Goal: Task Accomplishment & Management: Manage account settings

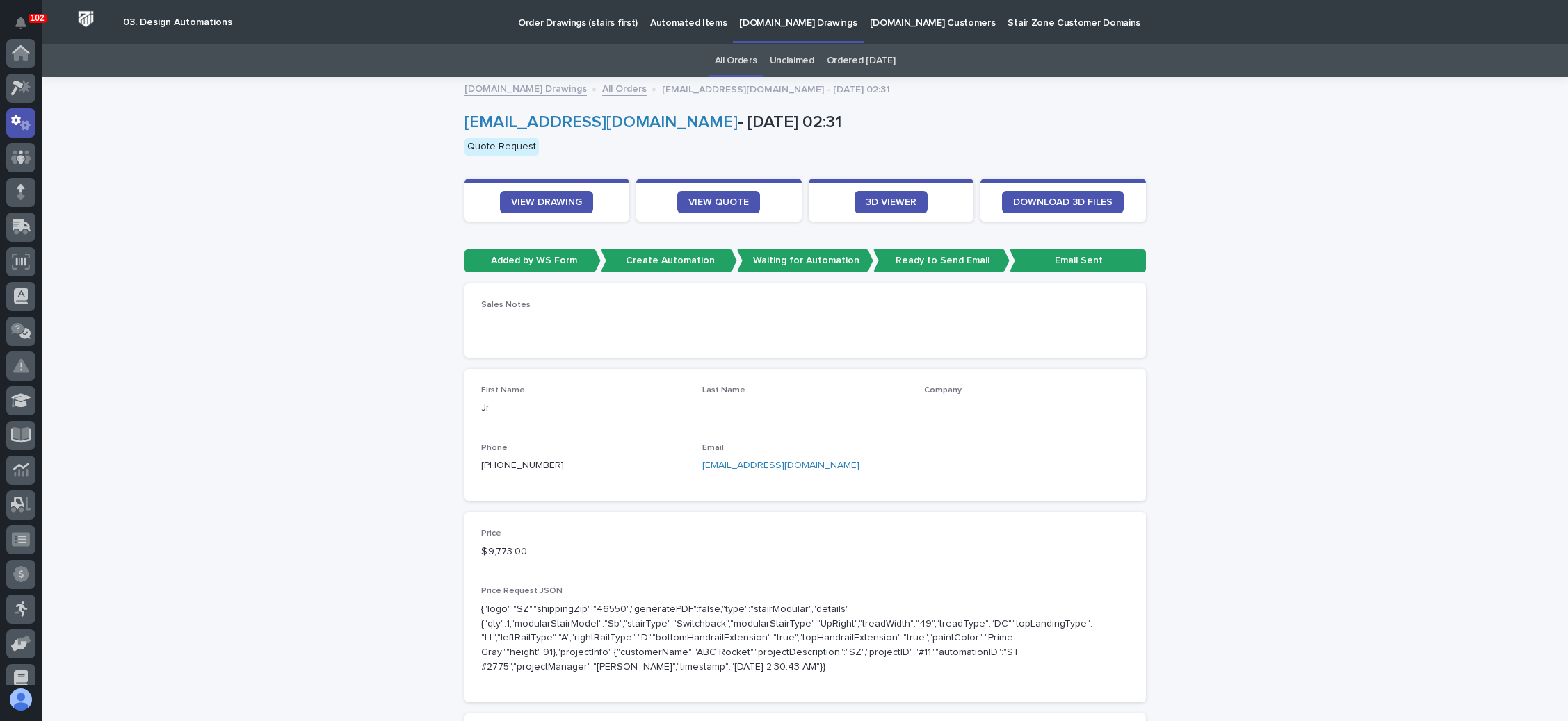
scroll to position [69, 0]
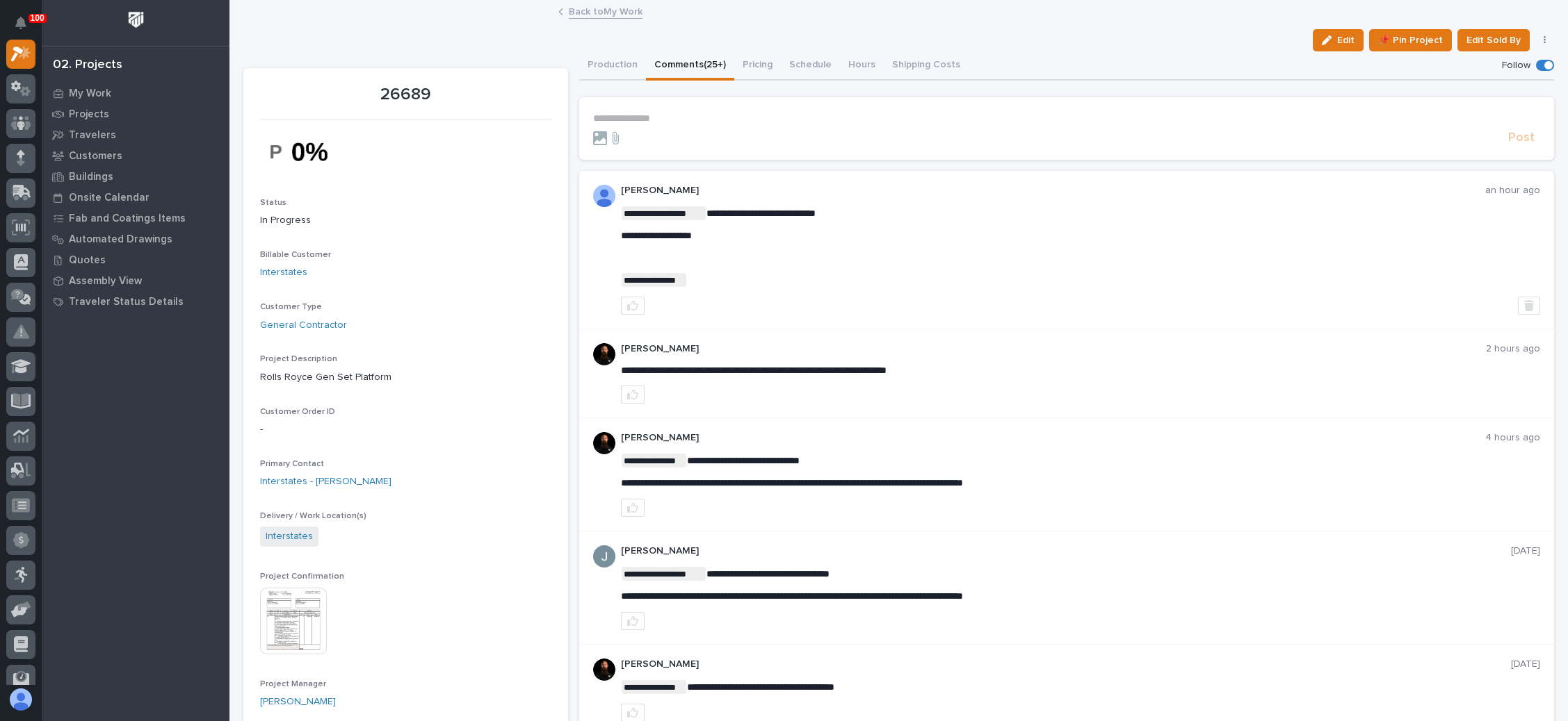
click at [608, 6] on link "Back to My Work" at bounding box center [606, 11] width 73 height 16
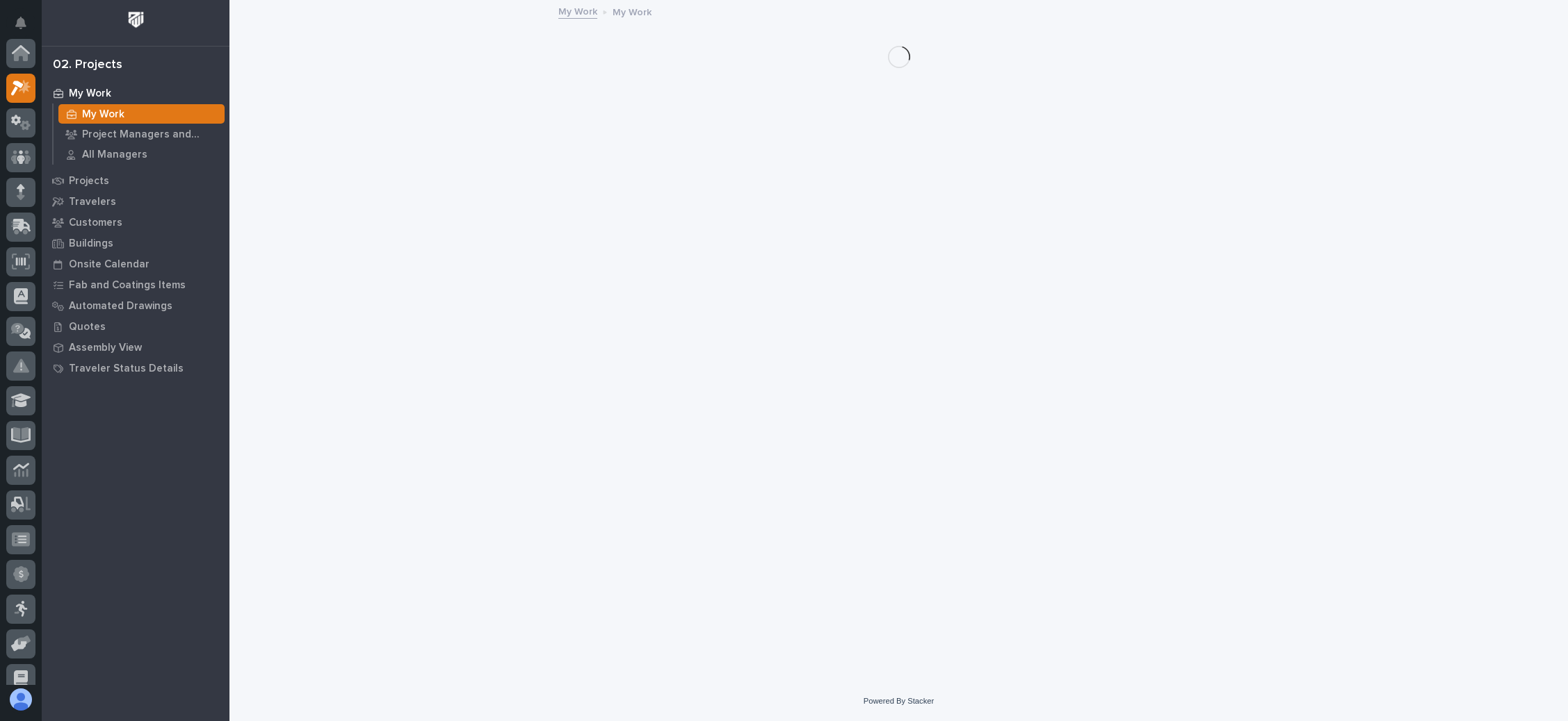
scroll to position [34, 0]
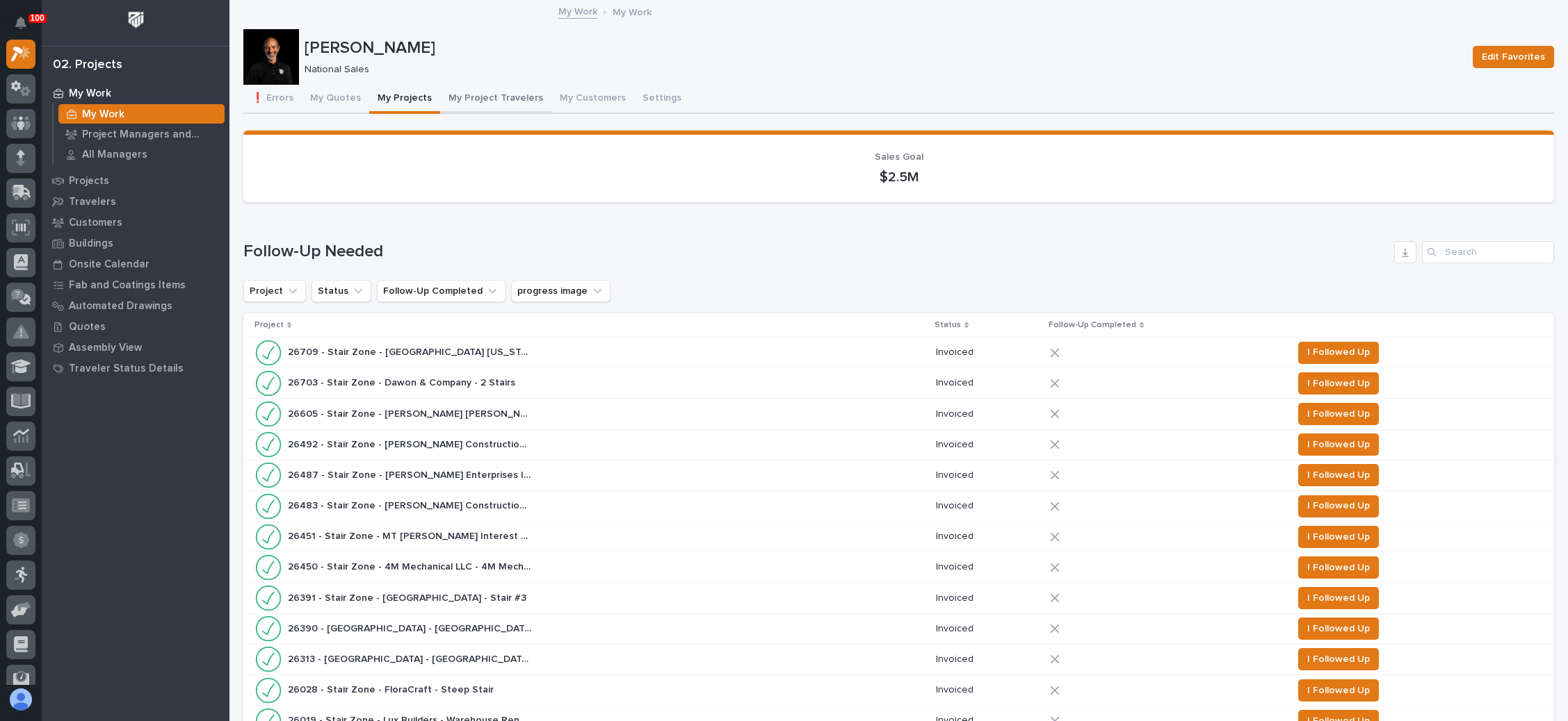
click at [514, 91] on button "My Project Travelers" at bounding box center [496, 99] width 111 height 29
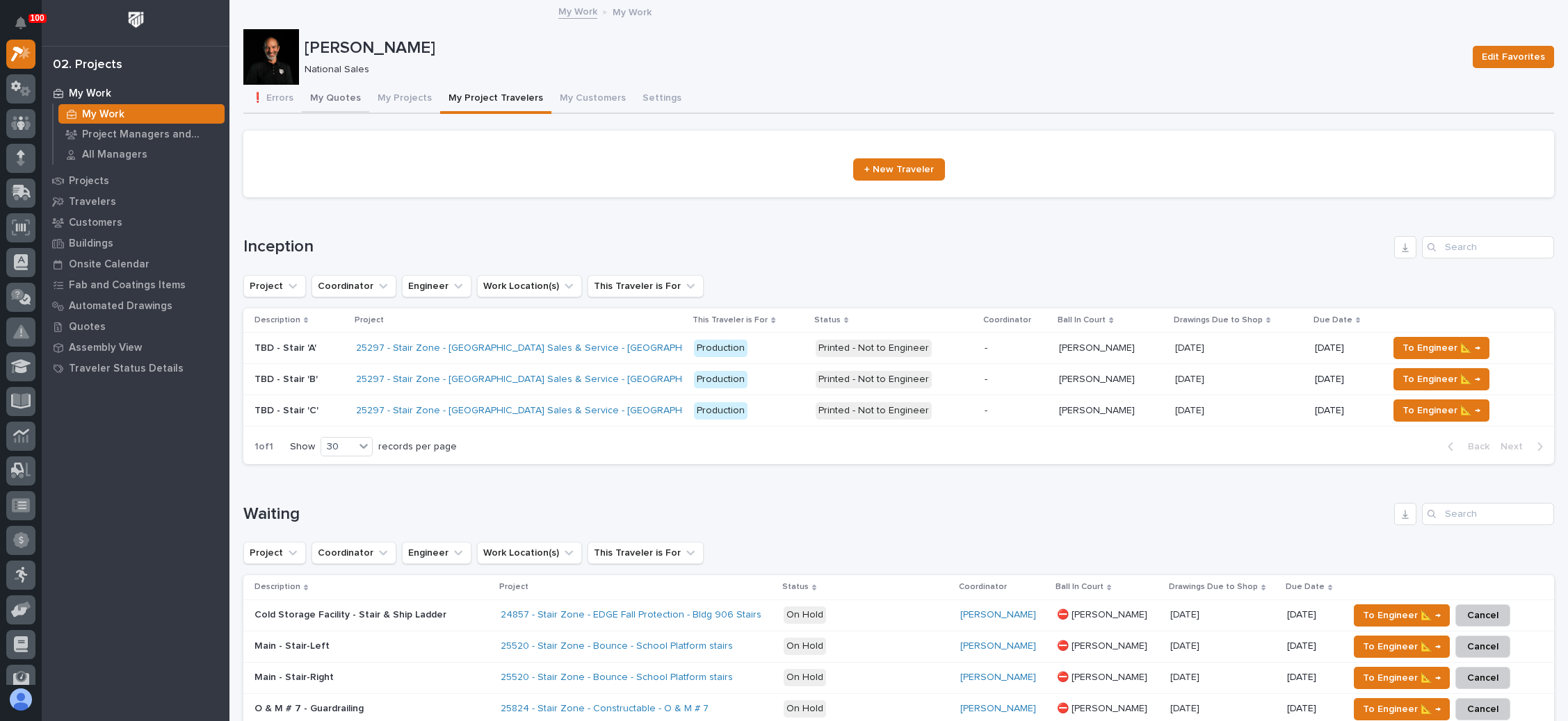
click at [334, 93] on button "My Quotes" at bounding box center [336, 99] width 68 height 29
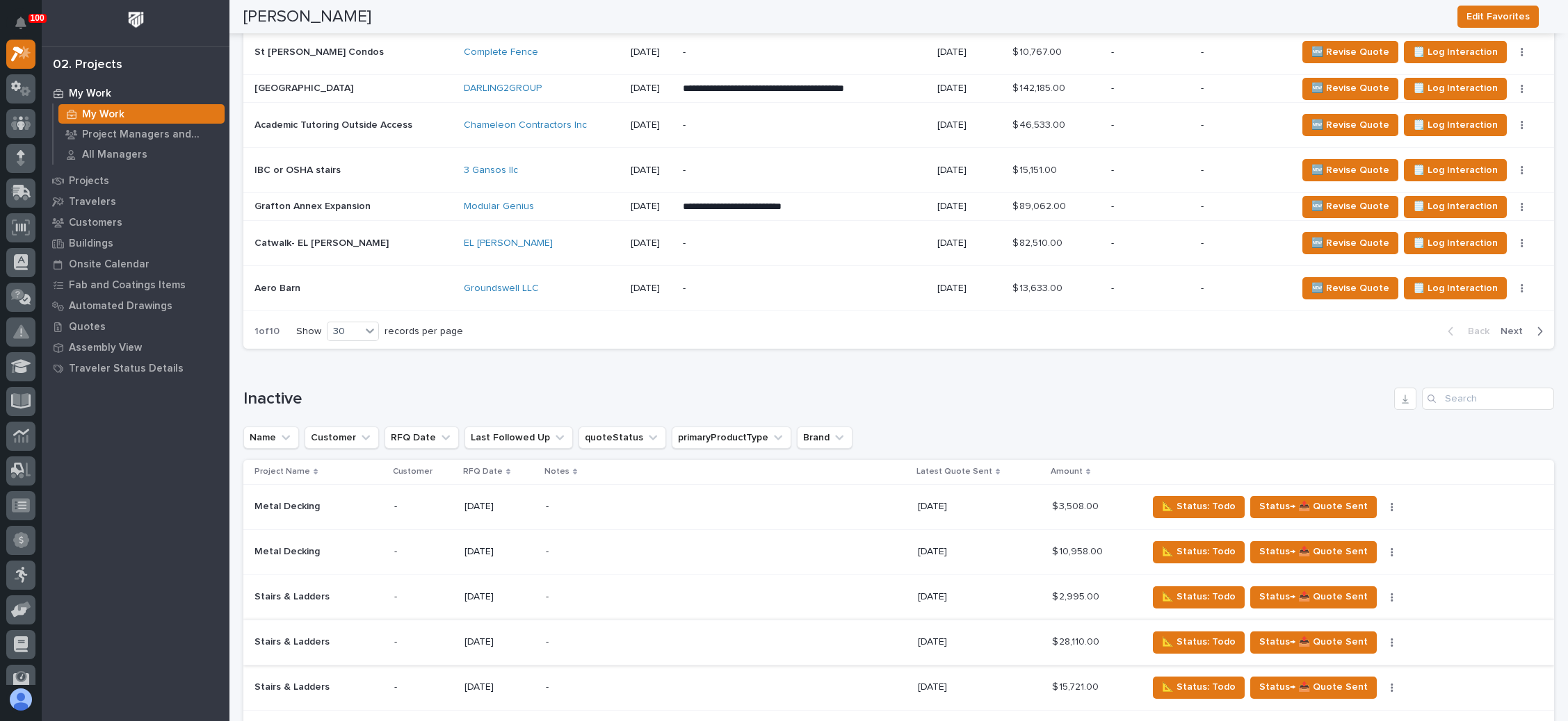
scroll to position [1876, 0]
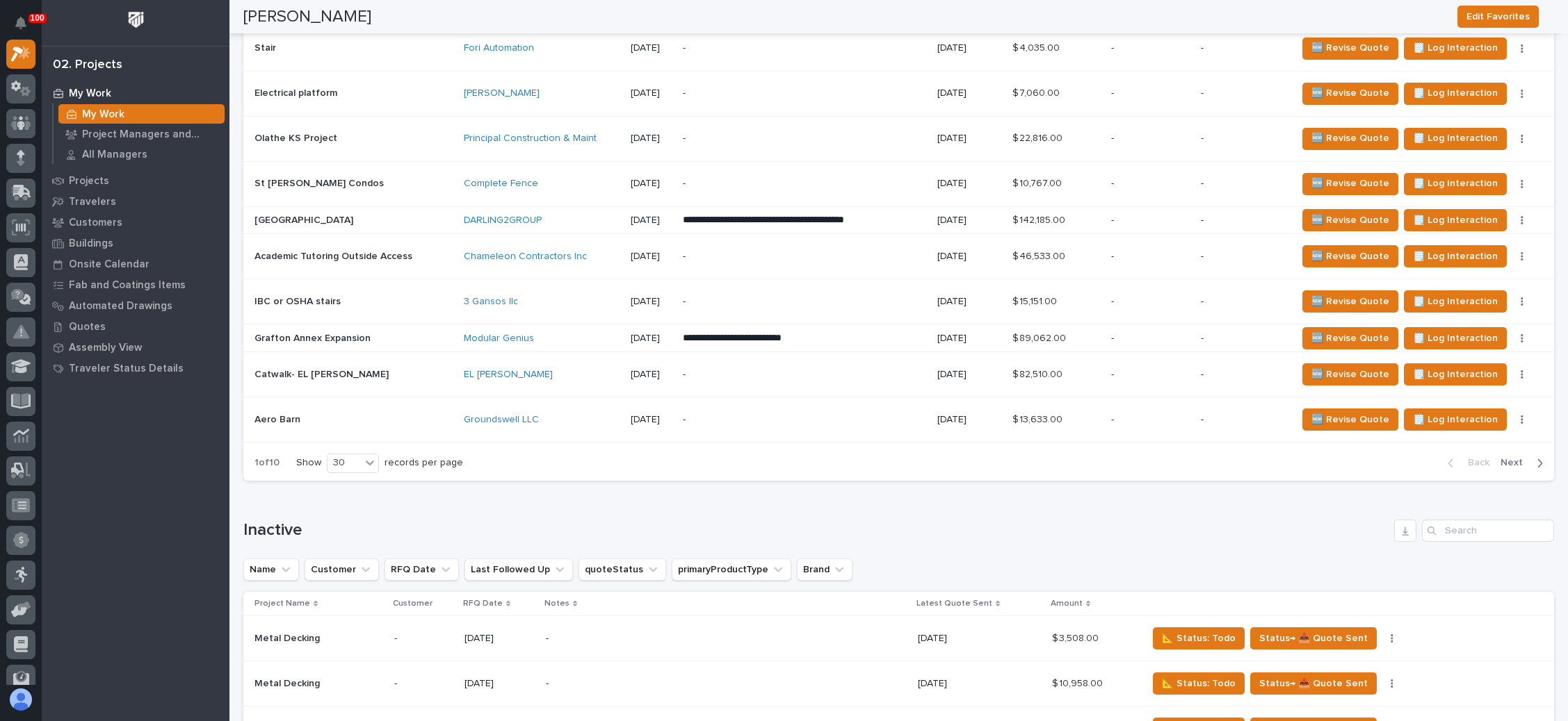
click at [1500, 456] on span "Next" at bounding box center [1515, 462] width 31 height 12
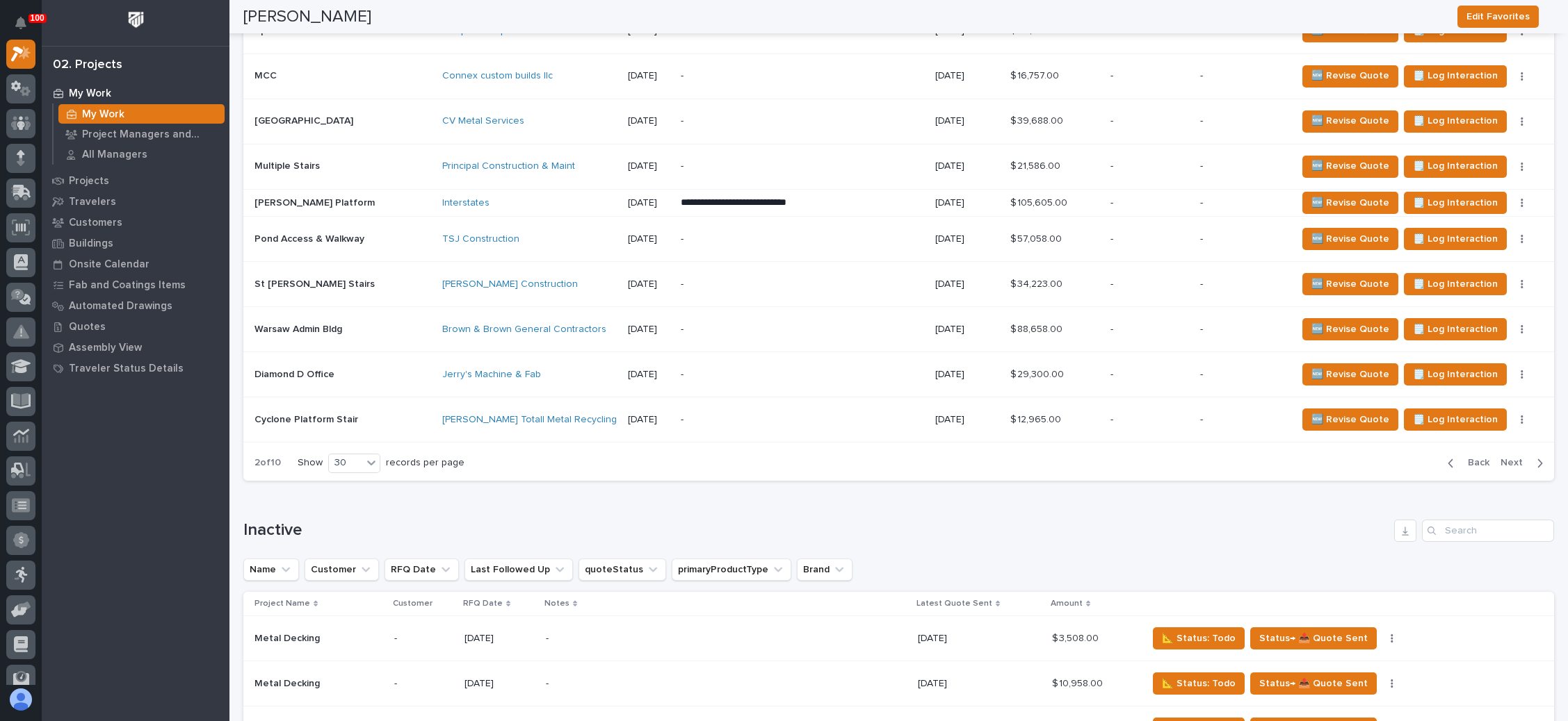
click at [1500, 456] on span "Next" at bounding box center [1515, 462] width 31 height 12
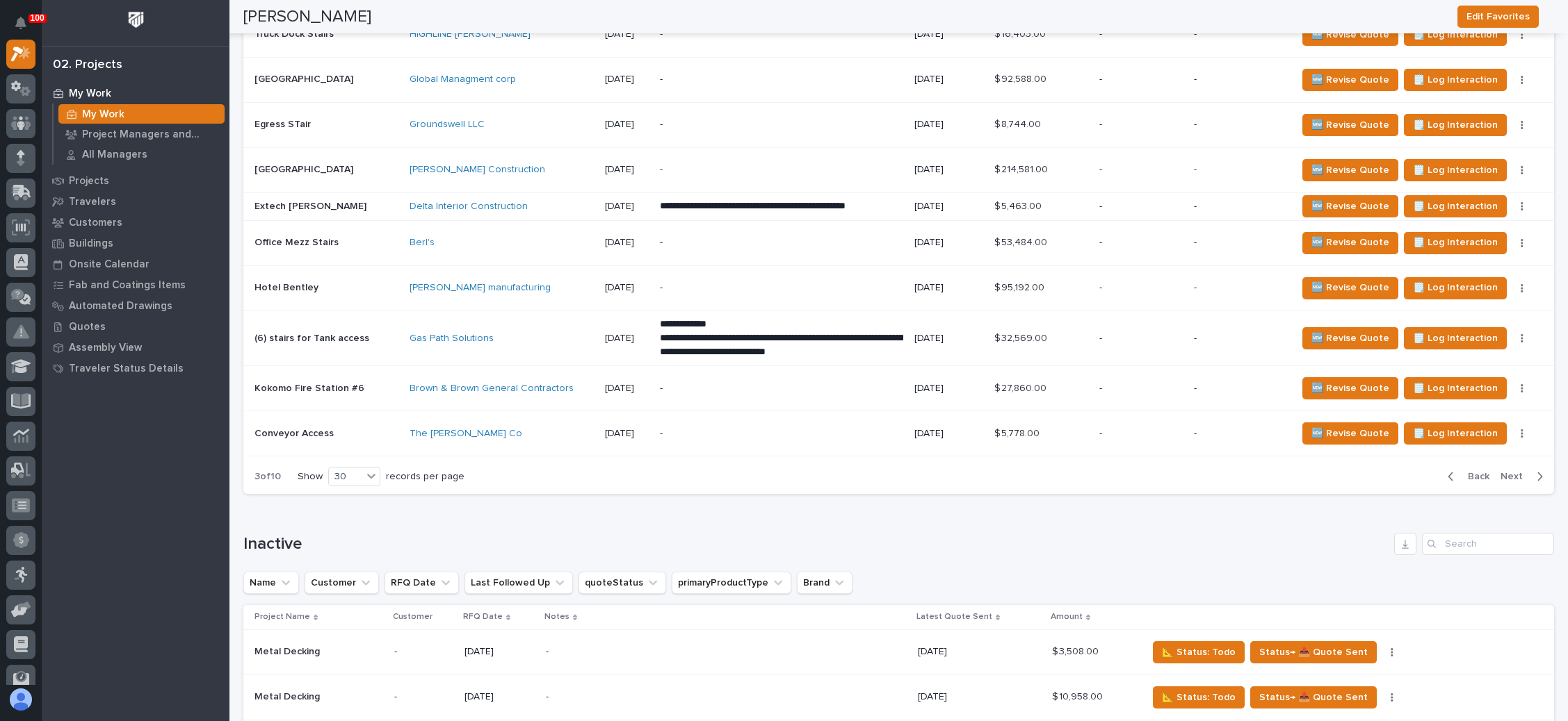
click at [1498, 459] on div "Back Next" at bounding box center [1495, 477] width 117 height 35
click at [1500, 470] on span "Next" at bounding box center [1515, 476] width 31 height 12
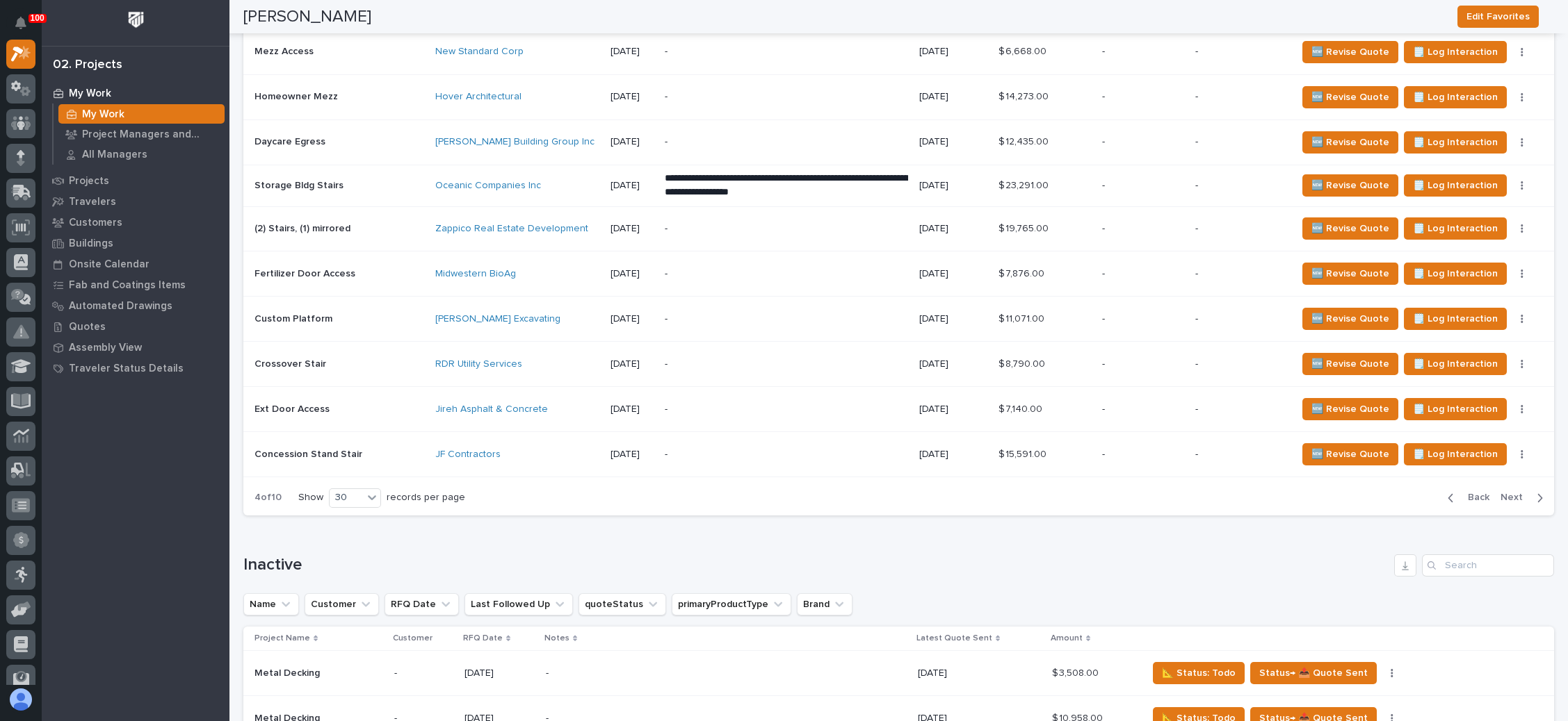
click at [1500, 491] on span "Next" at bounding box center [1515, 497] width 31 height 12
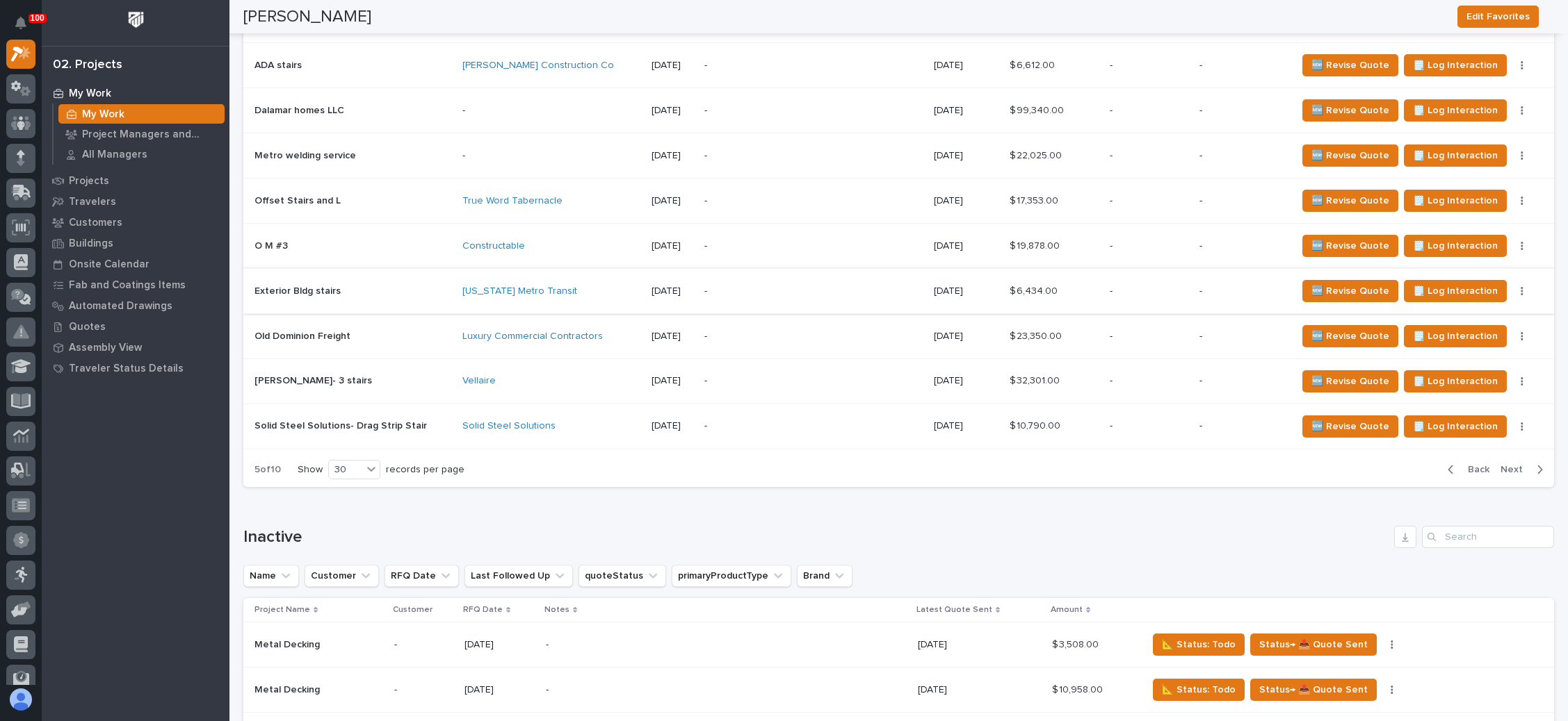
click at [1521, 286] on icon "button" at bounding box center [1522, 291] width 3 height 10
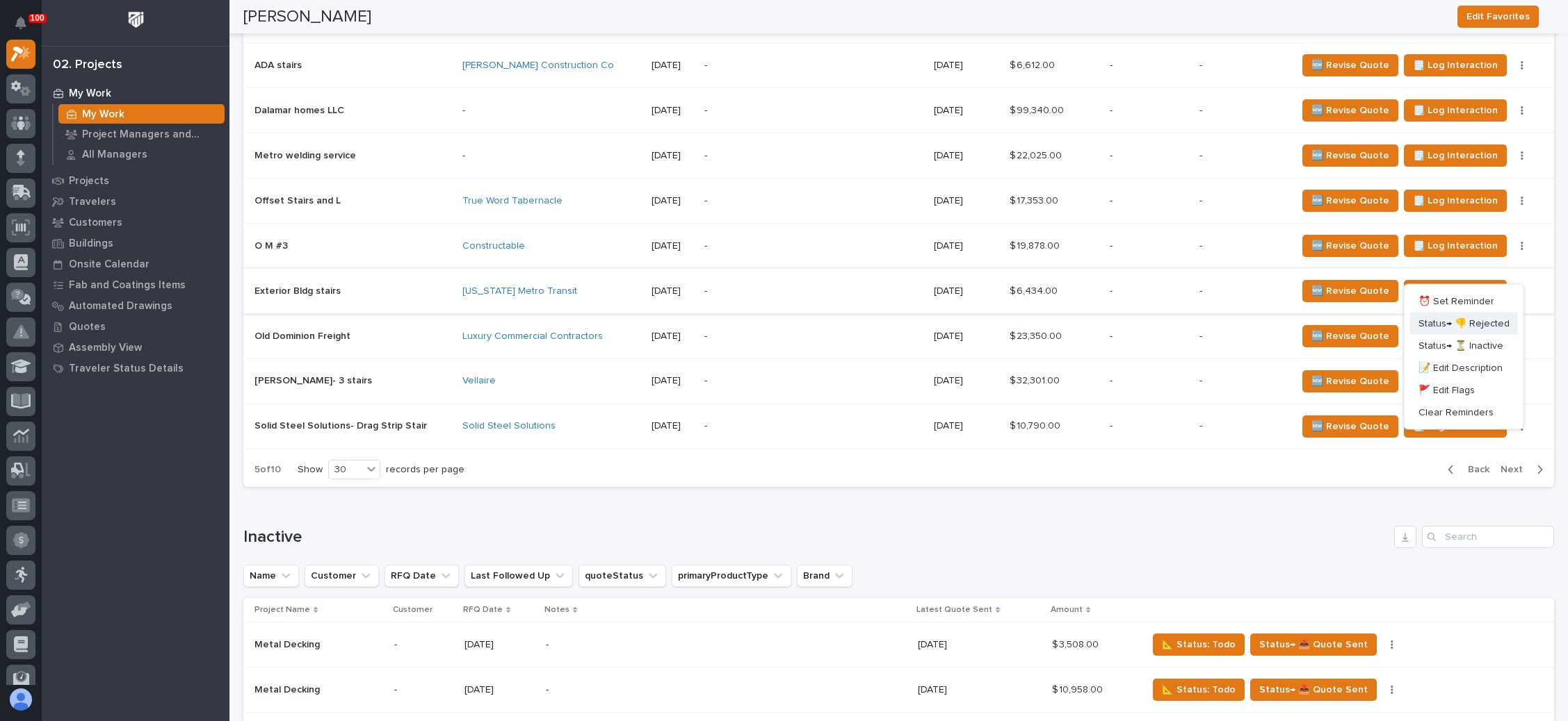
click at [1470, 316] on span "Status→ 👎 Rejected" at bounding box center [1464, 323] width 91 height 17
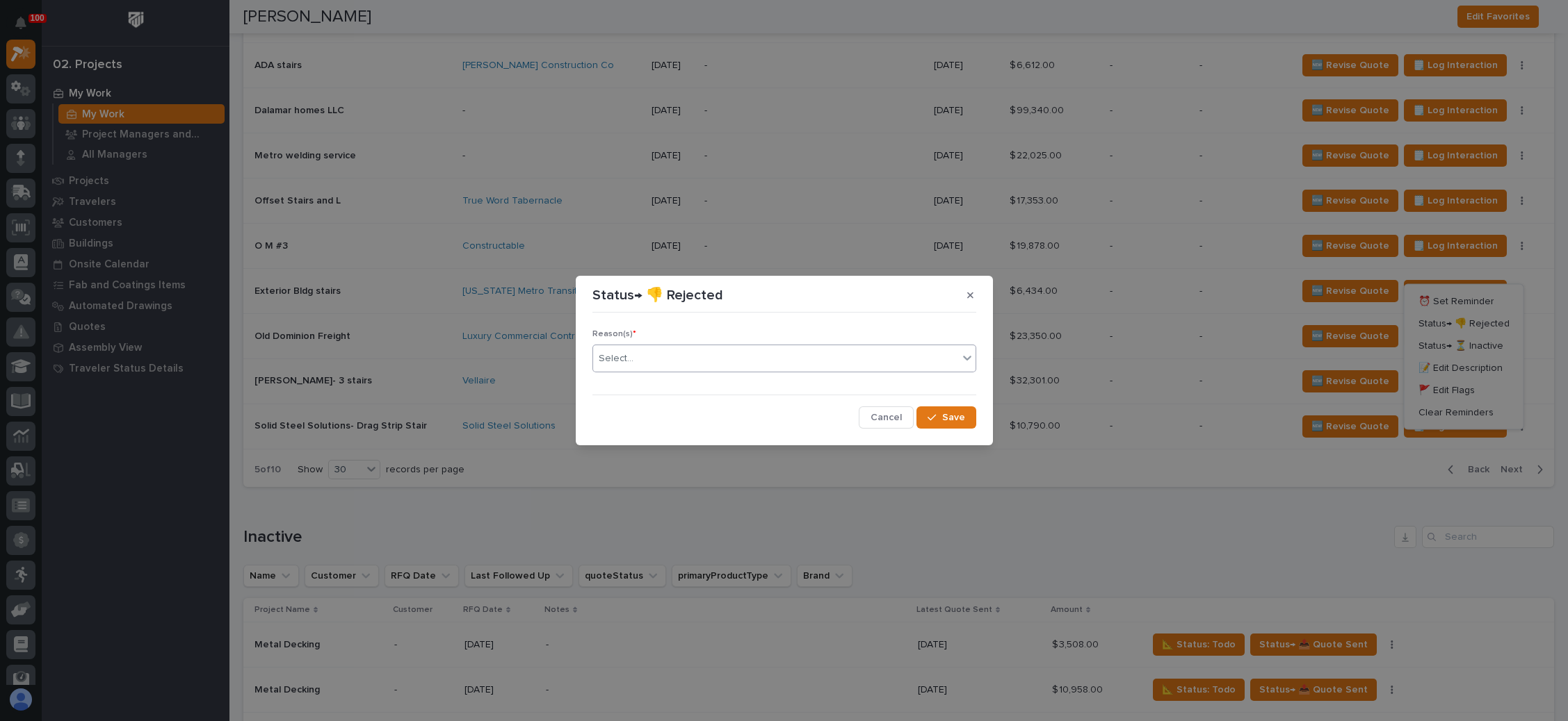
click at [757, 359] on div "Select..." at bounding box center [775, 359] width 365 height 23
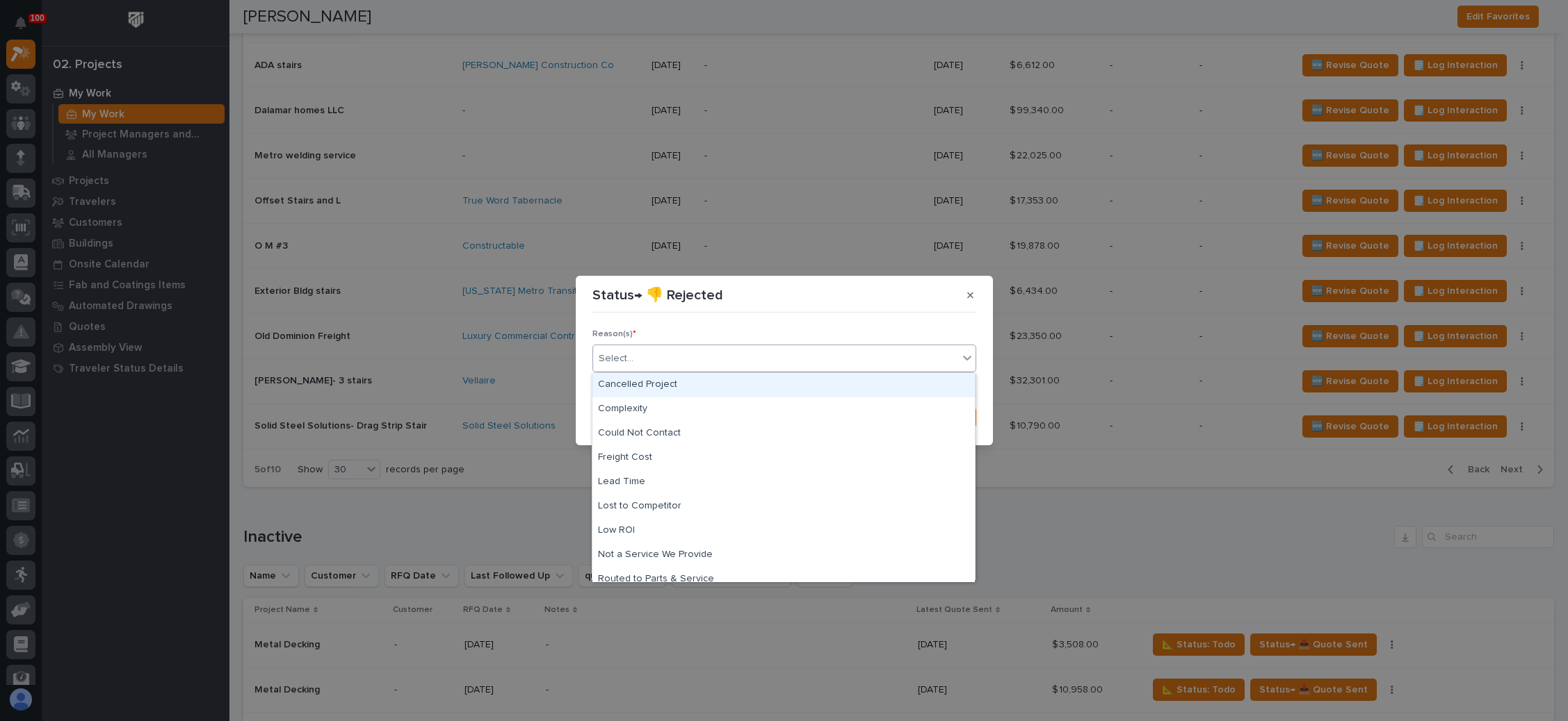
click at [711, 388] on div "Cancelled Project" at bounding box center [784, 385] width 383 height 24
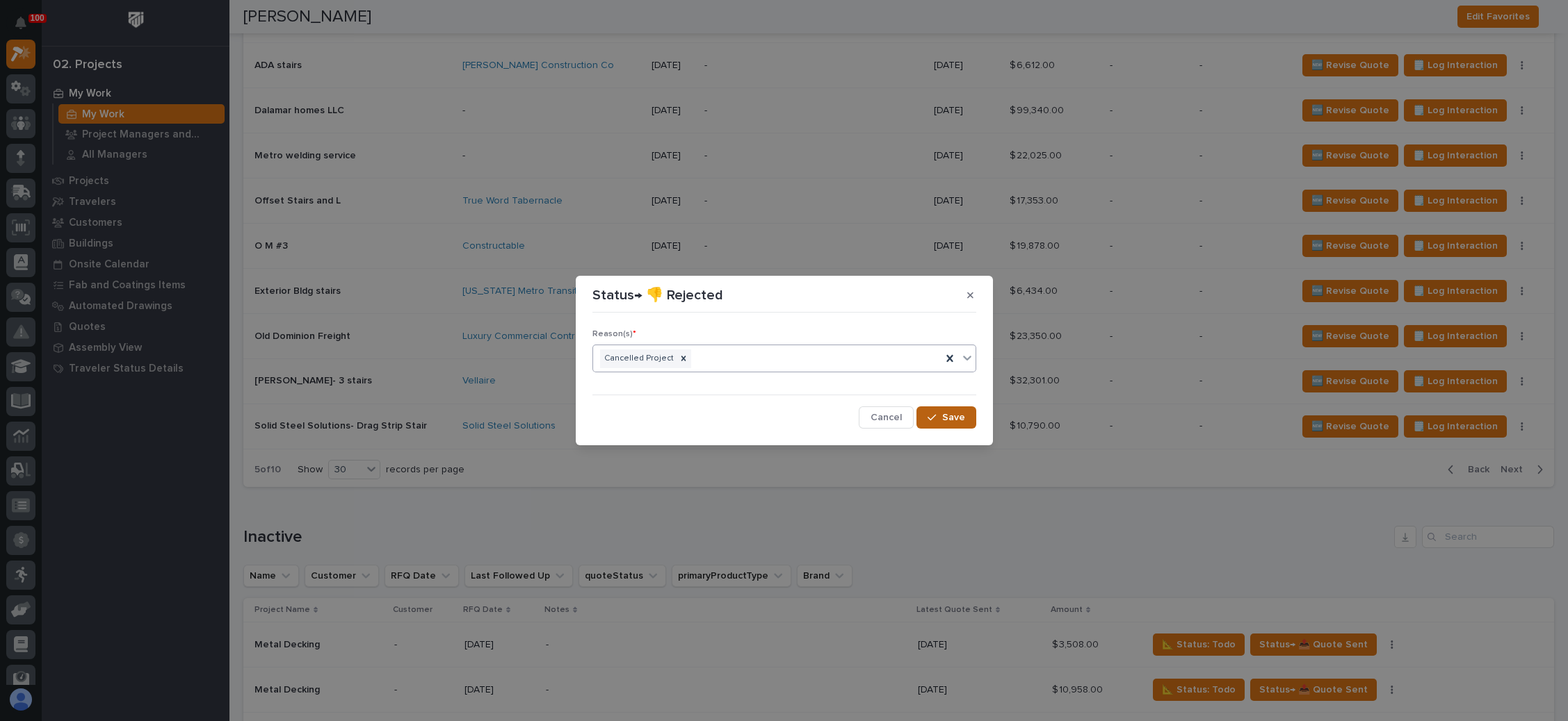
click at [944, 409] on button "Save" at bounding box center [946, 417] width 59 height 22
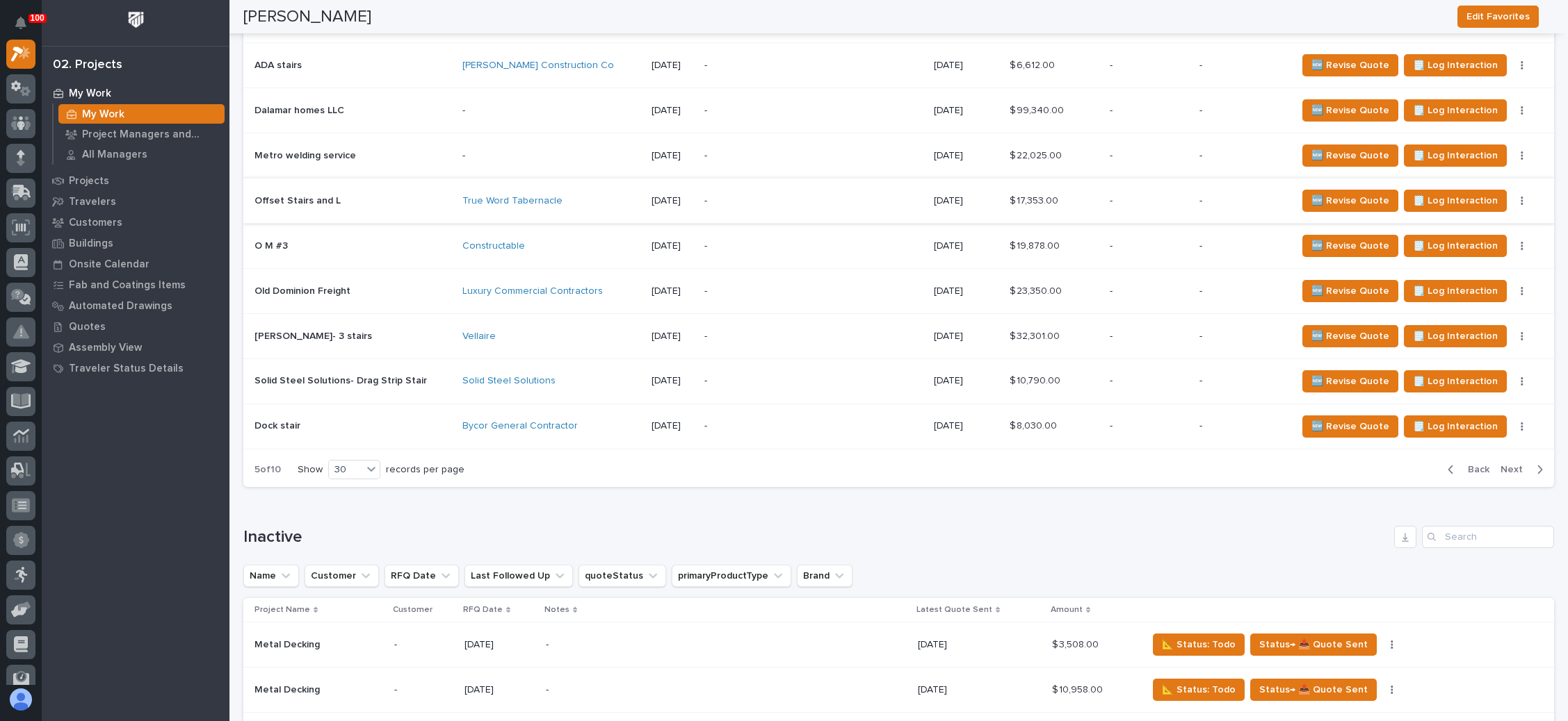
click at [1512, 196] on button "button" at bounding box center [1521, 201] width 19 height 10
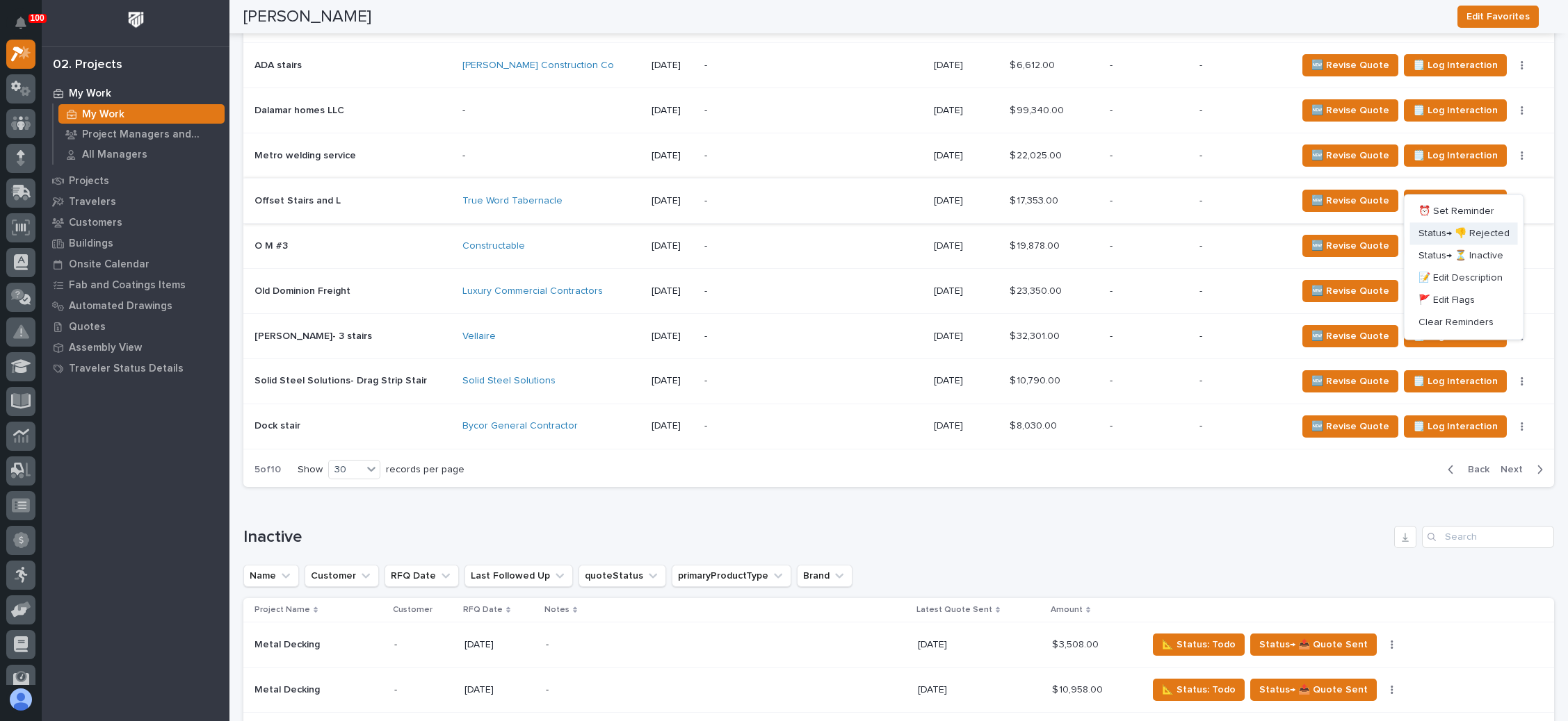
click at [1459, 226] on span "Status→ 👎 Rejected" at bounding box center [1464, 234] width 91 height 17
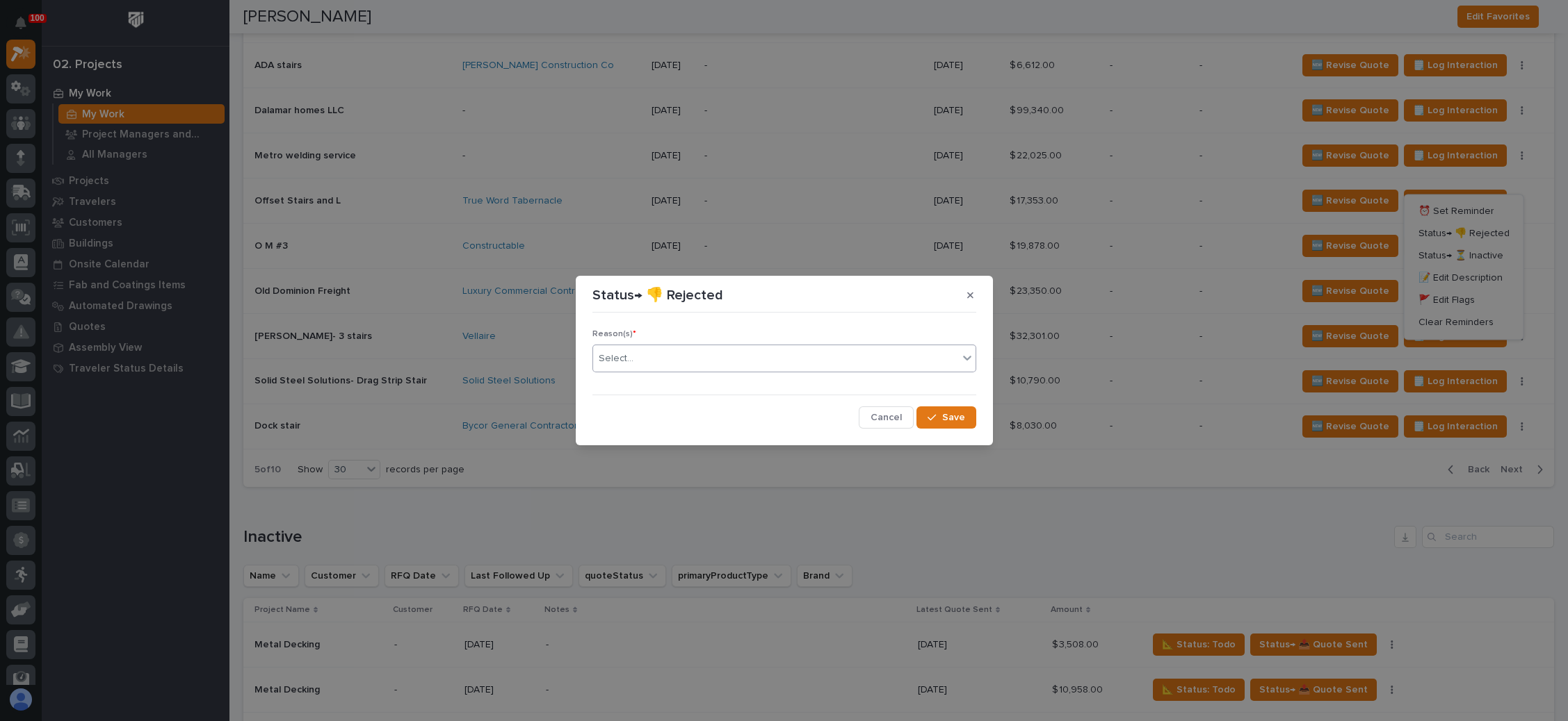
click at [791, 364] on div "Select..." at bounding box center [775, 359] width 365 height 23
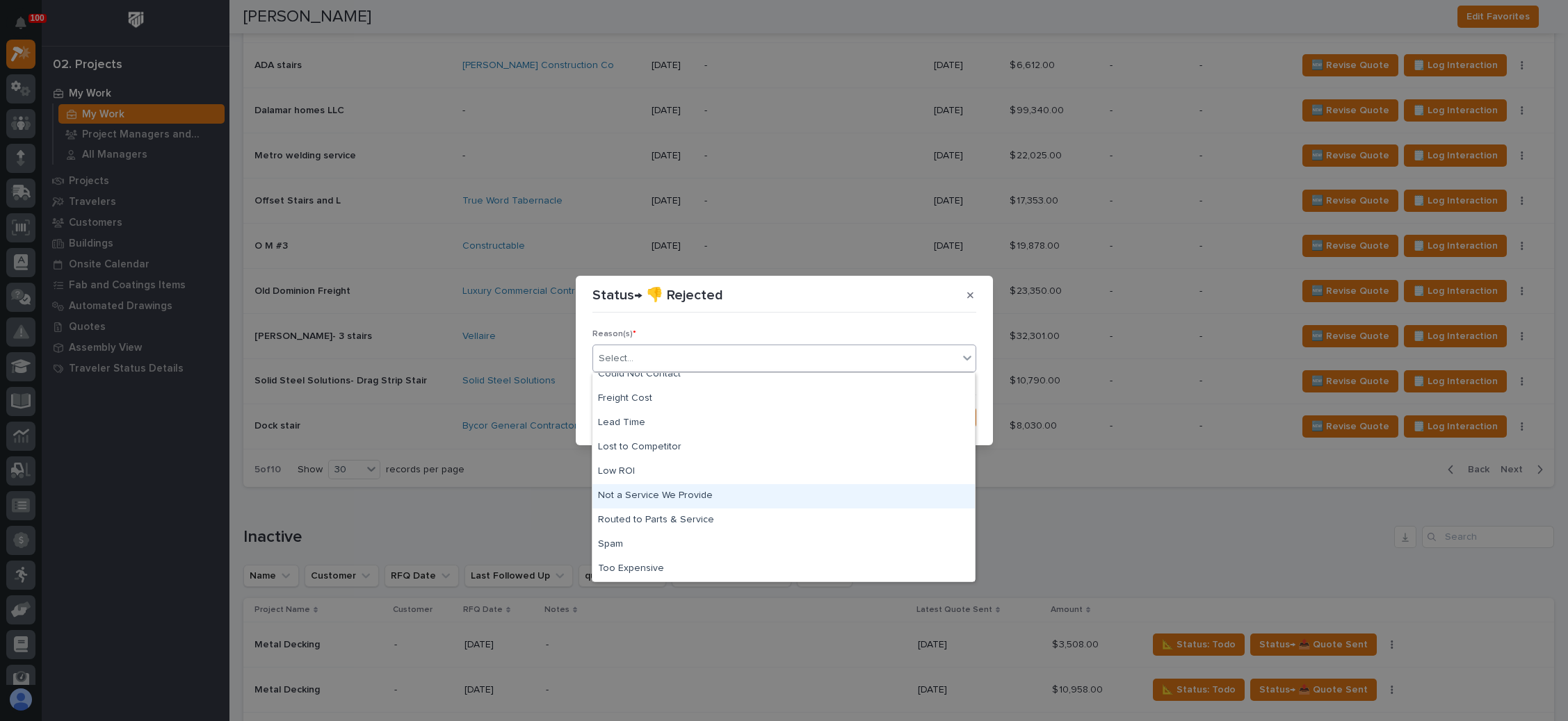
scroll to position [0, 0]
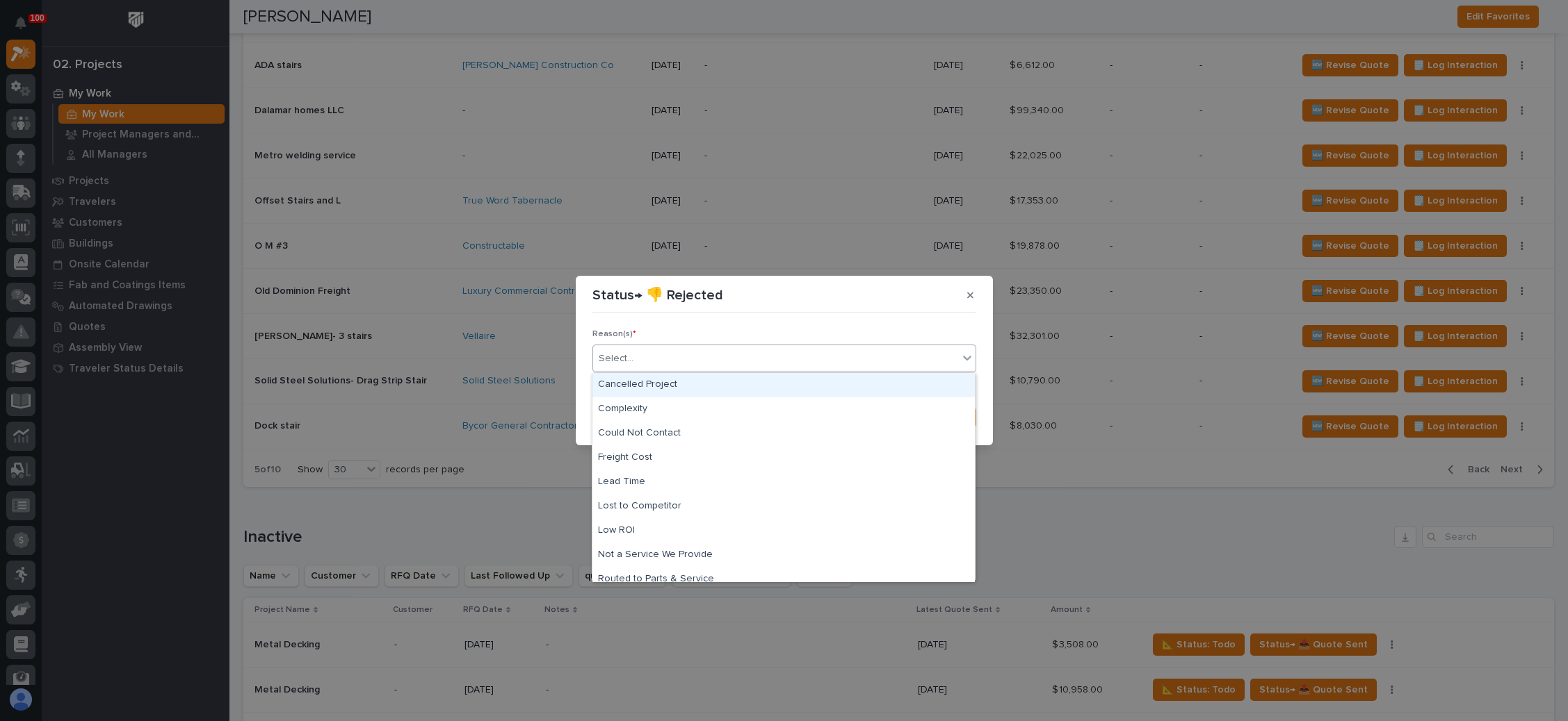
click at [703, 382] on div "Cancelled Project" at bounding box center [784, 385] width 383 height 24
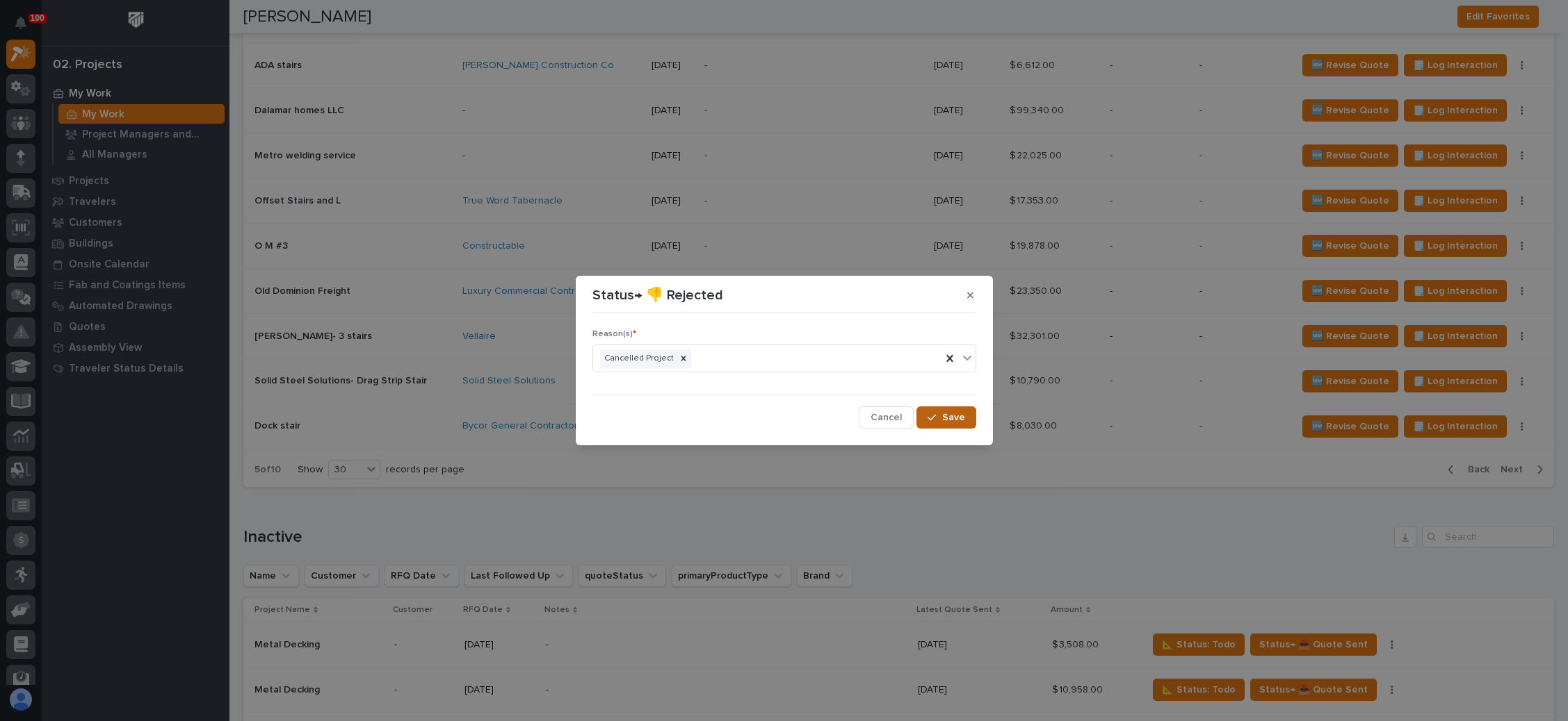
click at [947, 413] on span "Save" at bounding box center [954, 417] width 23 height 12
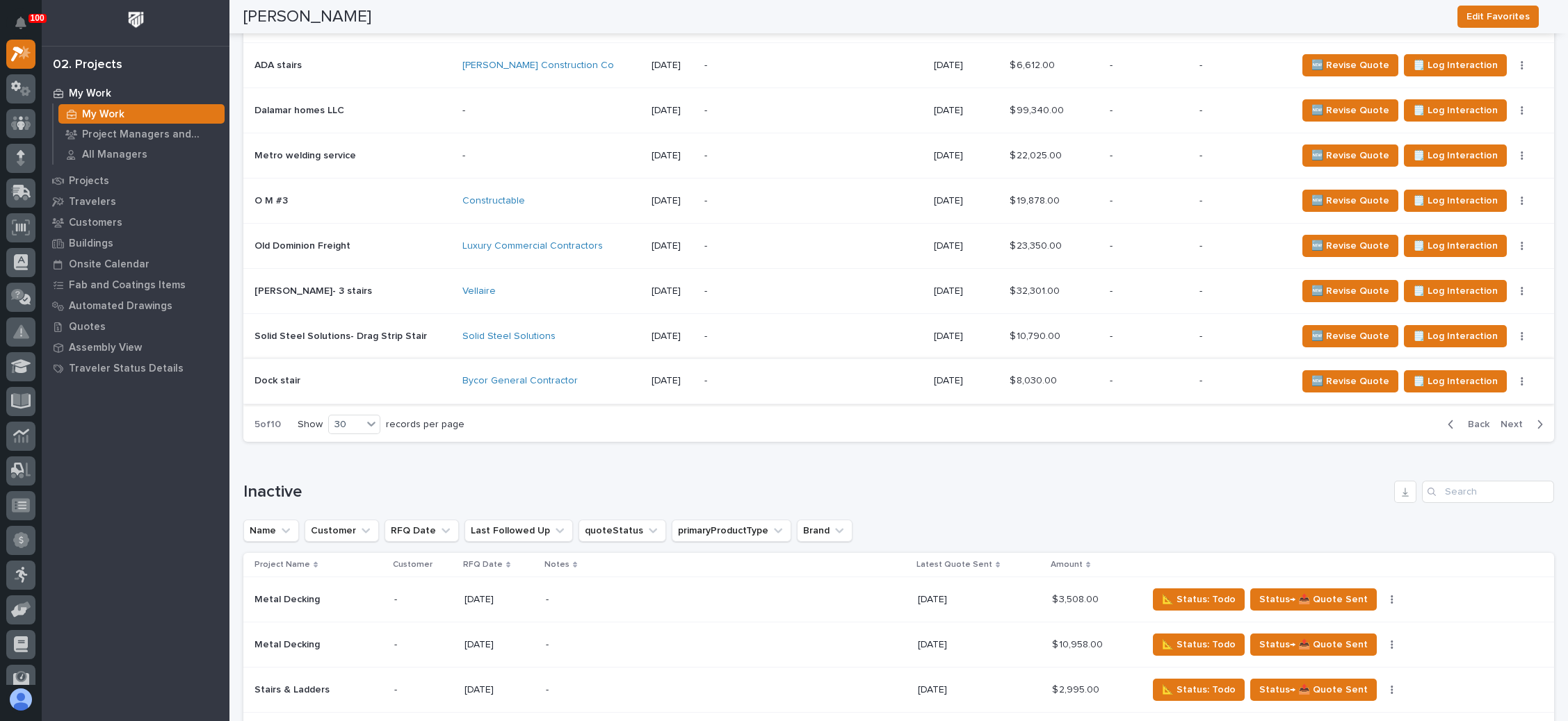
scroll to position [1772, 0]
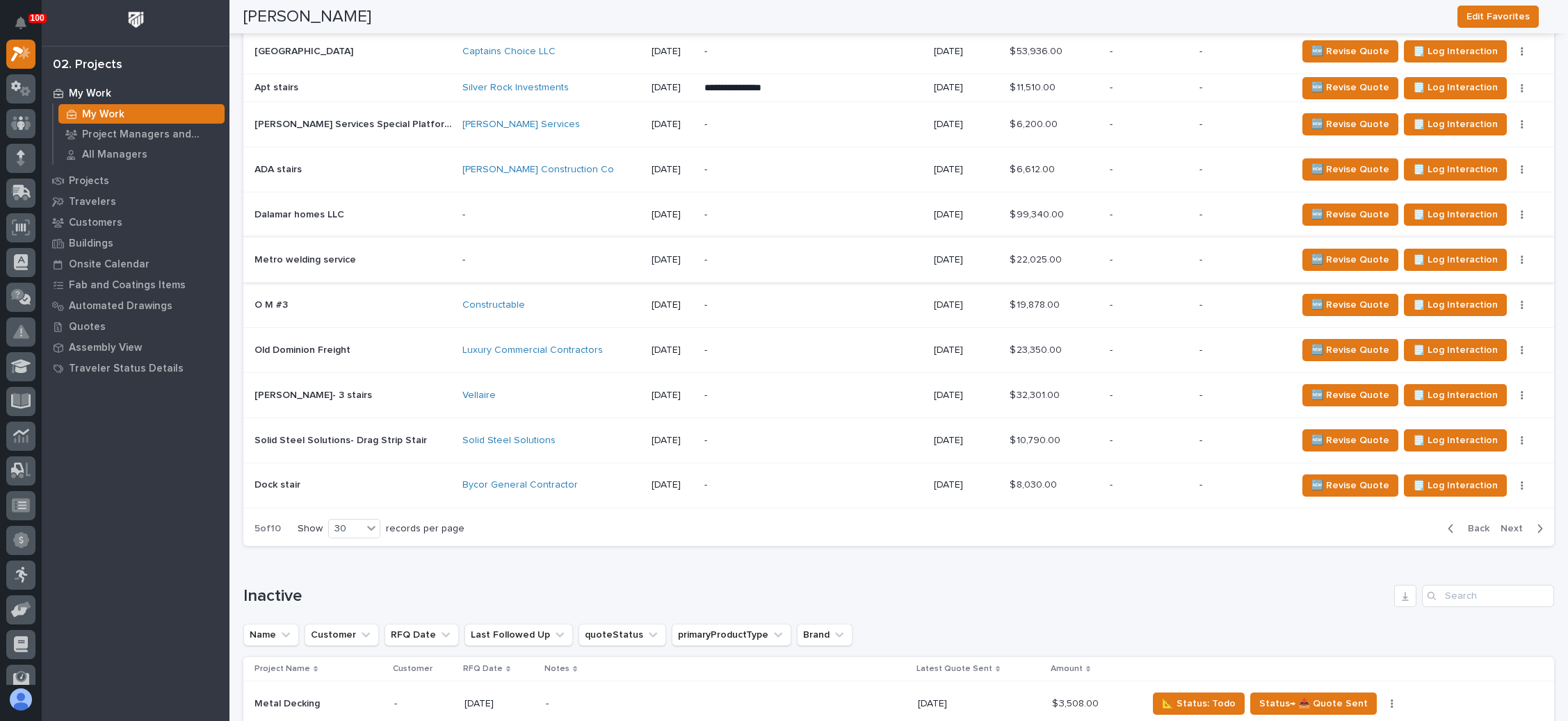
click at [1512, 255] on button "button" at bounding box center [1521, 260] width 19 height 10
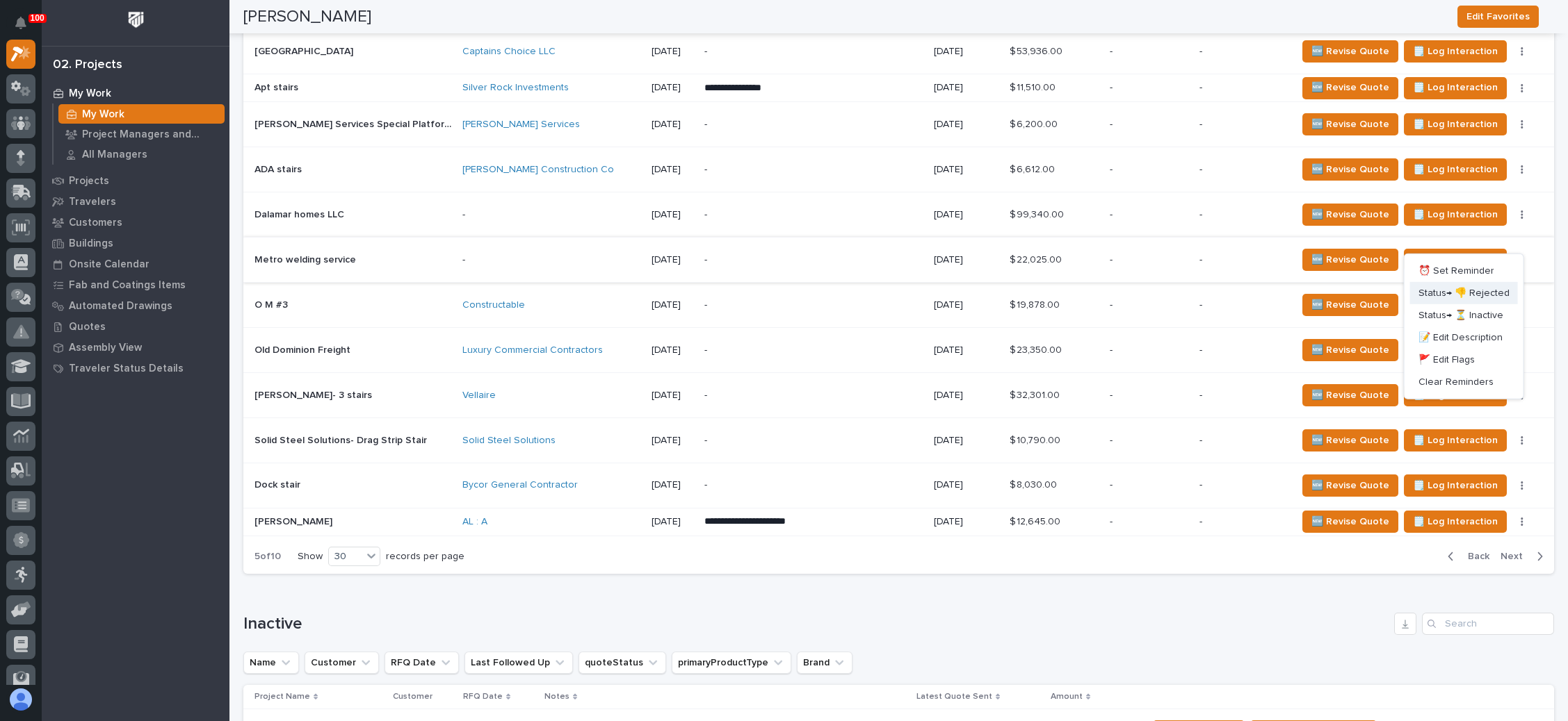
click at [1464, 287] on span "Status→ 👎 Rejected" at bounding box center [1464, 293] width 91 height 17
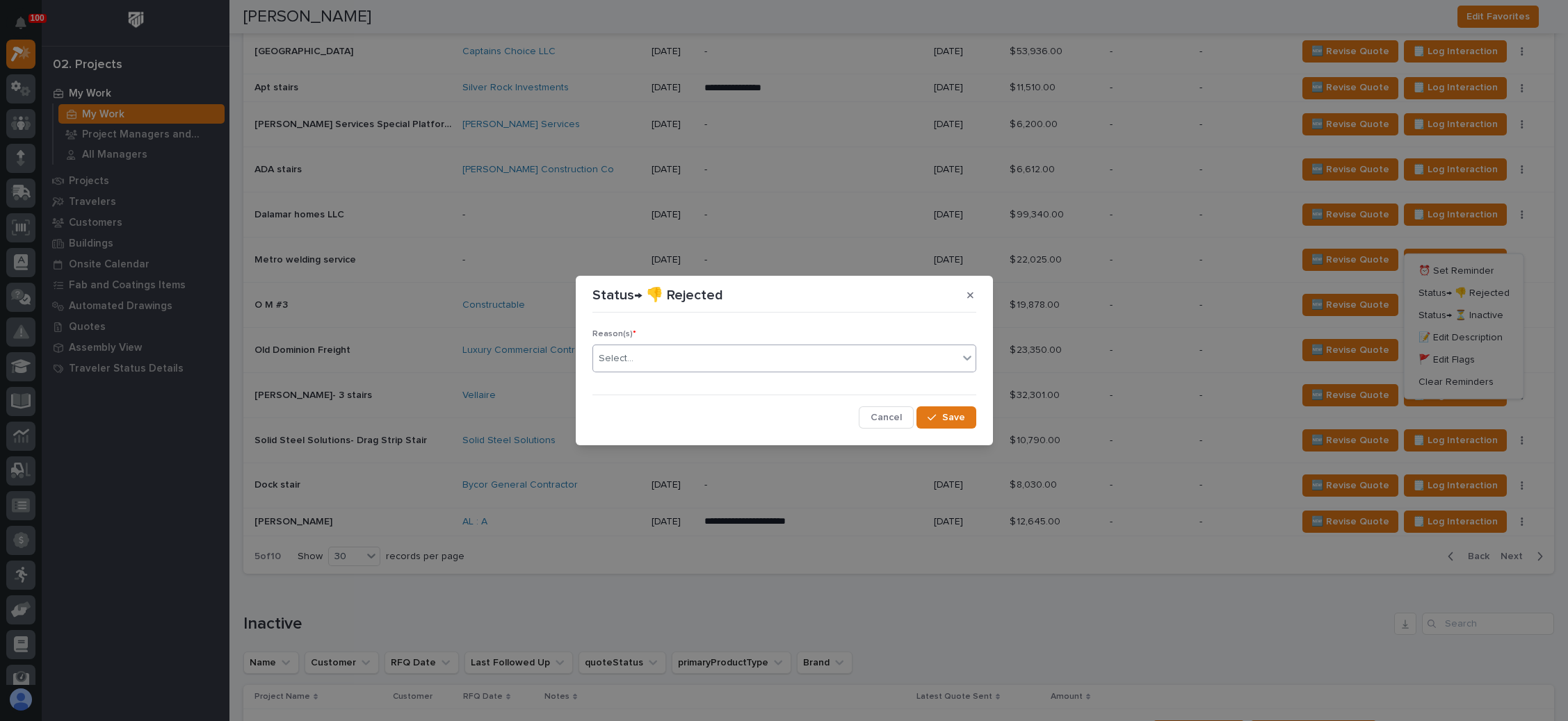
drag, startPoint x: 742, startPoint y: 358, endPoint x: 735, endPoint y: 361, distance: 7.6
click at [742, 357] on div "Select..." at bounding box center [775, 359] width 365 height 23
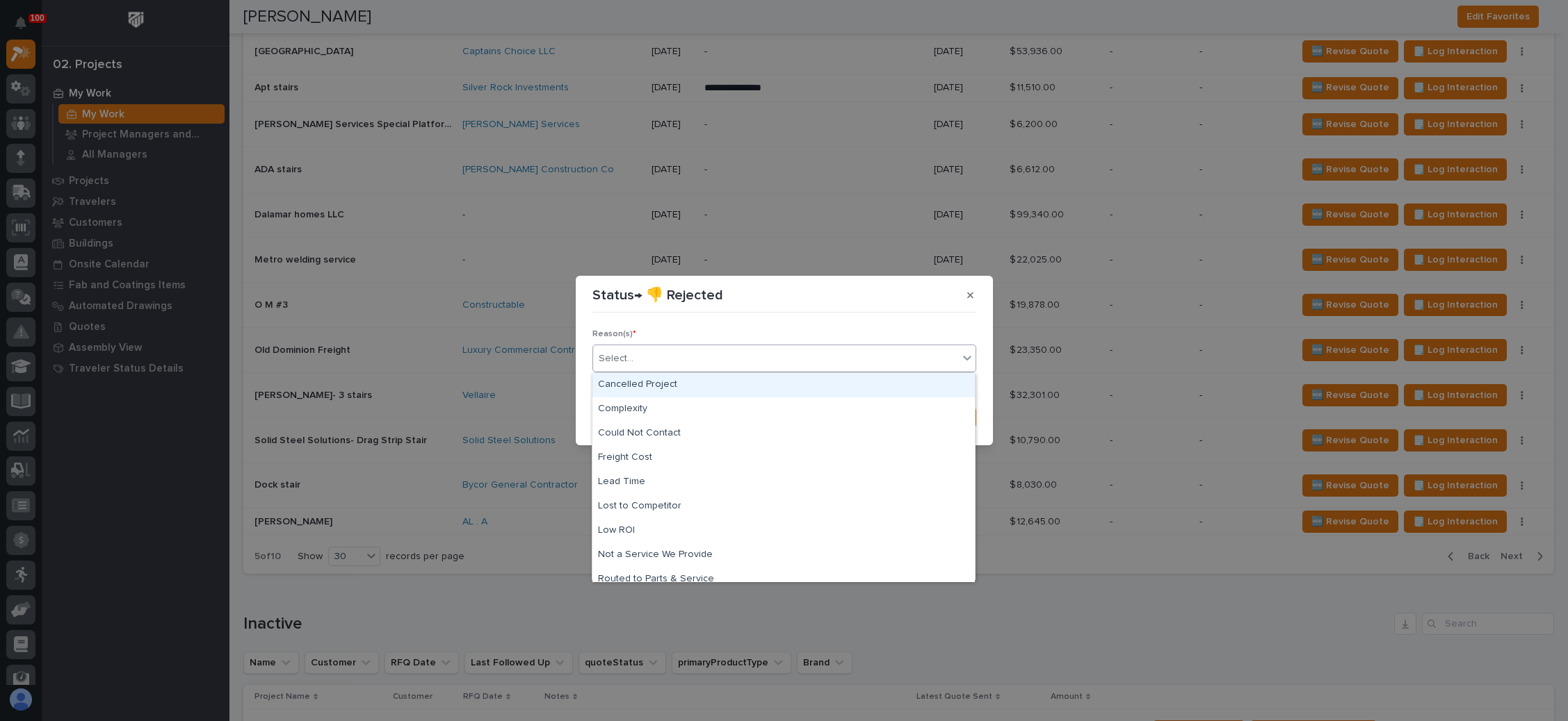
click at [708, 381] on div "Cancelled Project" at bounding box center [784, 385] width 383 height 24
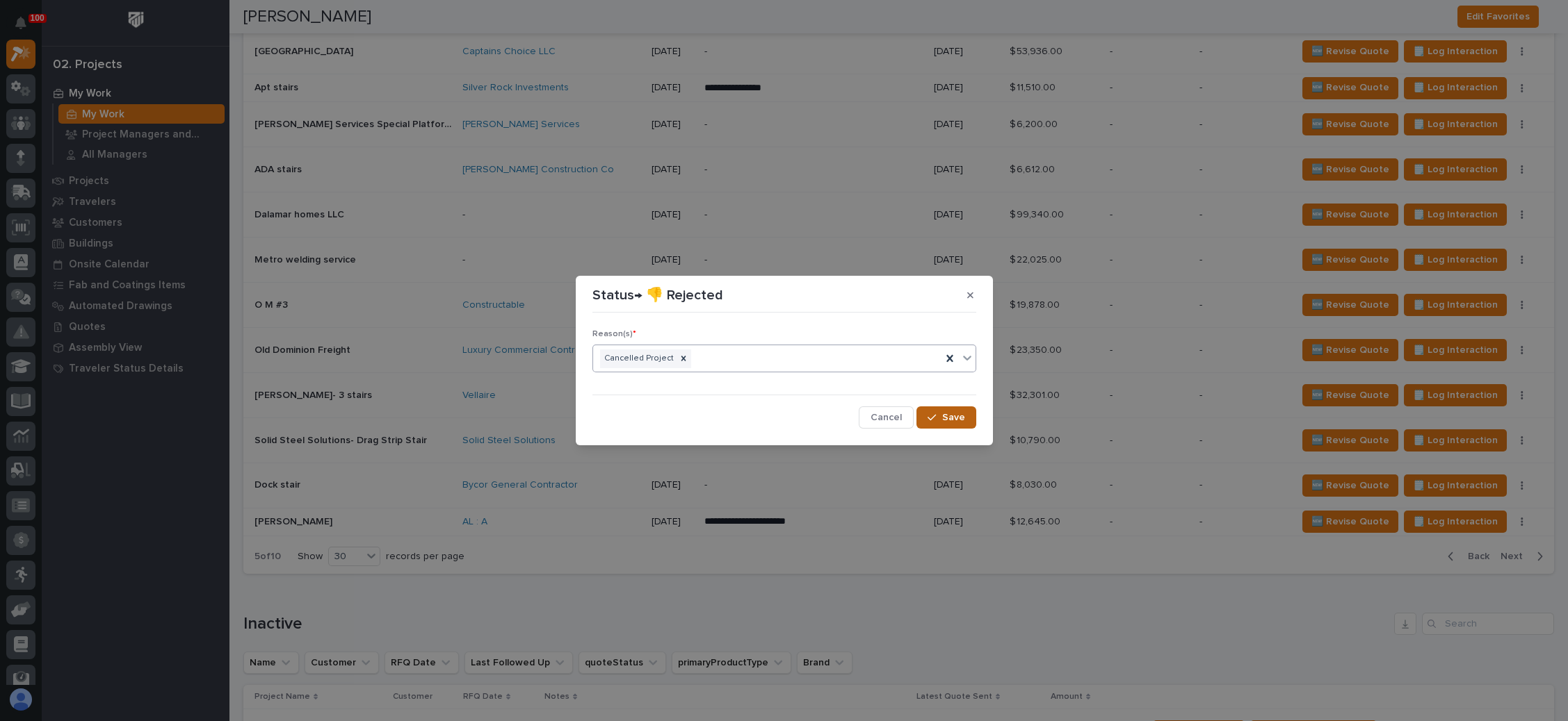
click at [947, 423] on span "Save" at bounding box center [954, 417] width 23 height 12
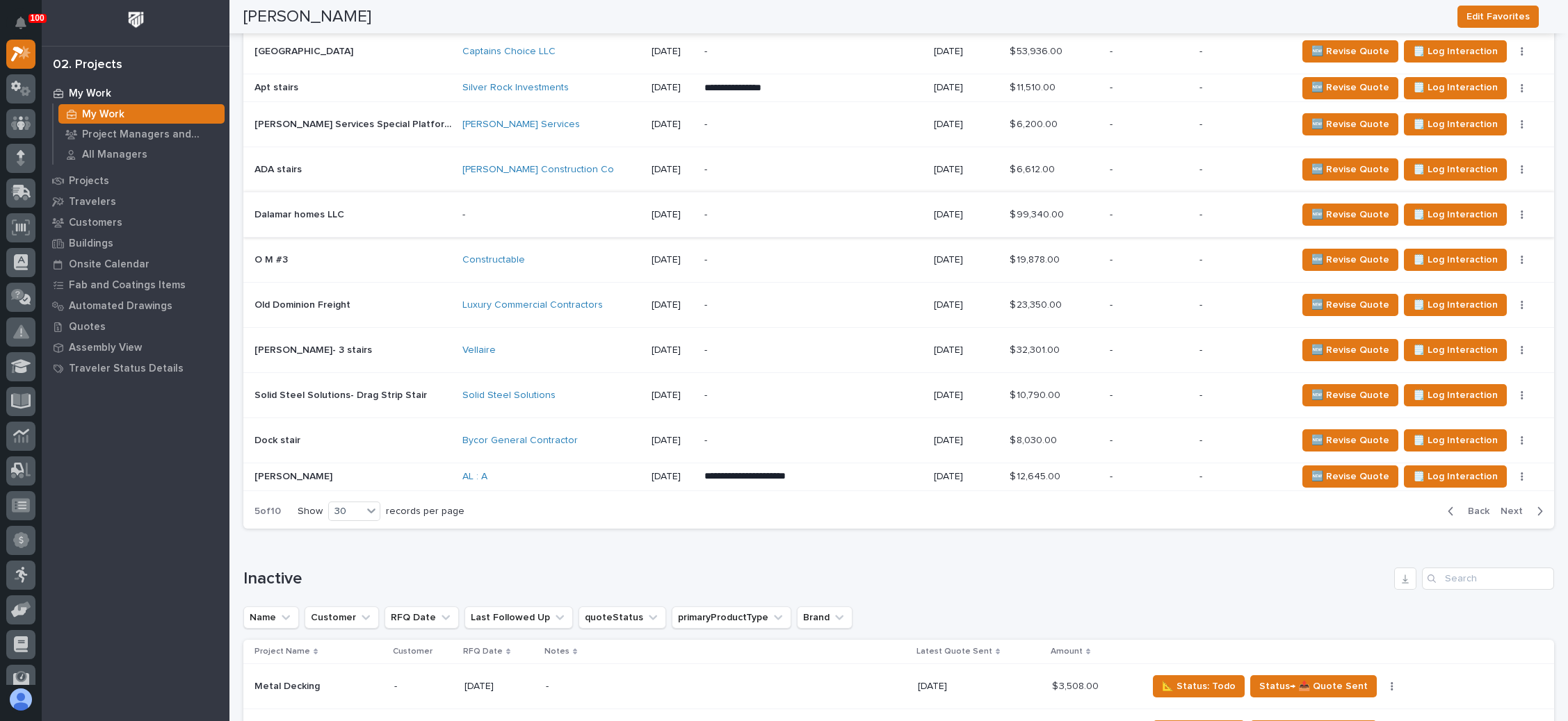
click at [1512, 210] on button "button" at bounding box center [1521, 215] width 19 height 10
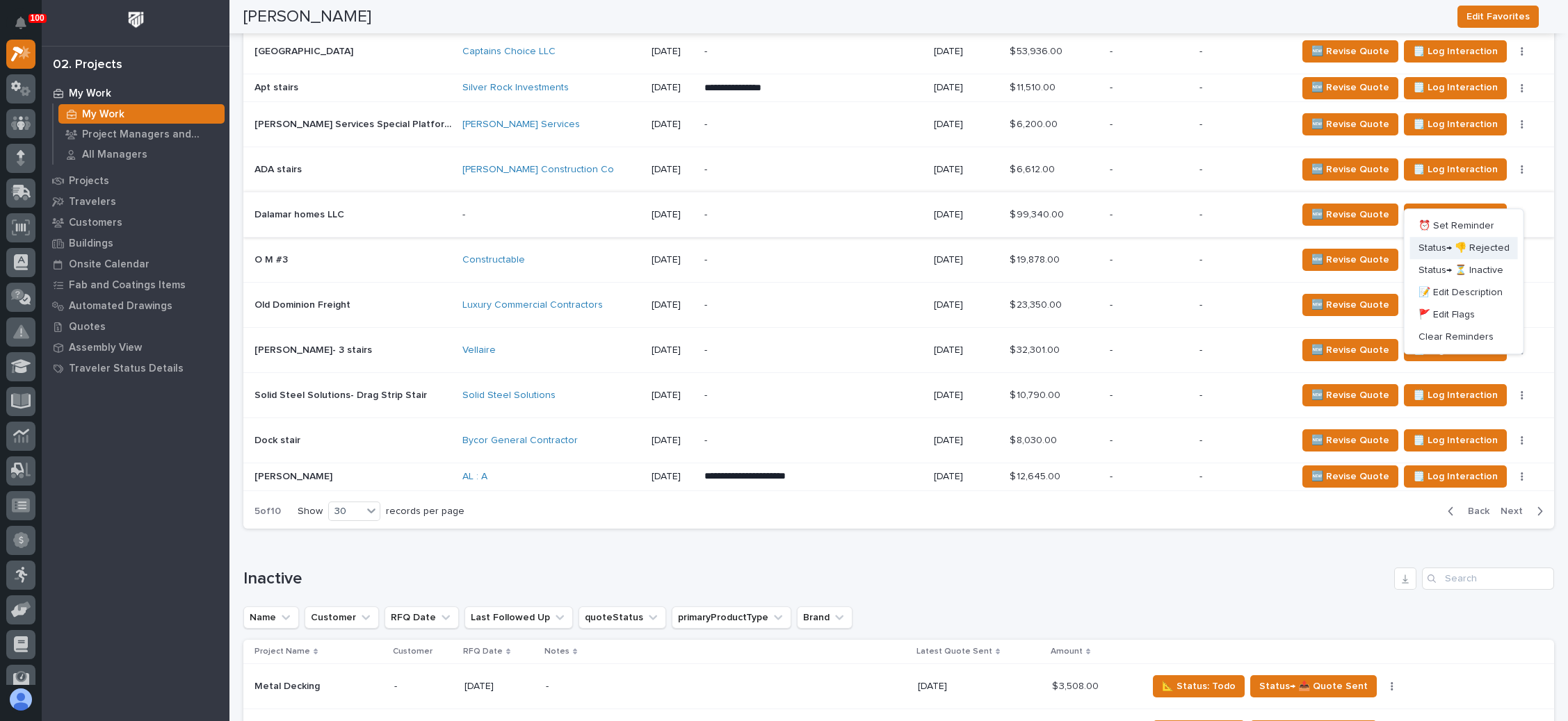
click at [1471, 244] on span "Status→ 👎 Rejected" at bounding box center [1464, 247] width 91 height 17
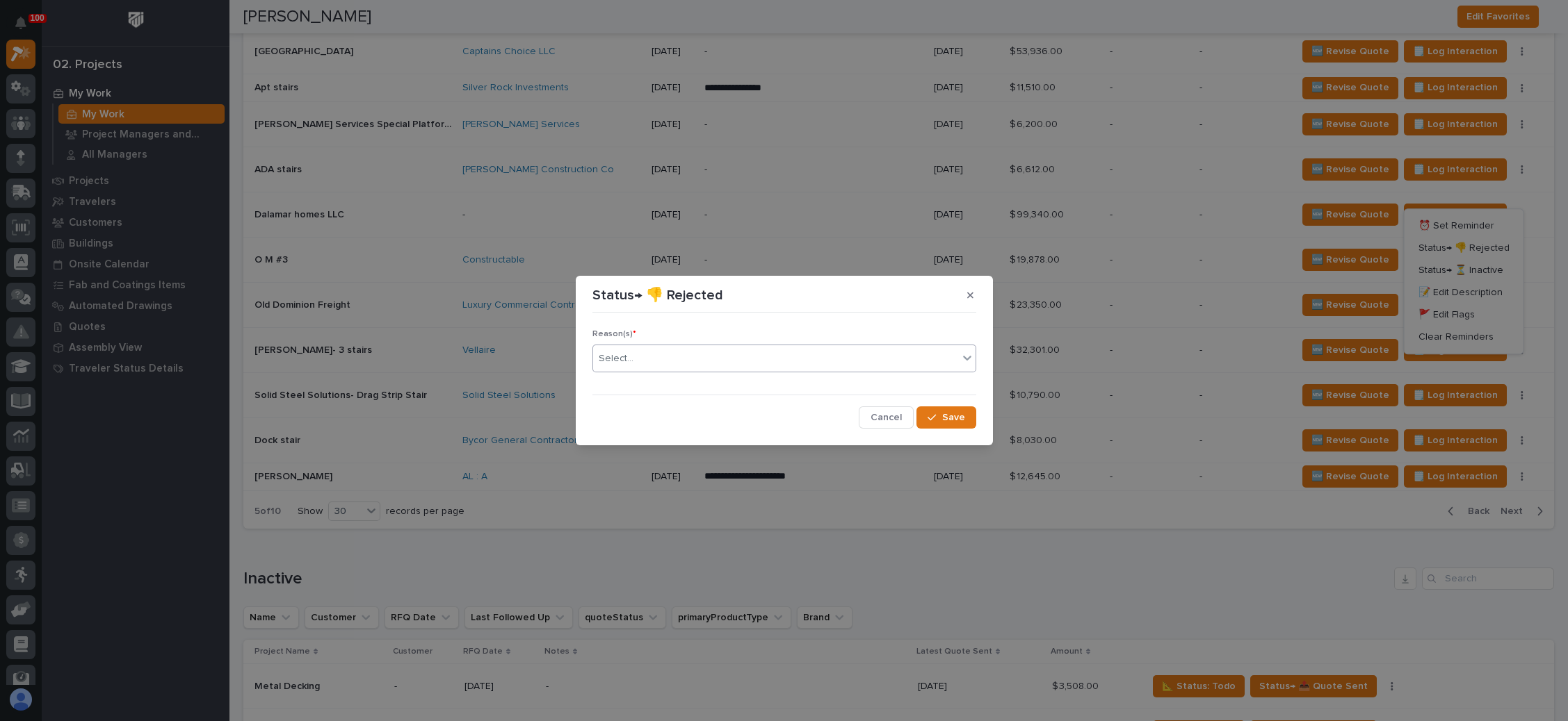
click at [742, 357] on div "Select..." at bounding box center [775, 359] width 365 height 23
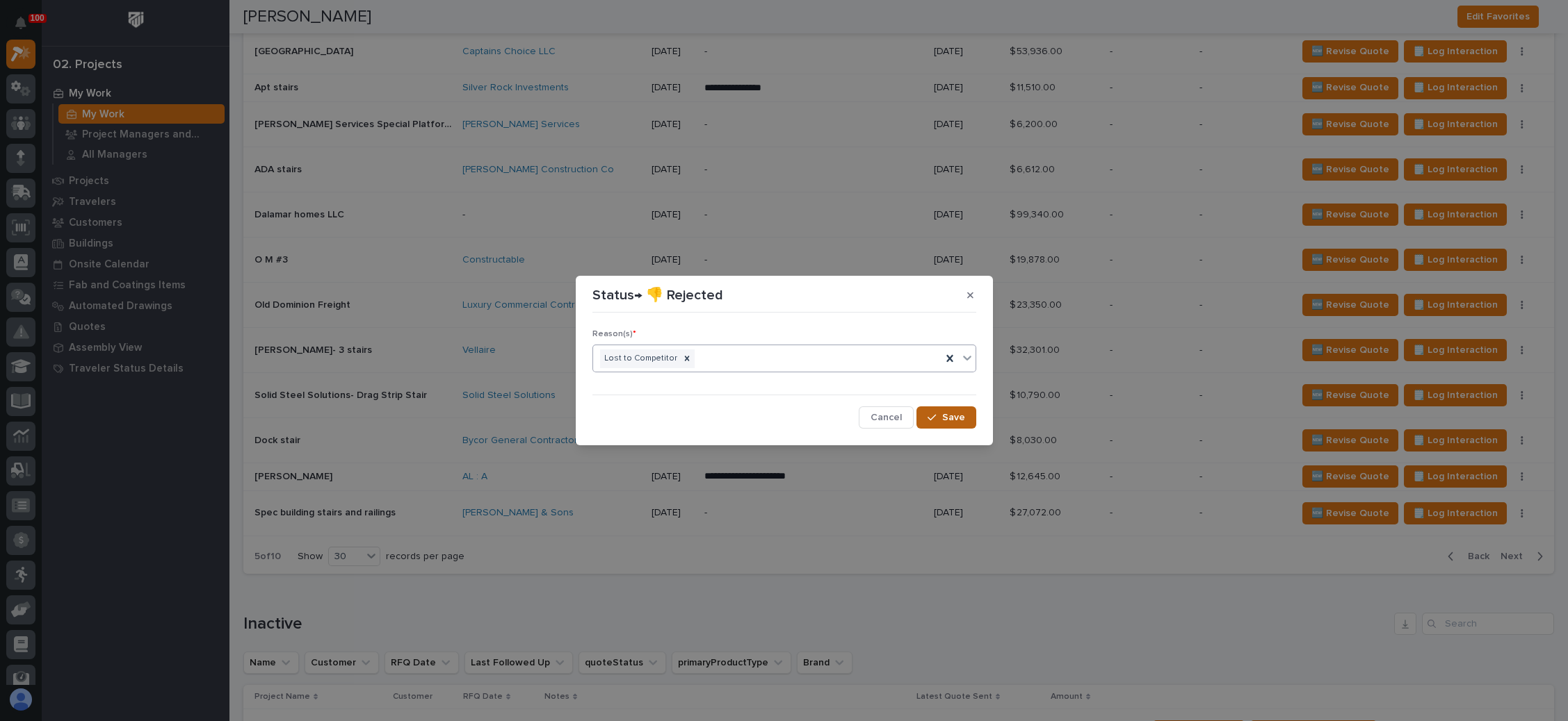
click at [955, 415] on span "Save" at bounding box center [954, 417] width 23 height 12
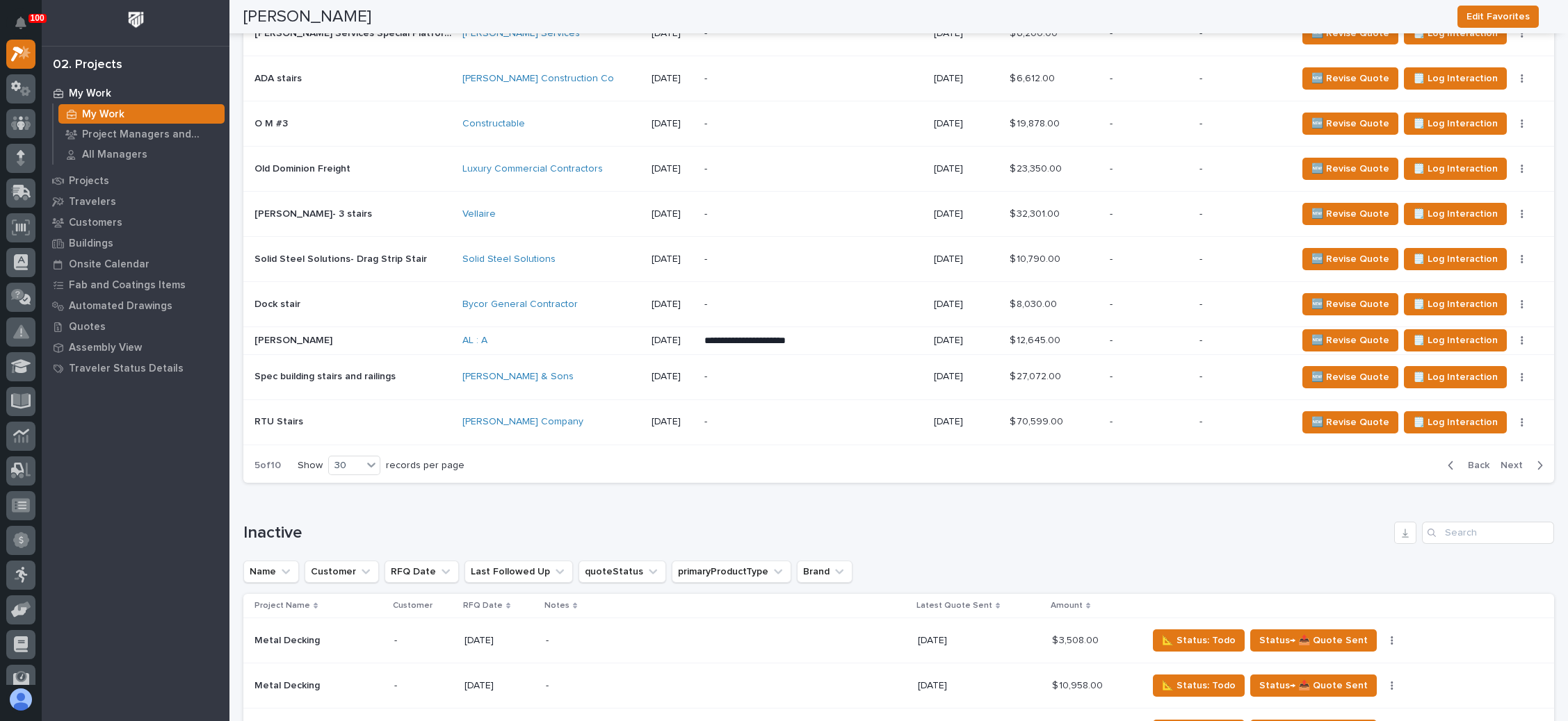
scroll to position [1876, 0]
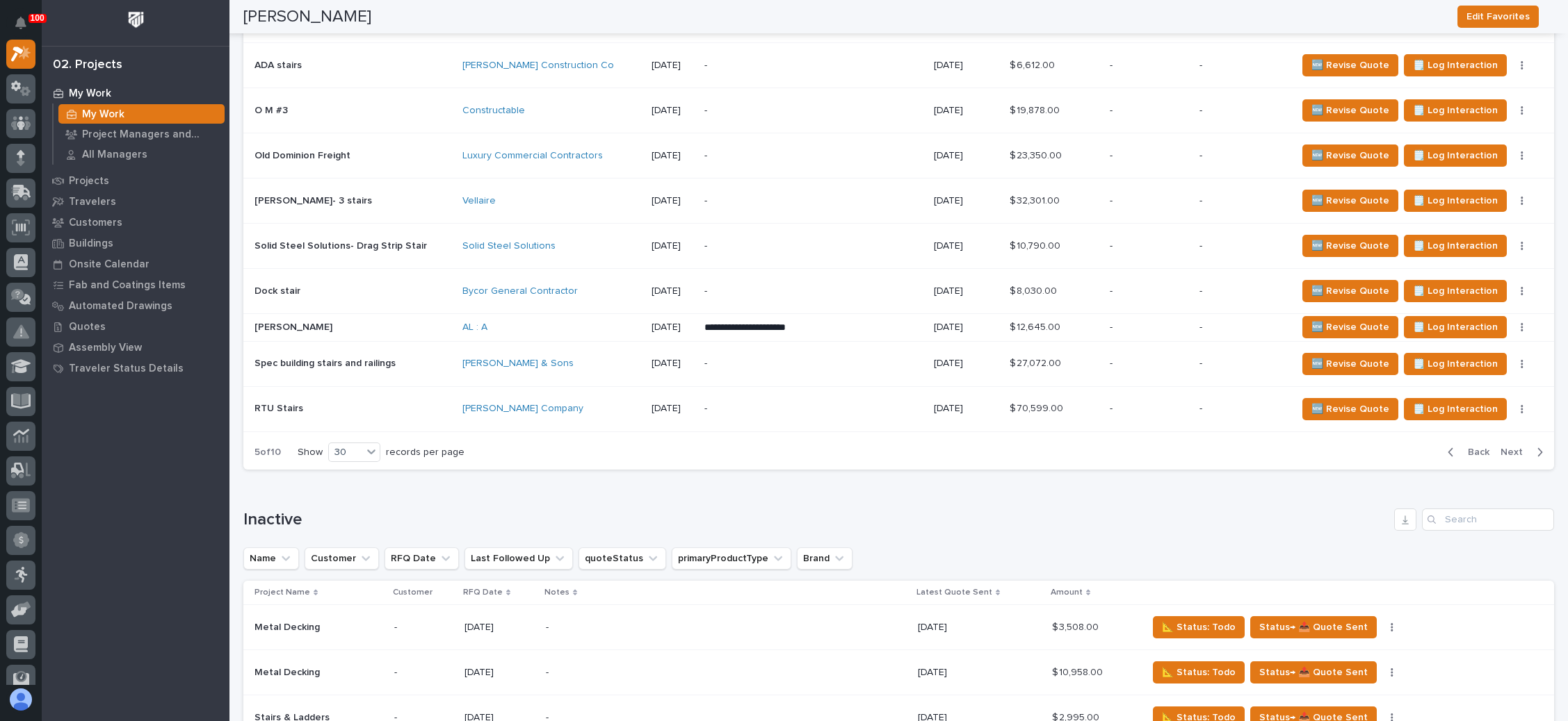
click at [1500, 446] on span "Next" at bounding box center [1515, 452] width 31 height 12
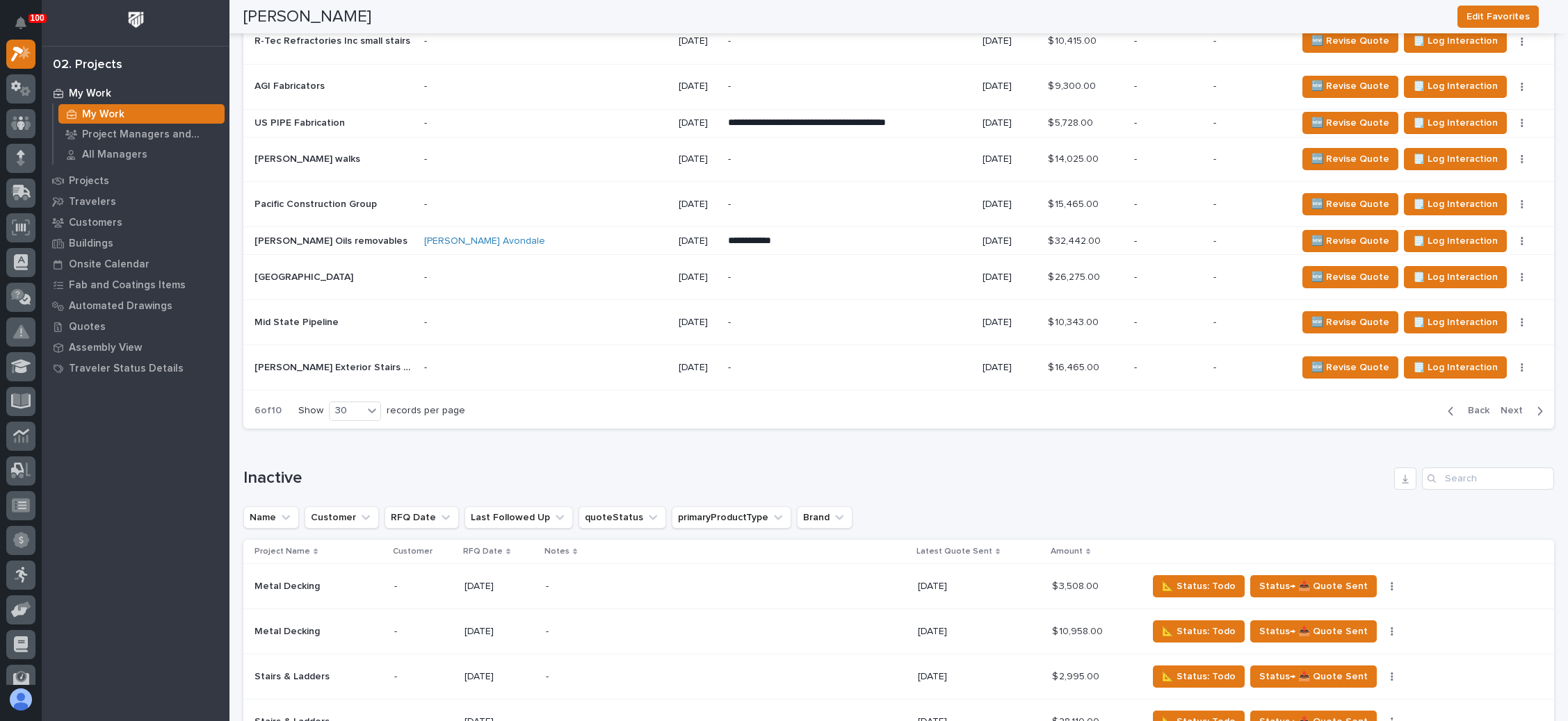
scroll to position [1772, 0]
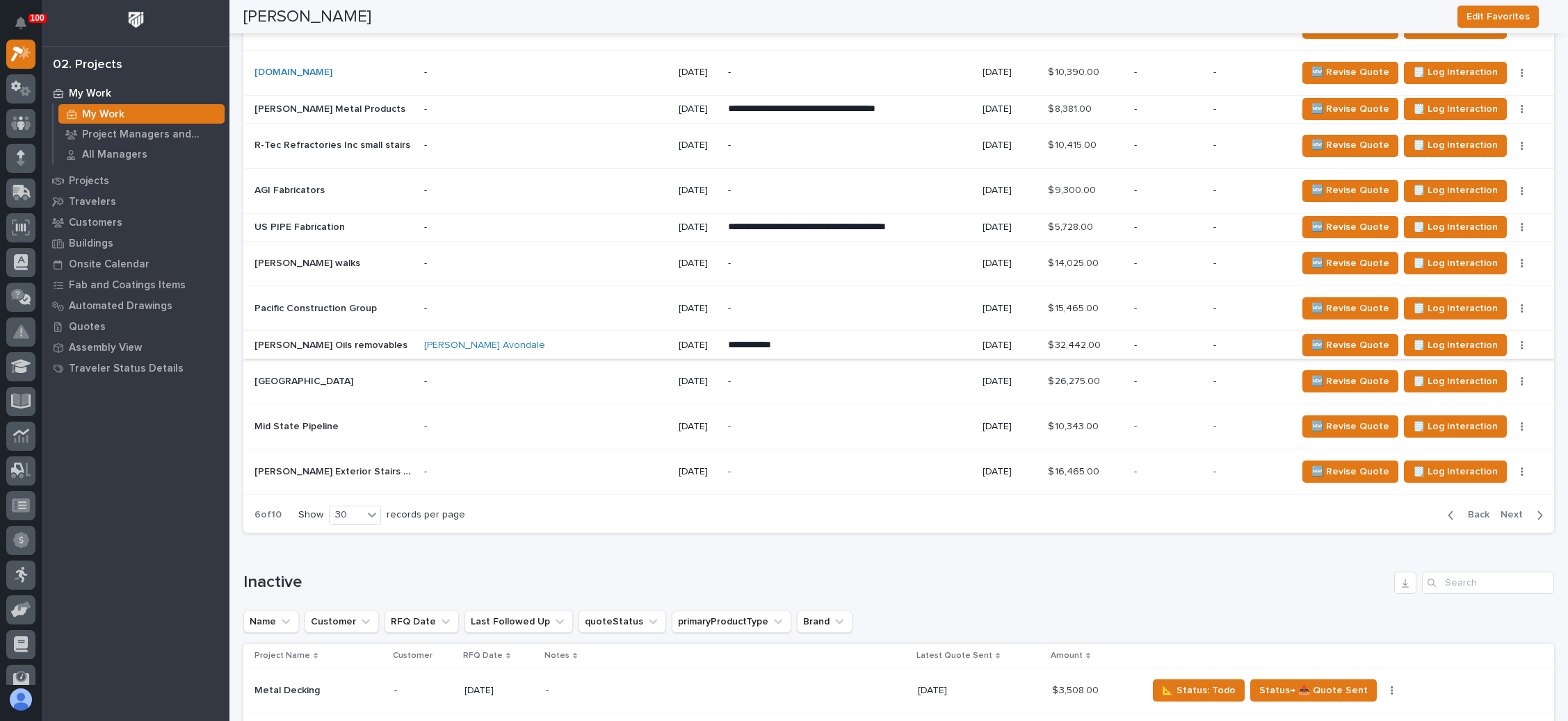
click at [1512, 341] on button "button" at bounding box center [1521, 346] width 19 height 10
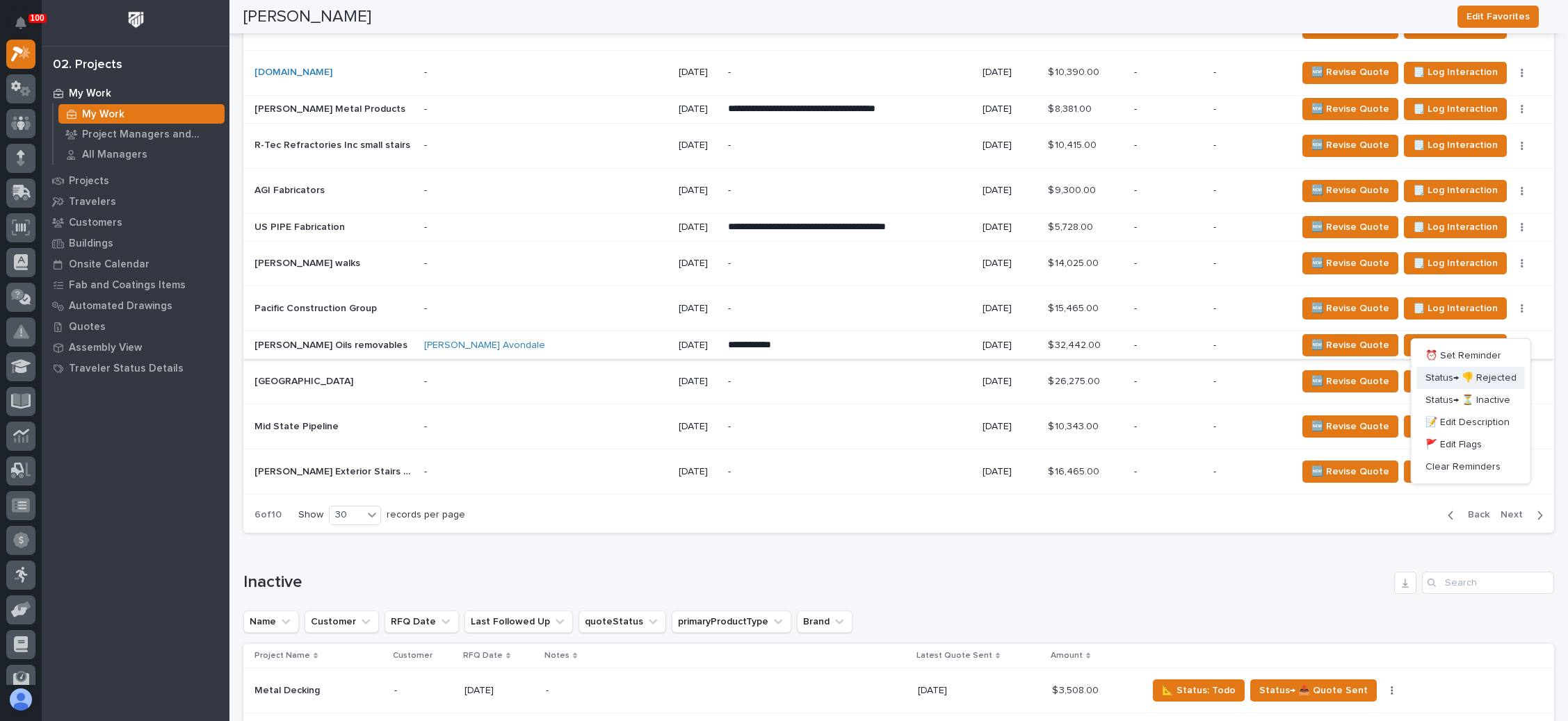
click at [1475, 370] on span "Status→ 👎 Rejected" at bounding box center [1471, 377] width 91 height 17
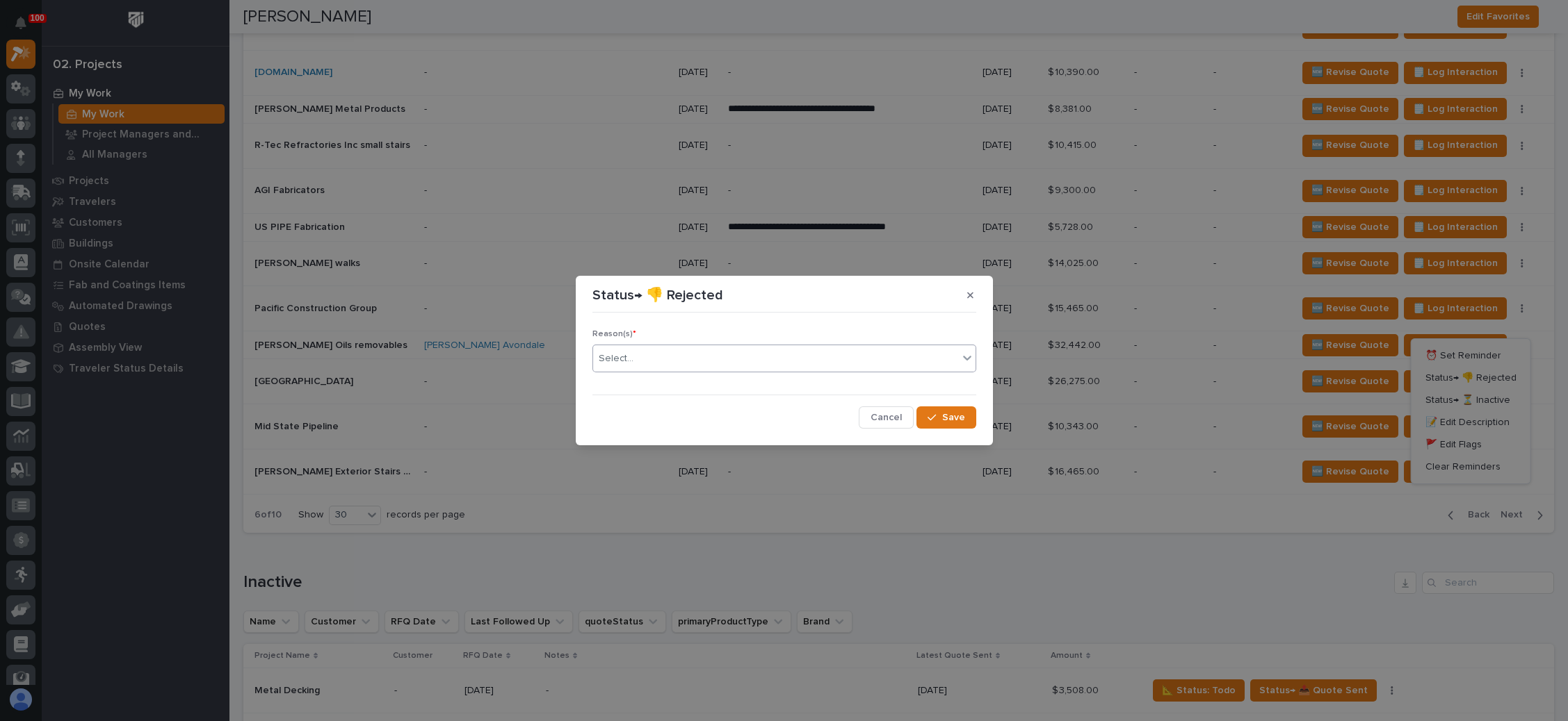
click at [814, 349] on div "Select..." at bounding box center [775, 359] width 365 height 23
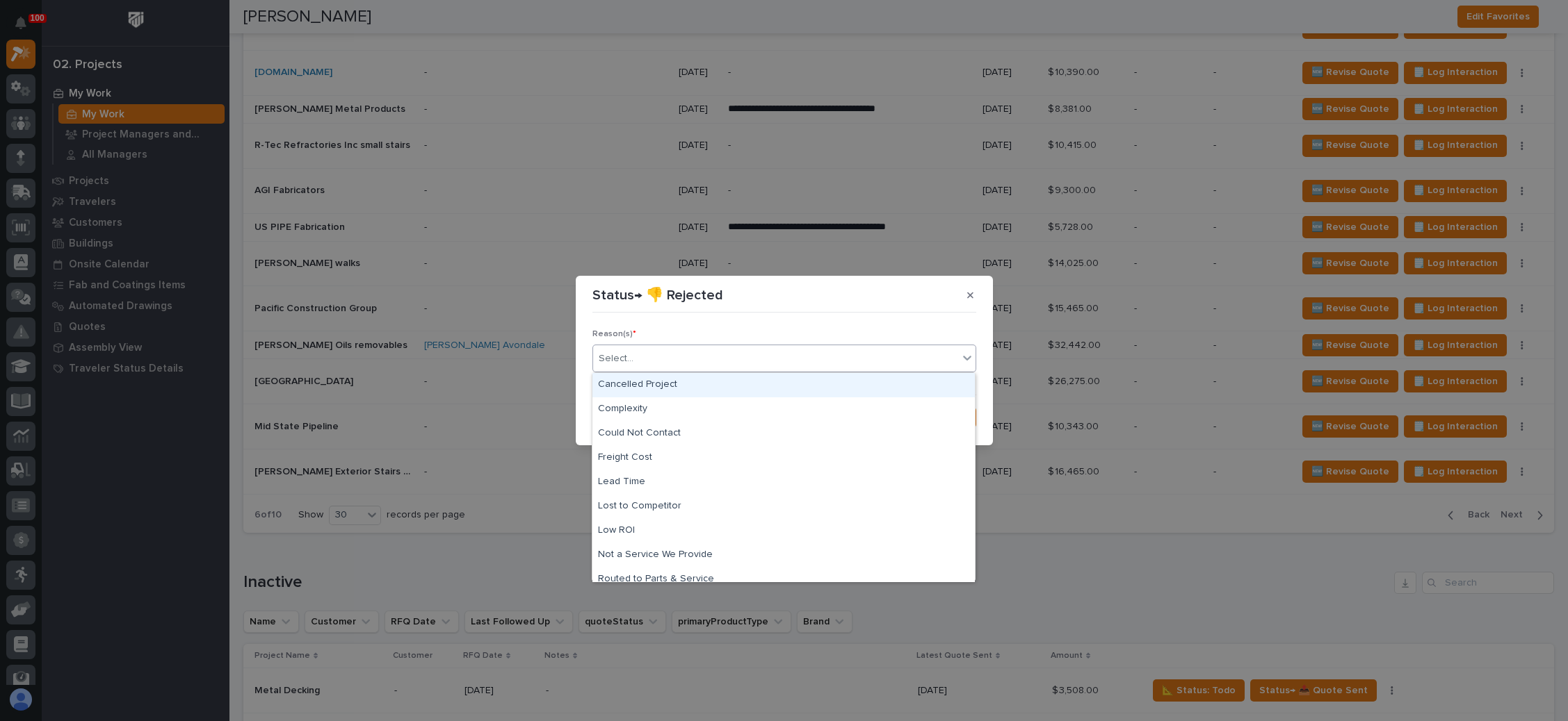
click at [748, 385] on div "Cancelled Project" at bounding box center [784, 385] width 383 height 24
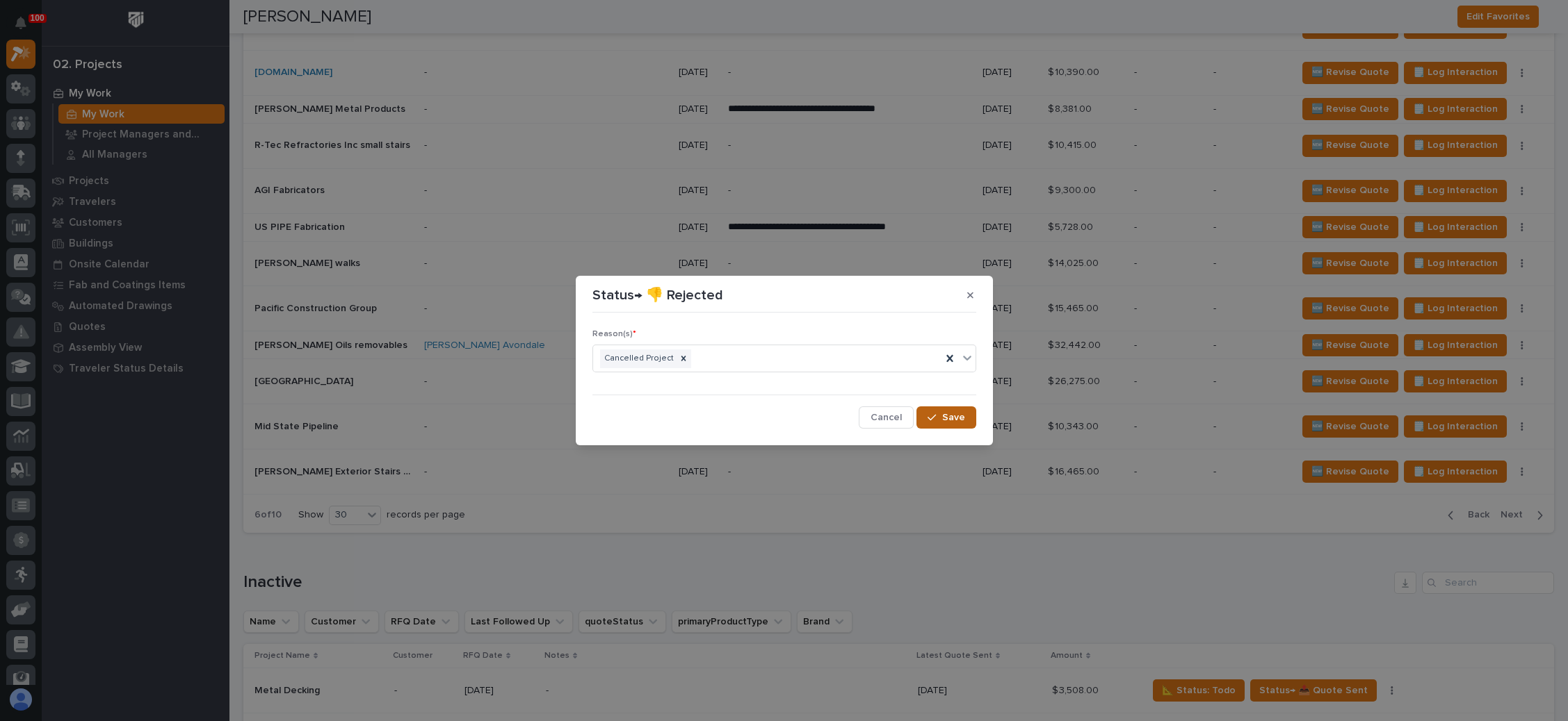
click at [944, 420] on span "Save" at bounding box center [954, 417] width 23 height 12
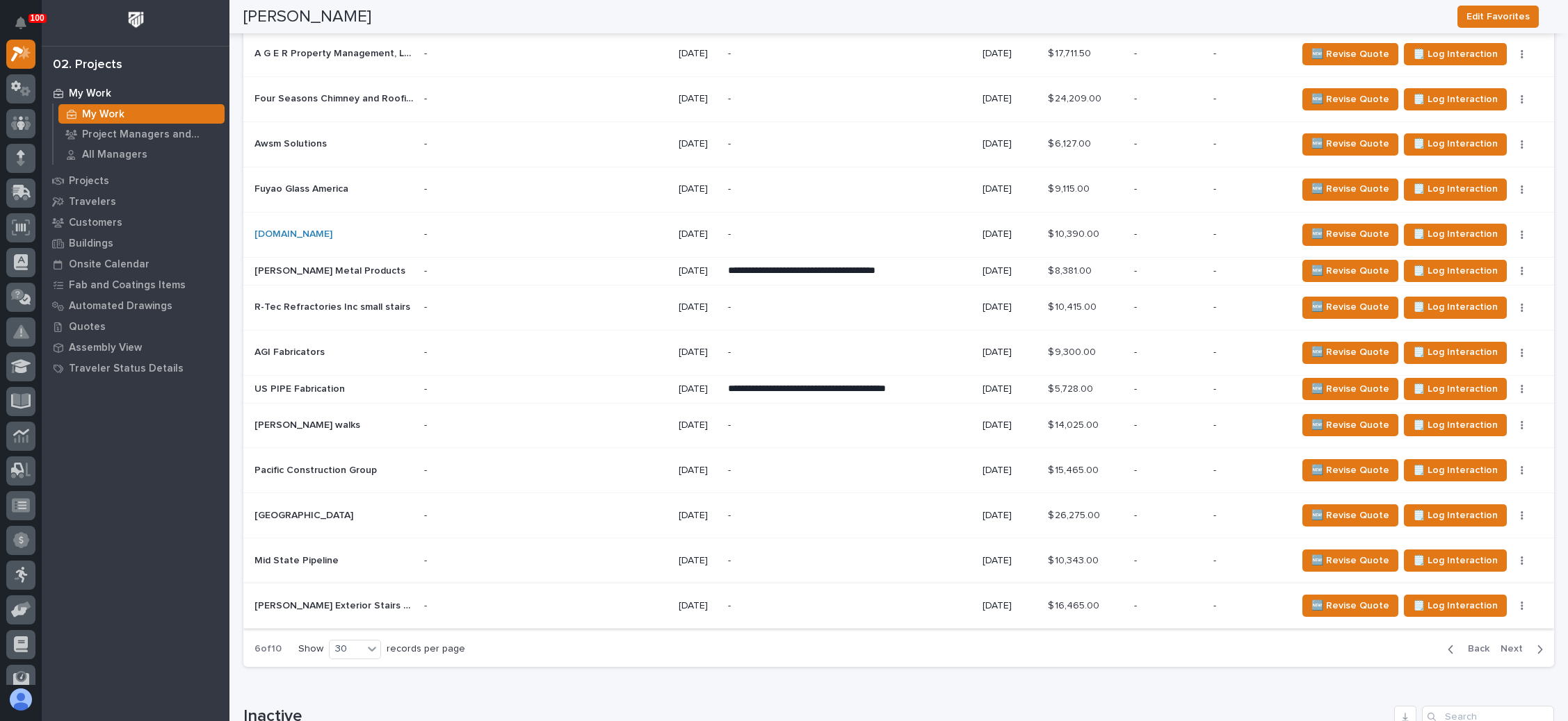
scroll to position [1563, 0]
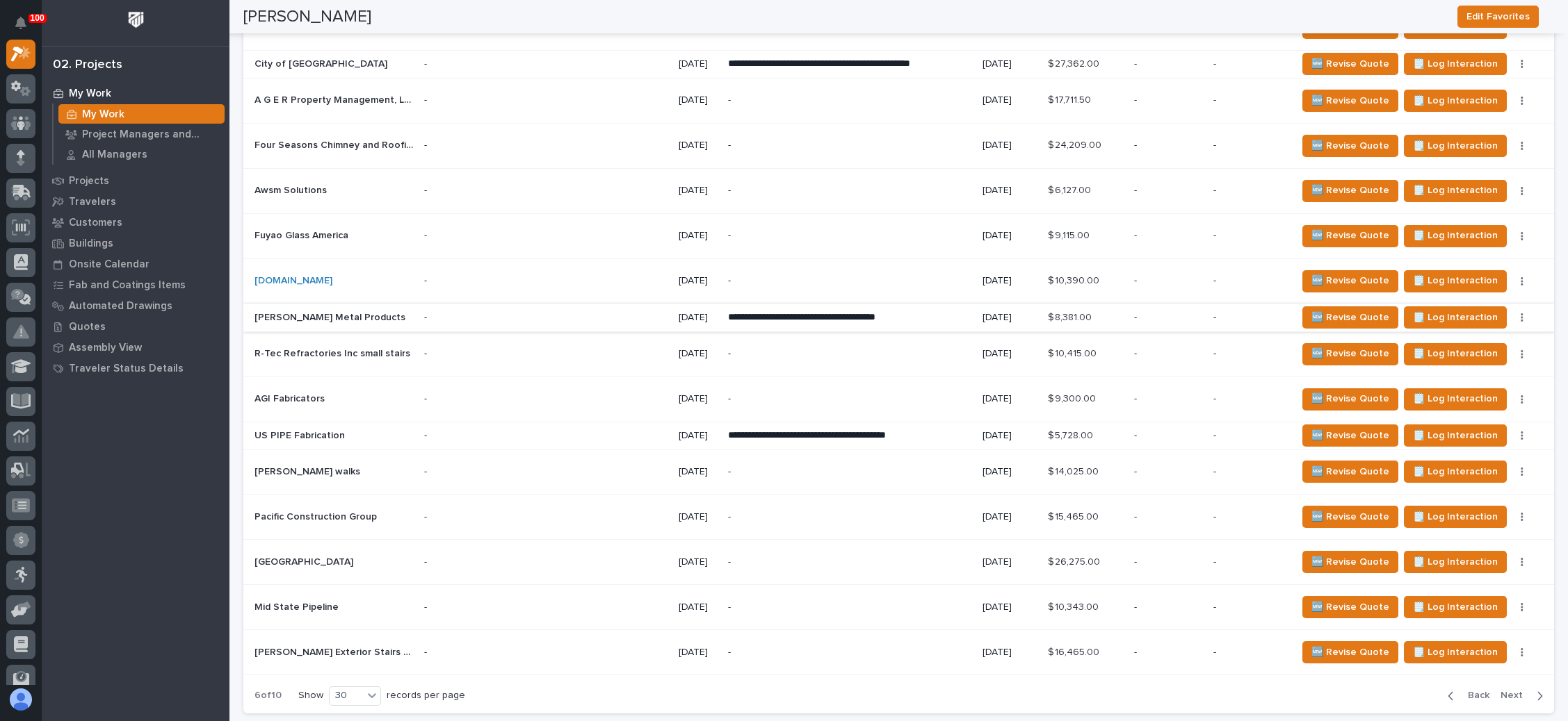
click at [1512, 313] on button "button" at bounding box center [1521, 318] width 19 height 10
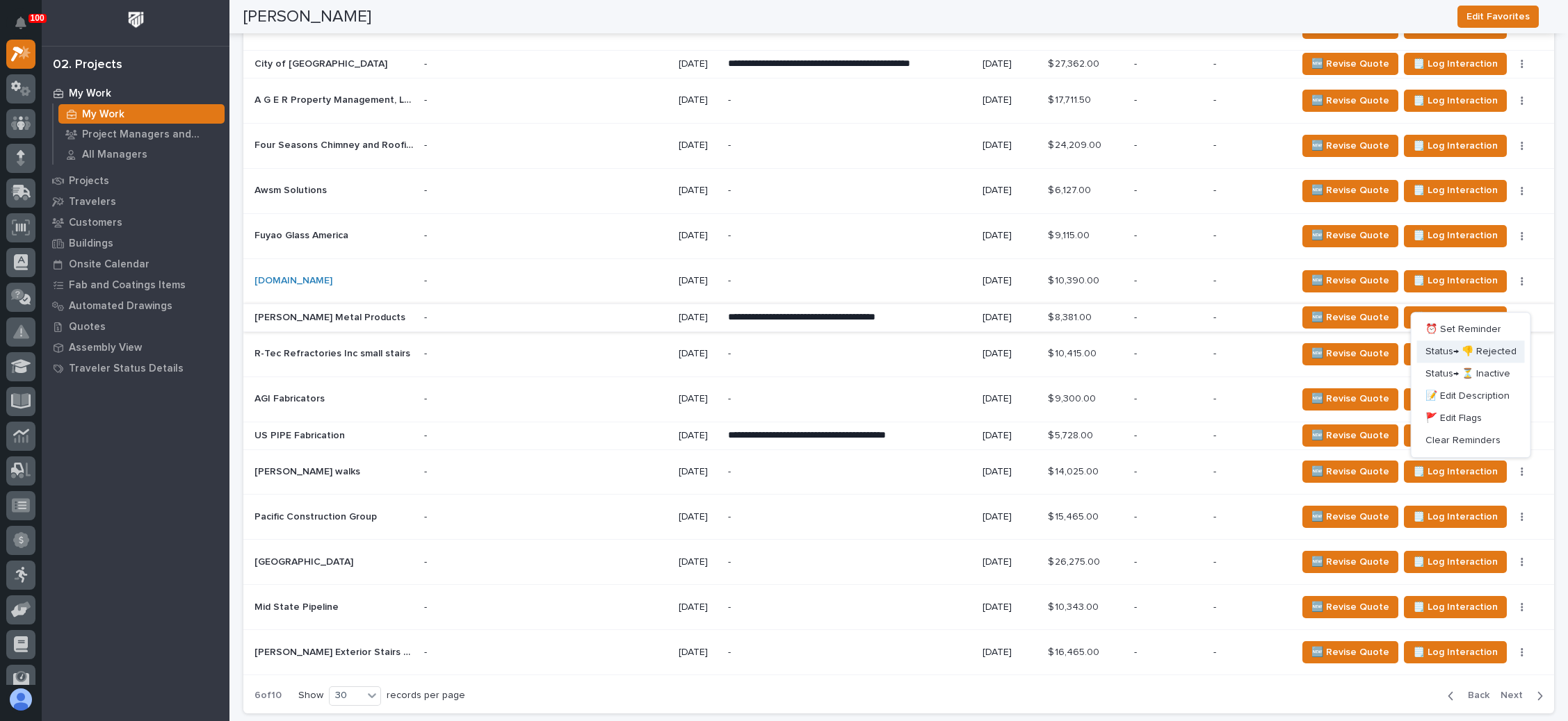
click at [1483, 344] on span "Status→ 👎 Rejected" at bounding box center [1471, 352] width 91 height 17
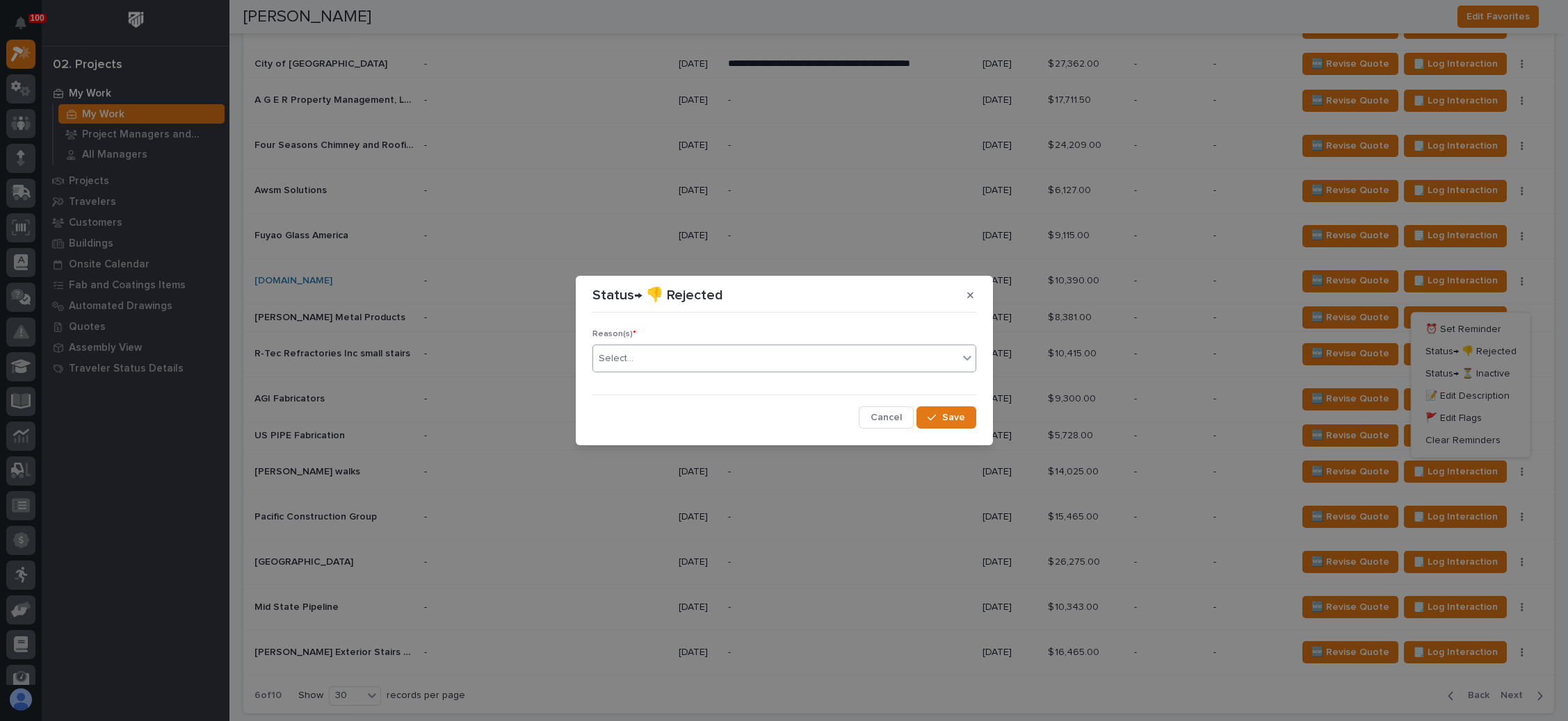
click at [772, 359] on div "Select..." at bounding box center [775, 359] width 365 height 23
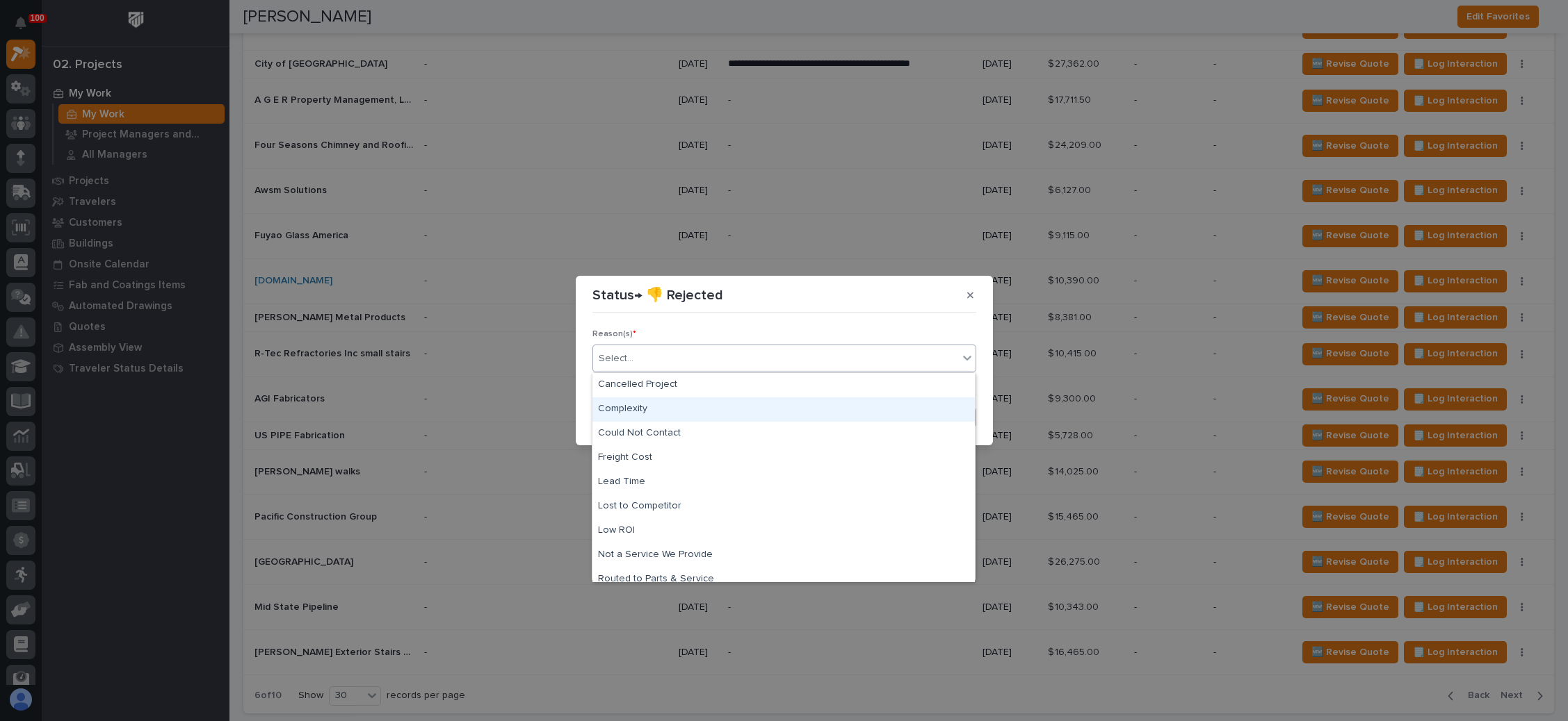
click at [670, 411] on div "Complexity" at bounding box center [784, 410] width 383 height 24
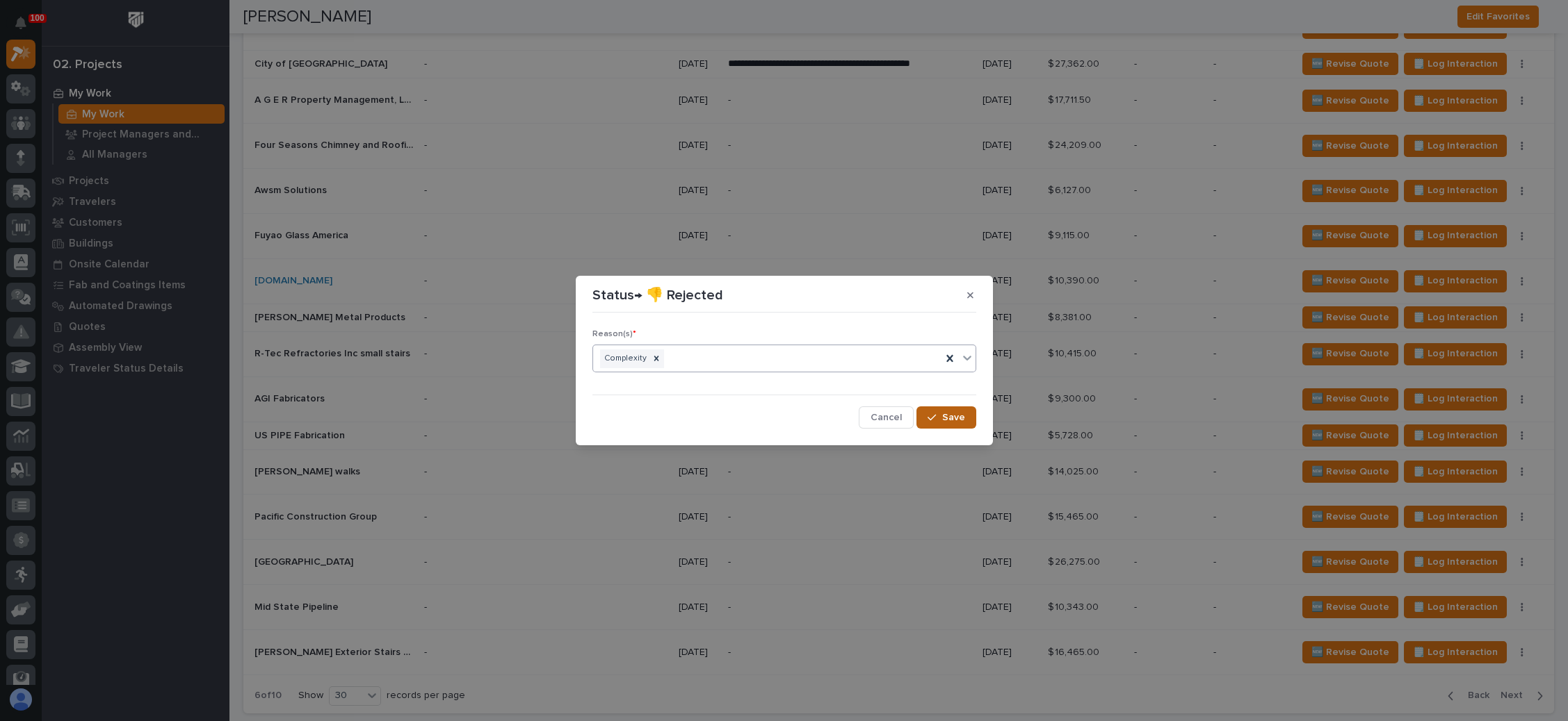
click at [941, 414] on div "button" at bounding box center [934, 418] width 14 height 10
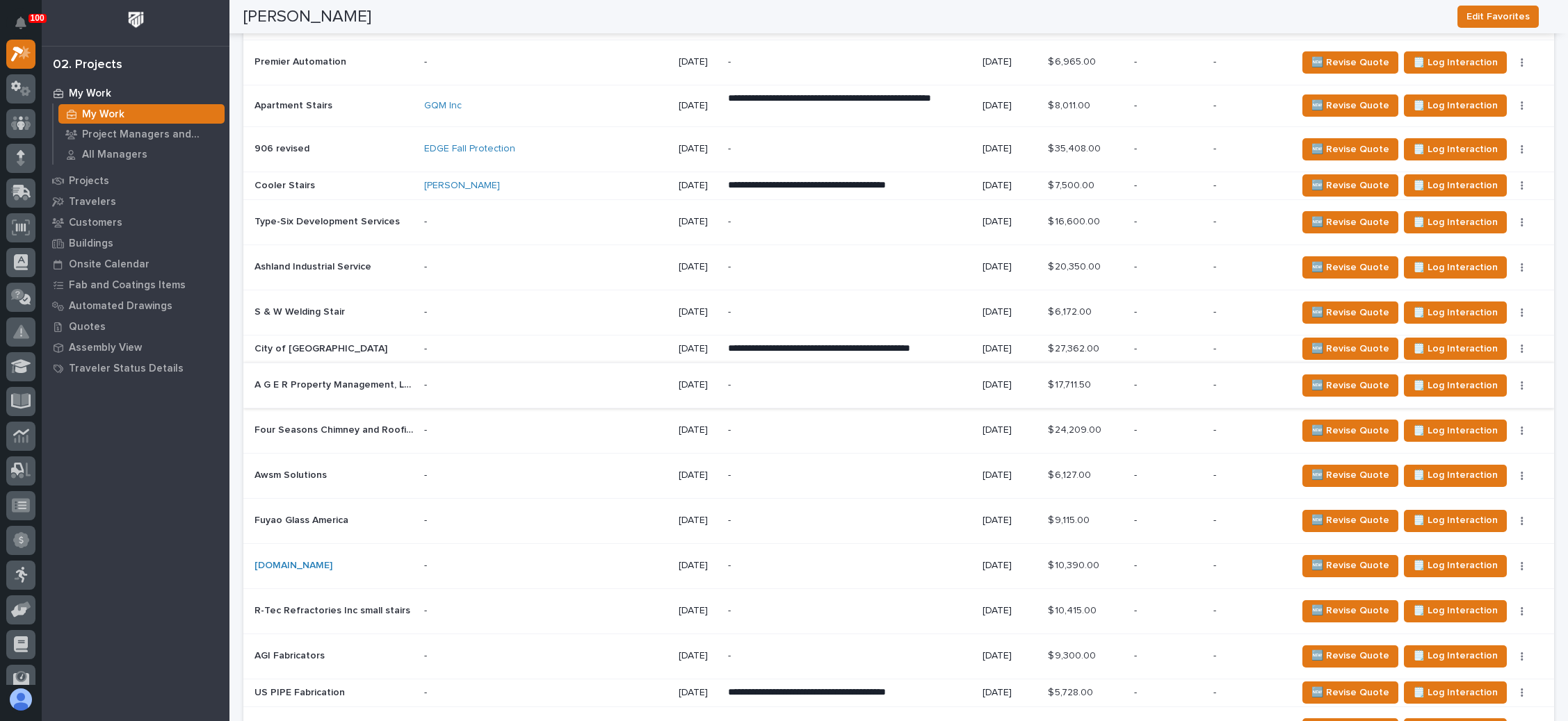
scroll to position [1251, 0]
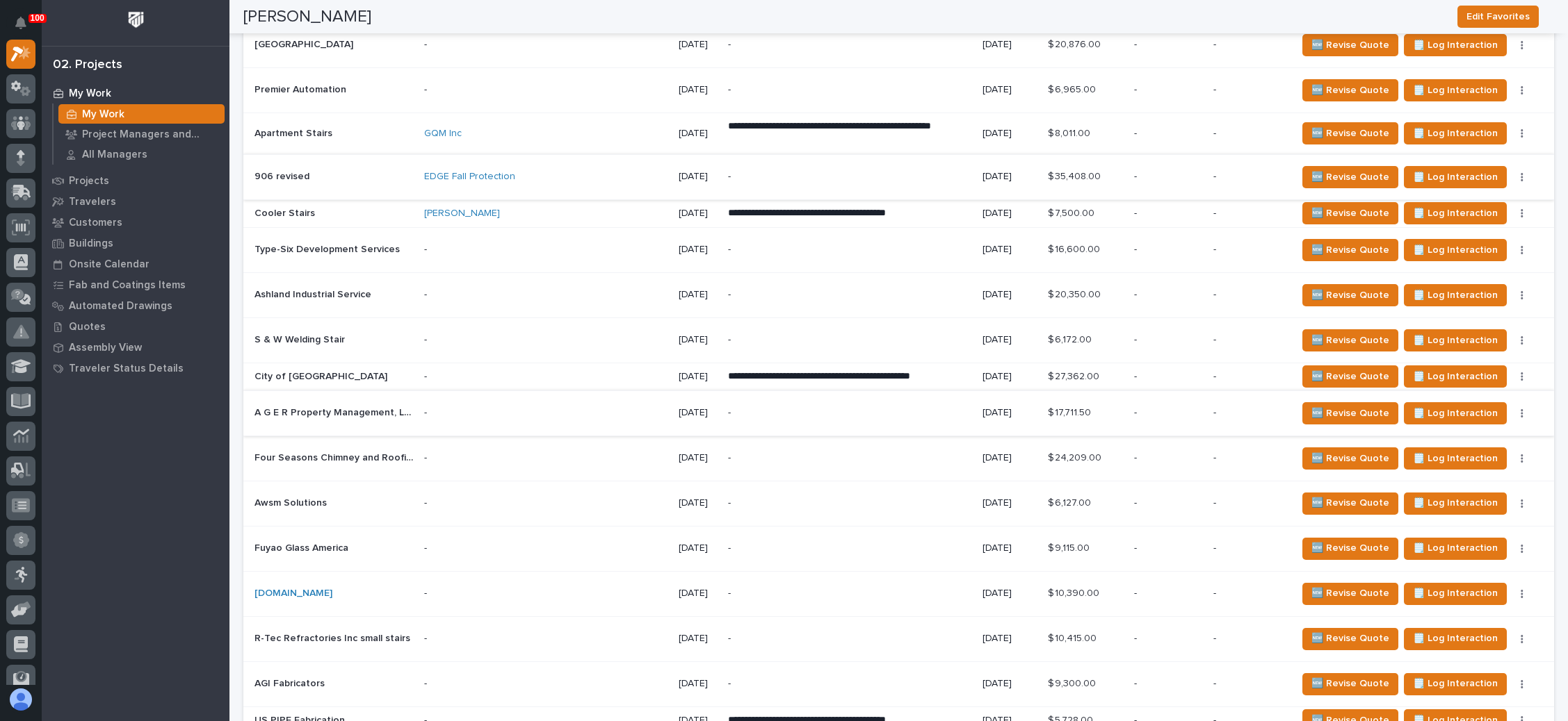
click at [1521, 173] on icon "button" at bounding box center [1522, 178] width 3 height 10
click at [1463, 209] on span "Status→ 👎 Rejected" at bounding box center [1471, 213] width 91 height 17
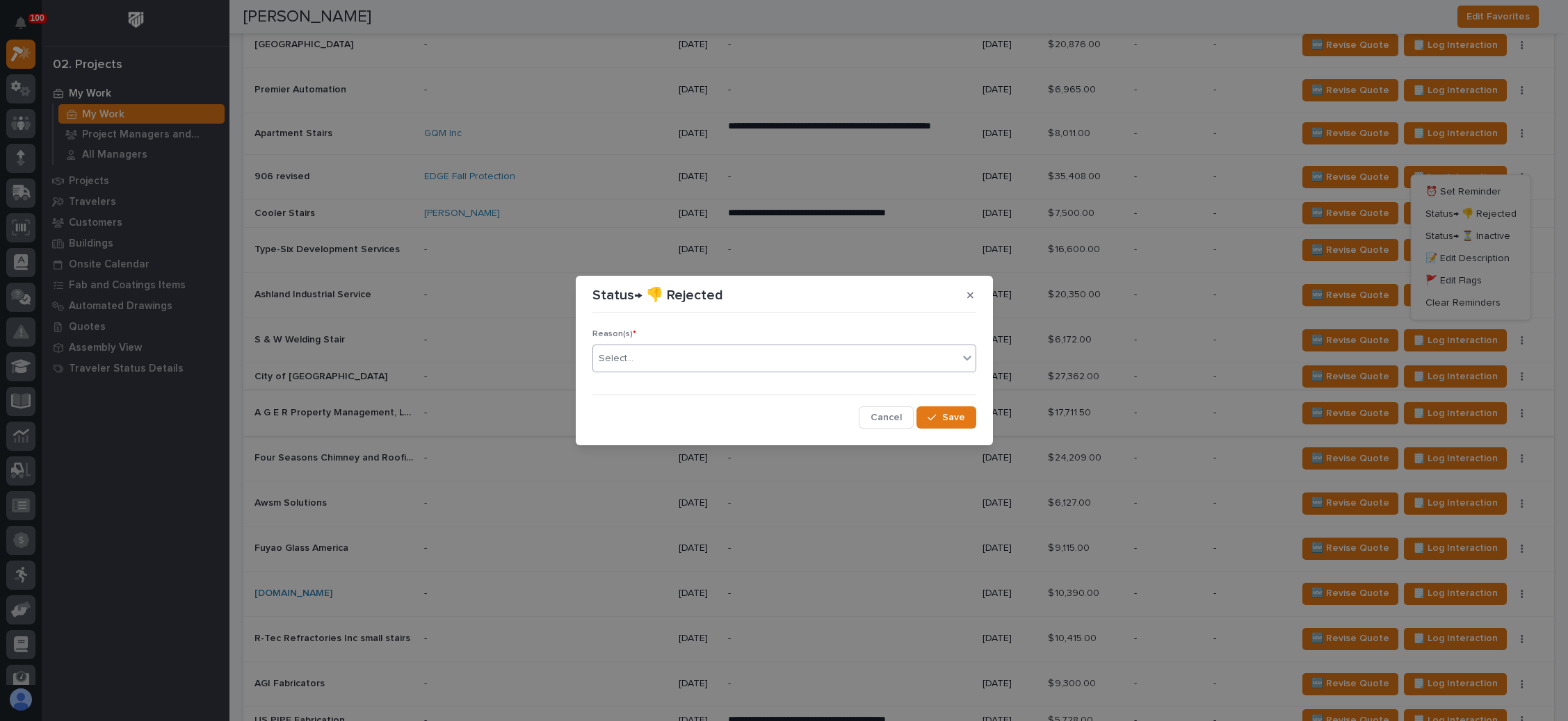
click at [765, 354] on div "Select..." at bounding box center [775, 359] width 365 height 23
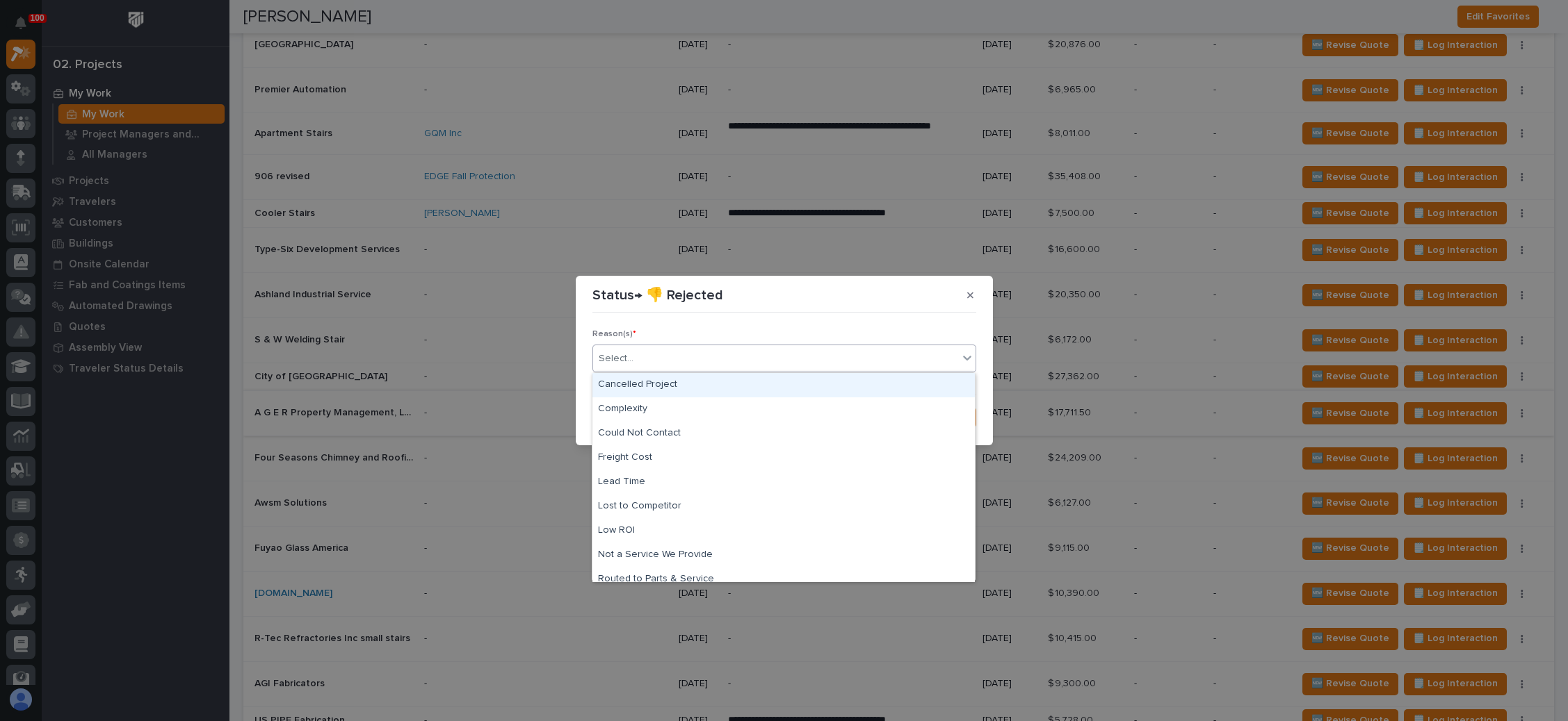
click at [708, 388] on div "Cancelled Project" at bounding box center [784, 385] width 383 height 24
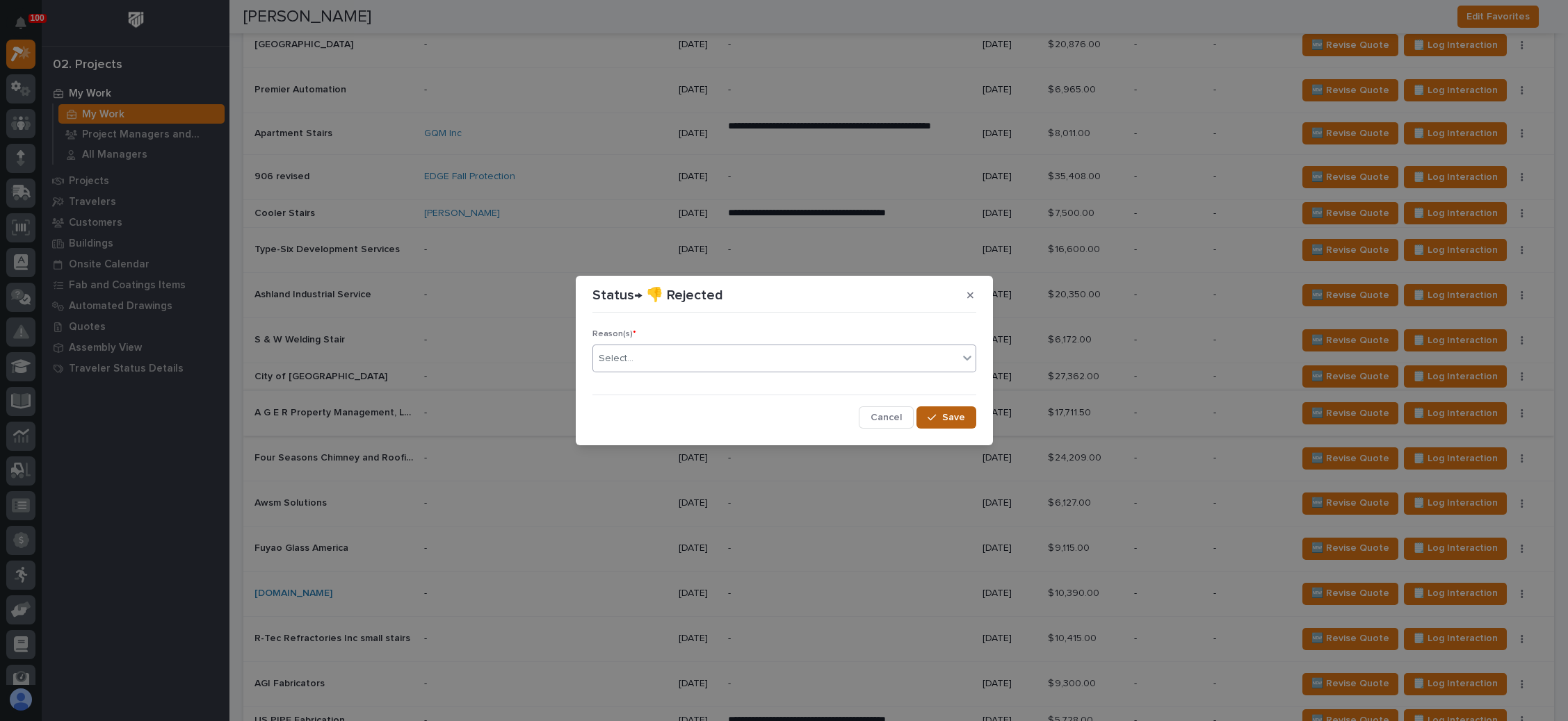
click at [952, 411] on span "Save" at bounding box center [954, 417] width 23 height 12
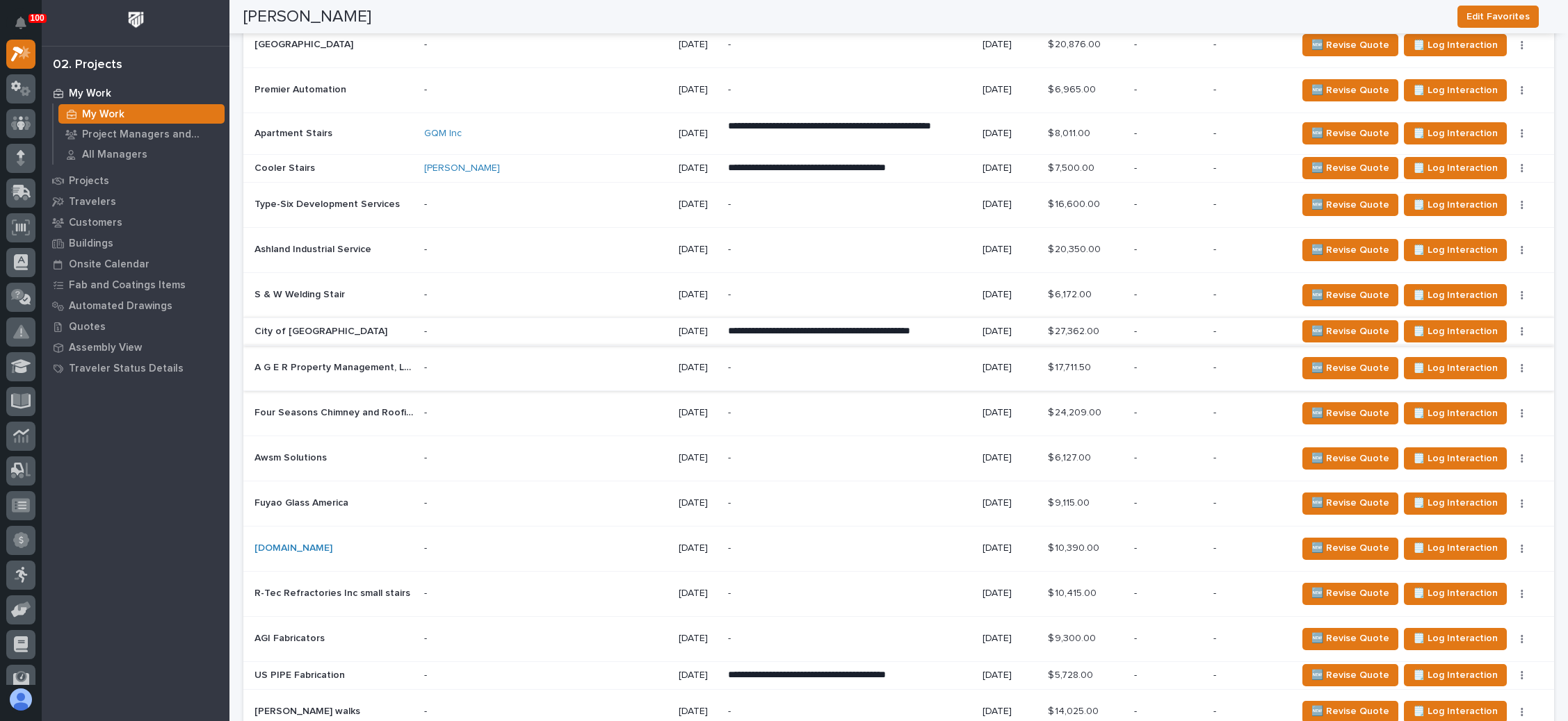
click at [1512, 326] on button "button" at bounding box center [1521, 331] width 19 height 10
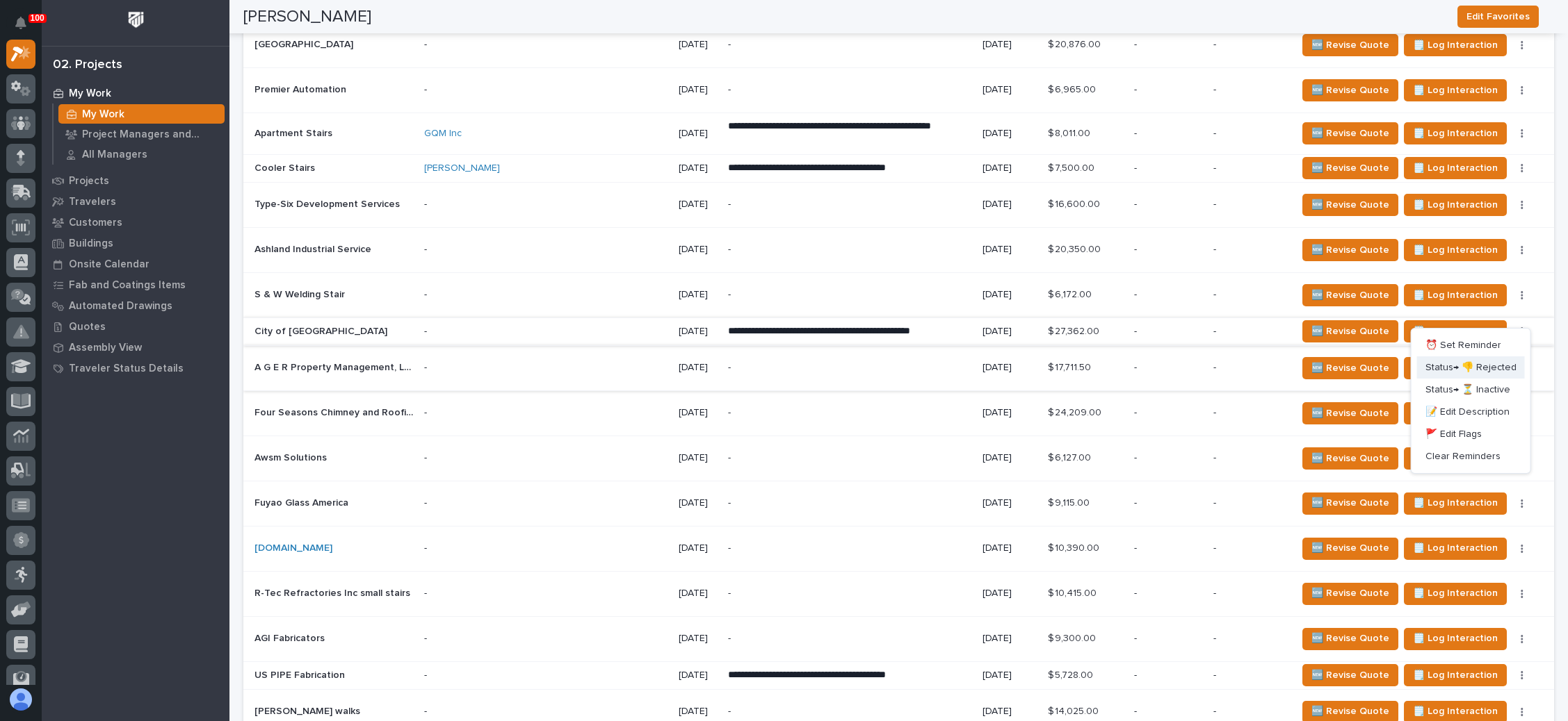
click at [1472, 362] on span "Status→ 👎 Rejected" at bounding box center [1471, 367] width 91 height 17
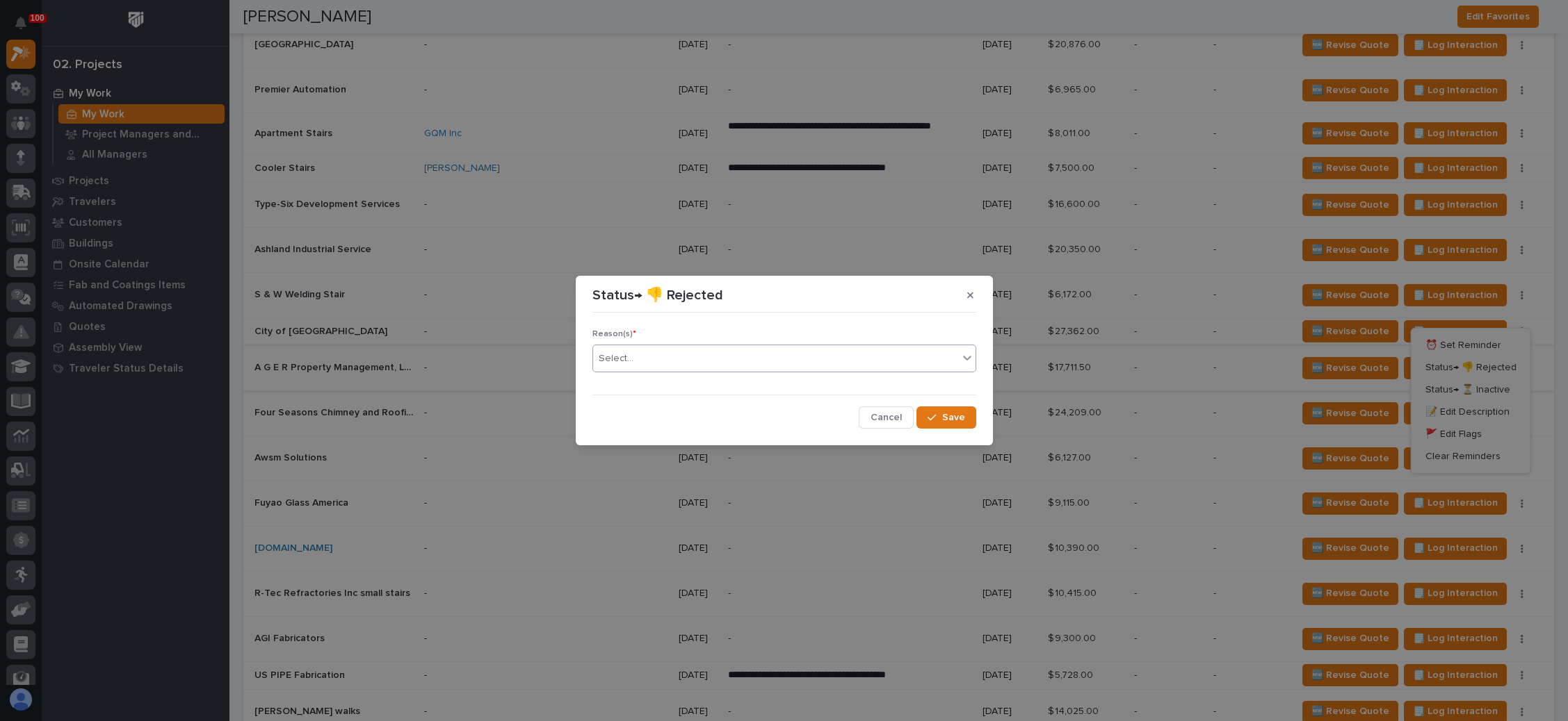
click at [835, 354] on div "Select..." at bounding box center [775, 359] width 365 height 23
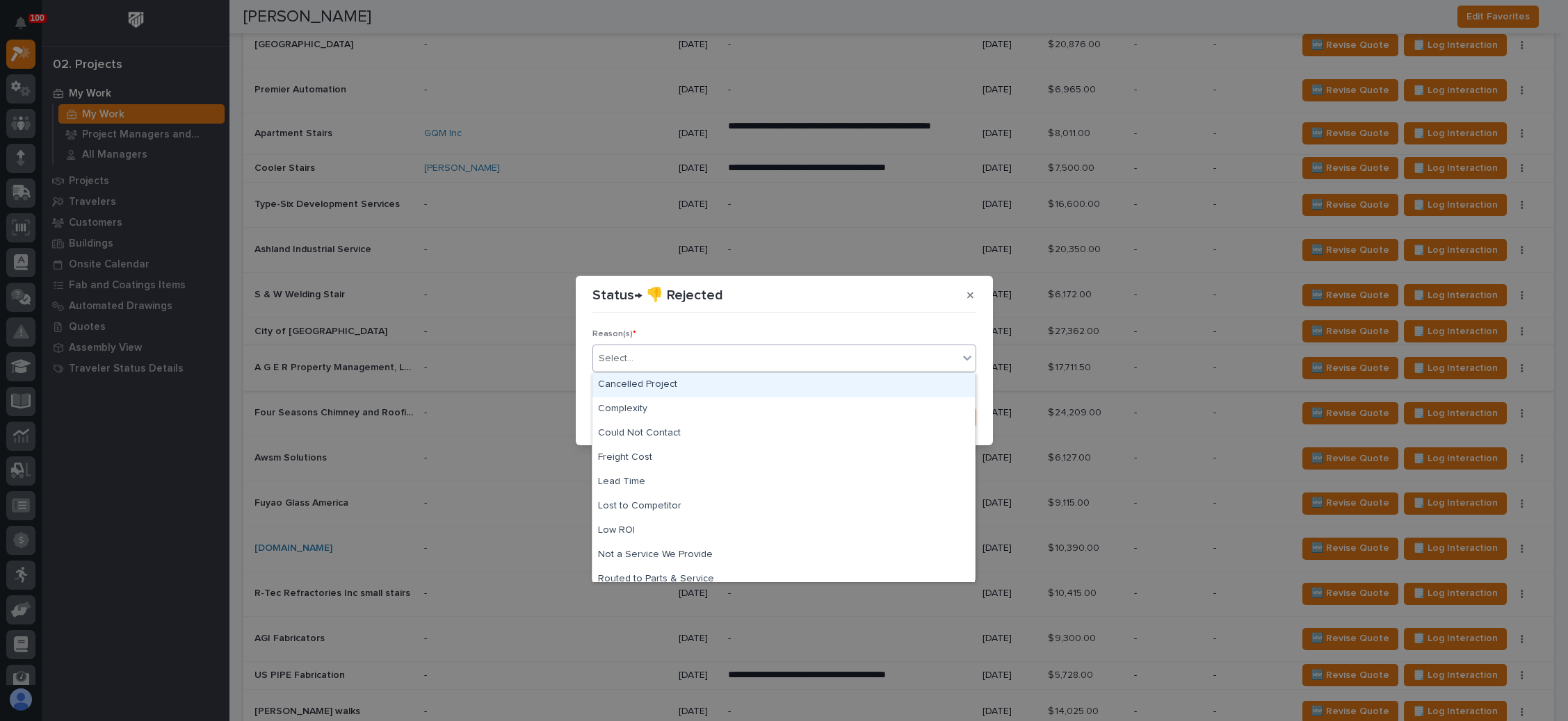
click at [692, 383] on div "Cancelled Project" at bounding box center [784, 385] width 383 height 24
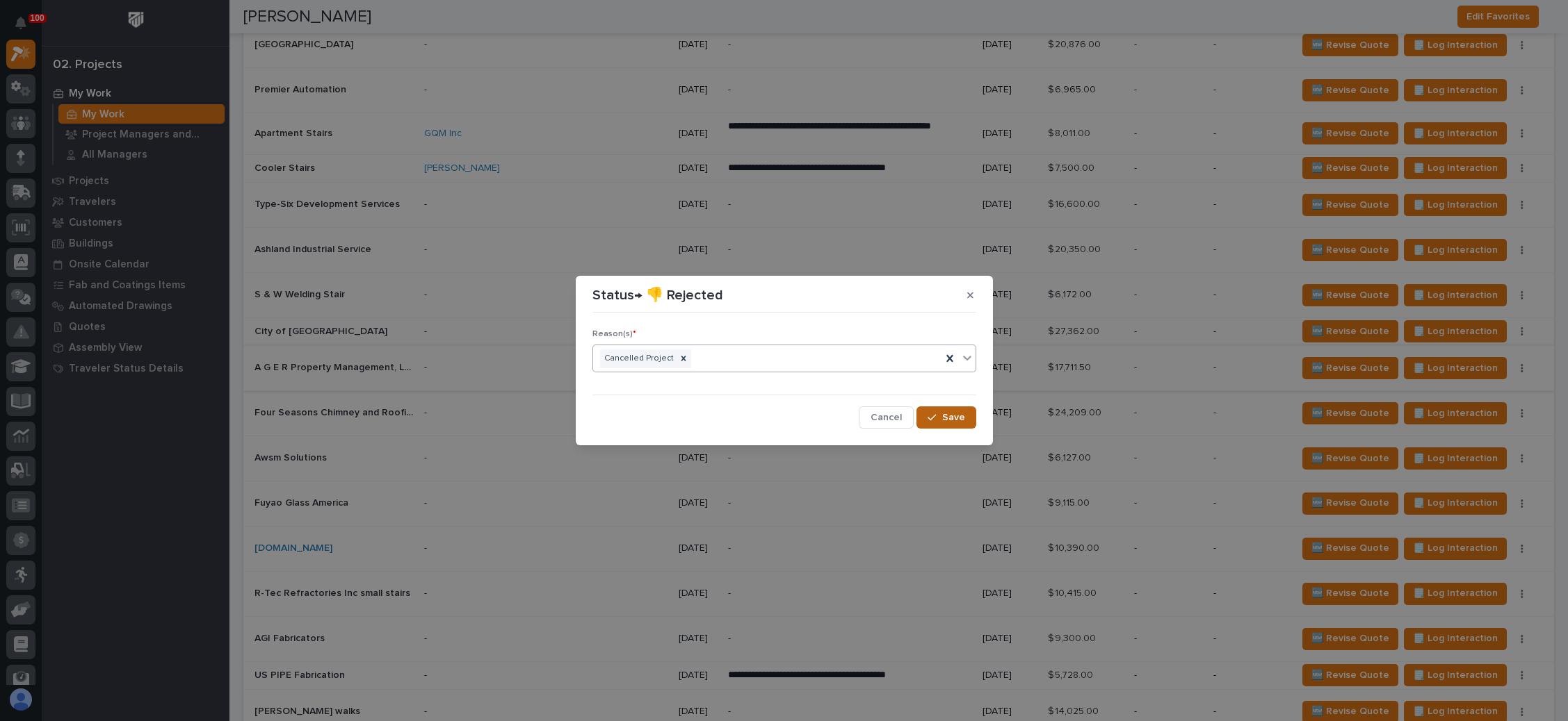
click at [930, 415] on icon "button" at bounding box center [931, 418] width 9 height 10
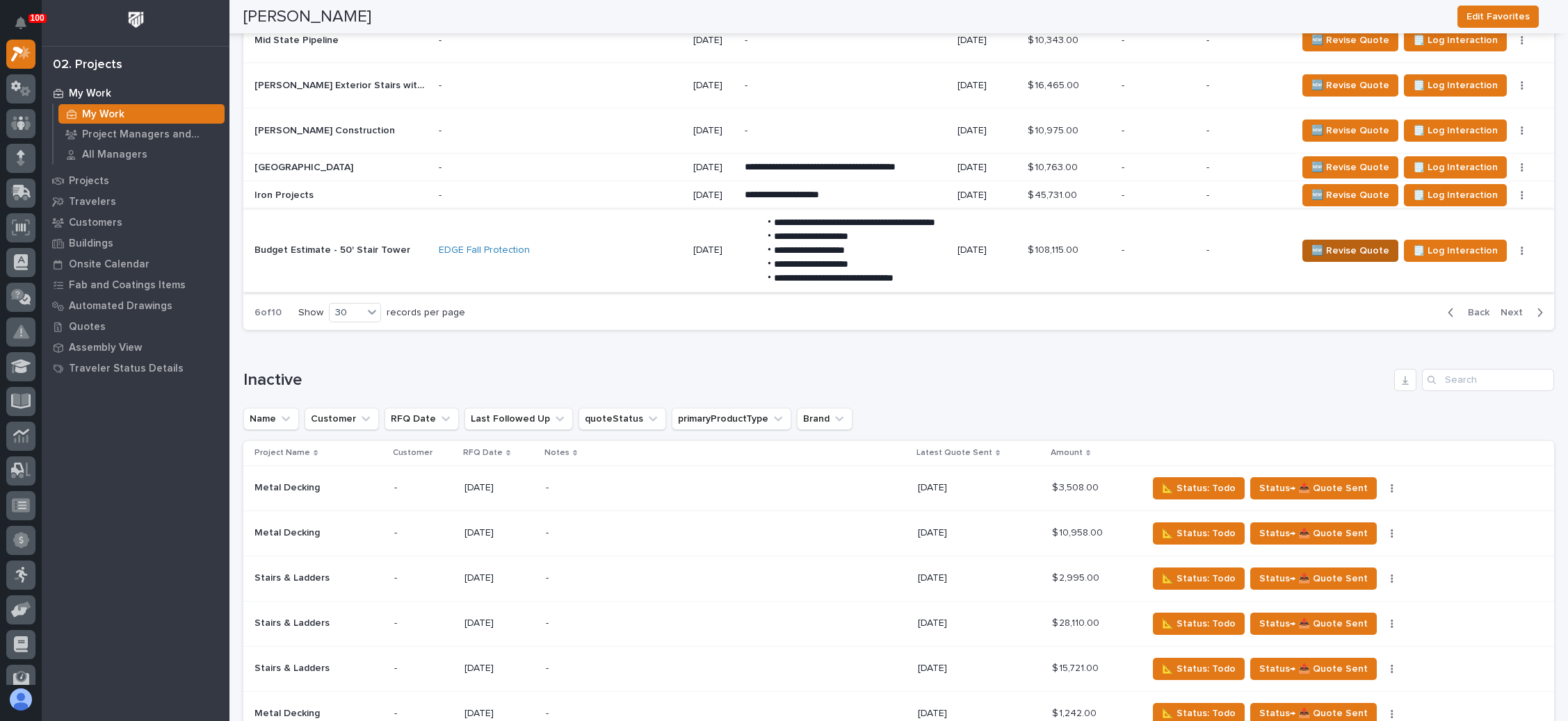
scroll to position [1876, 0]
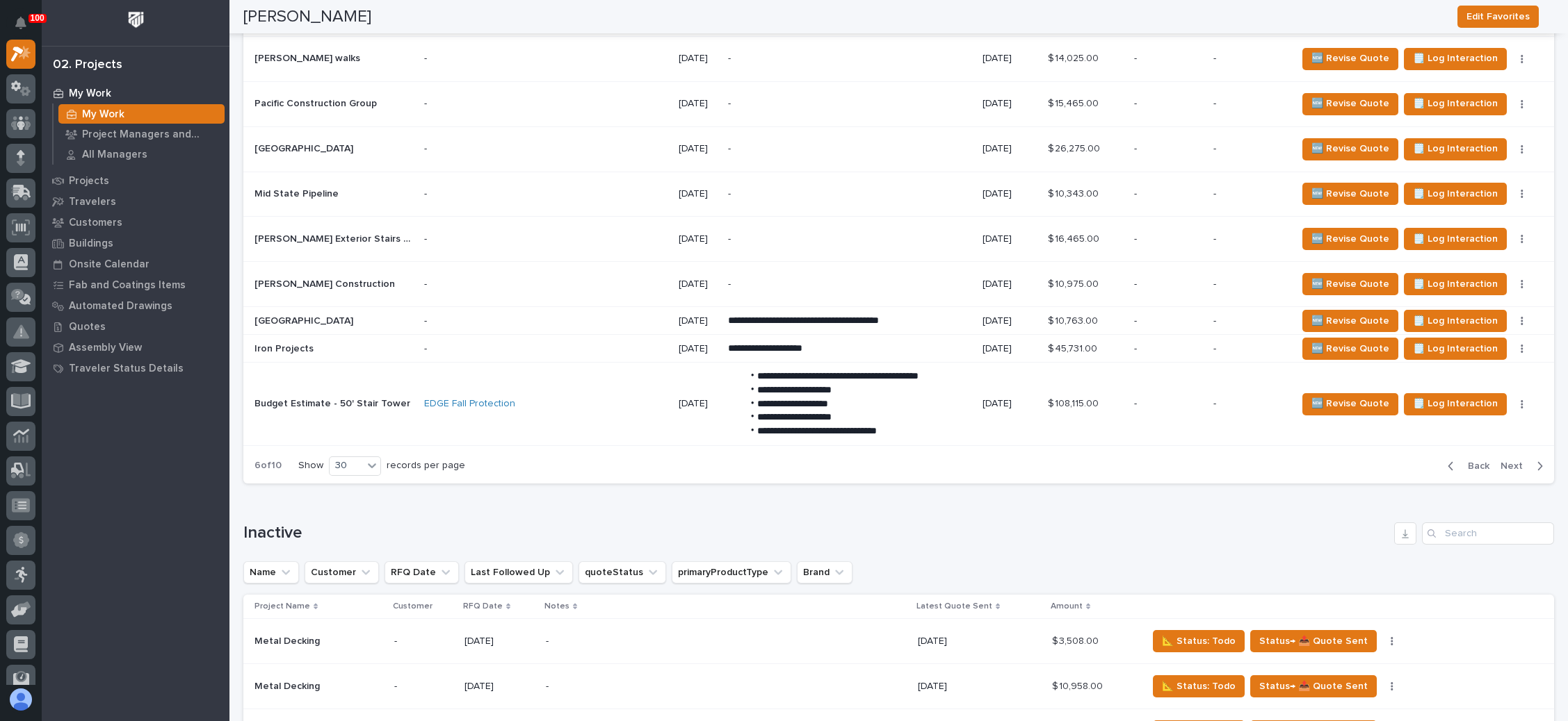
click at [1500, 460] on span "Next" at bounding box center [1515, 466] width 31 height 12
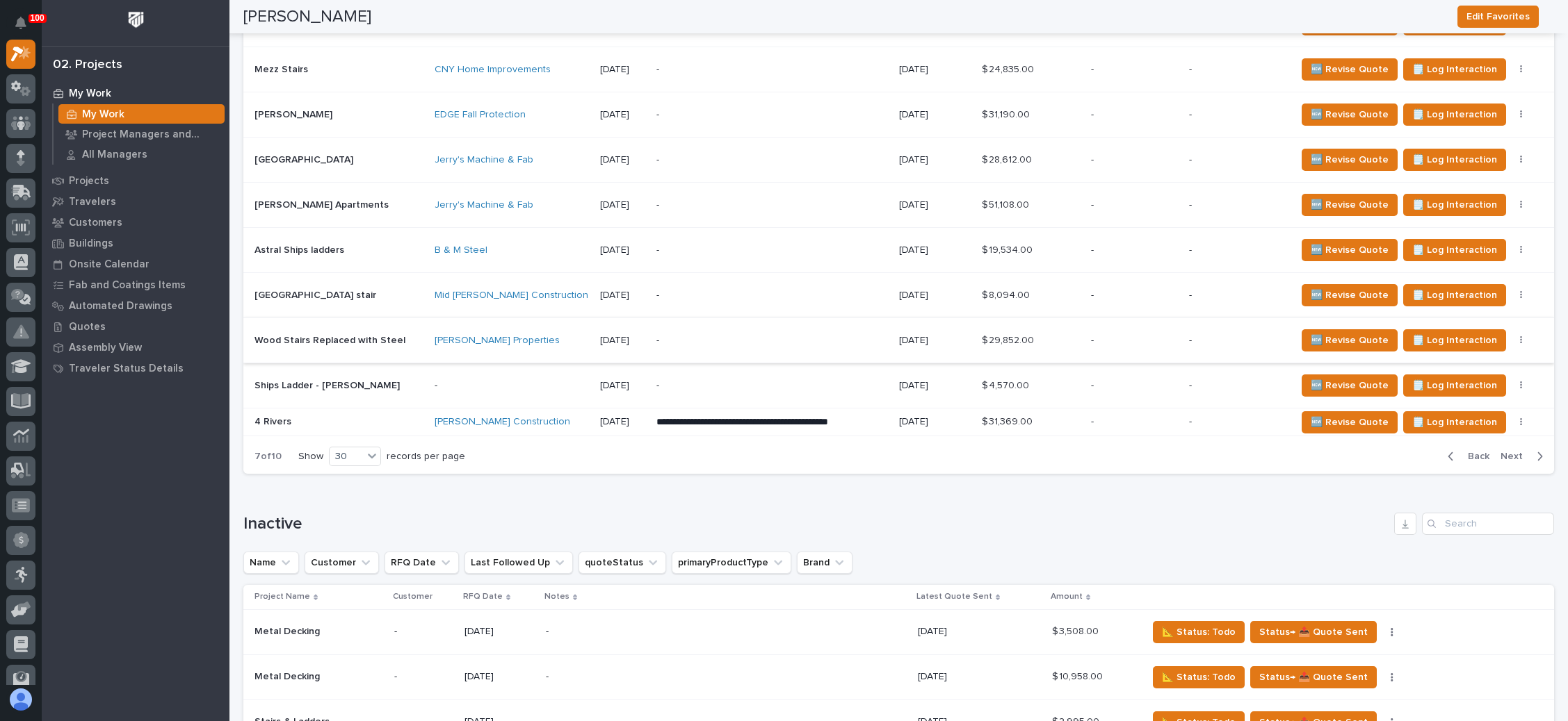
click at [1511, 336] on button "button" at bounding box center [1521, 341] width 19 height 10
click at [1458, 375] on span "Status→ 👎 Rejected" at bounding box center [1451, 382] width 91 height 17
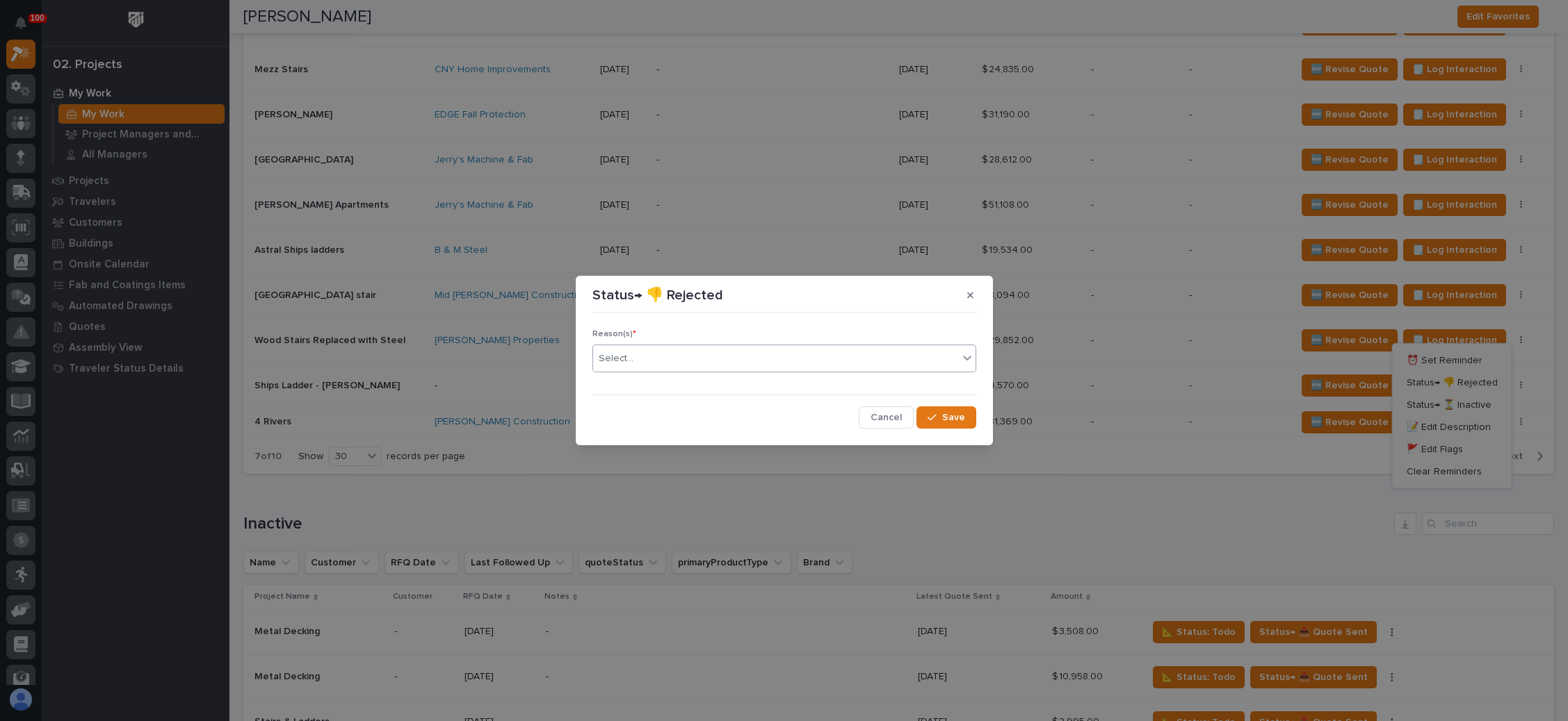
click at [793, 349] on div "Select..." at bounding box center [775, 359] width 365 height 23
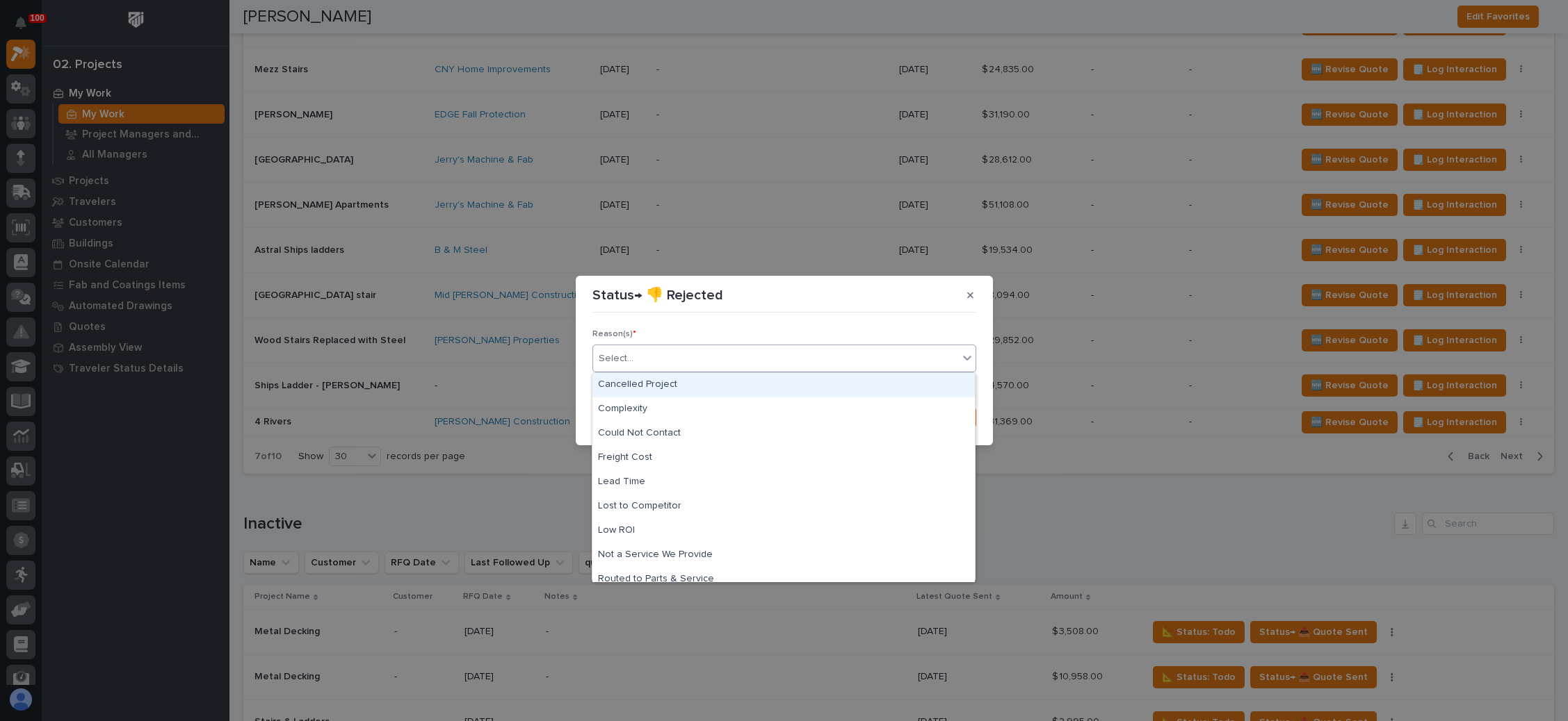
click at [729, 385] on div "Cancelled Project" at bounding box center [784, 385] width 383 height 24
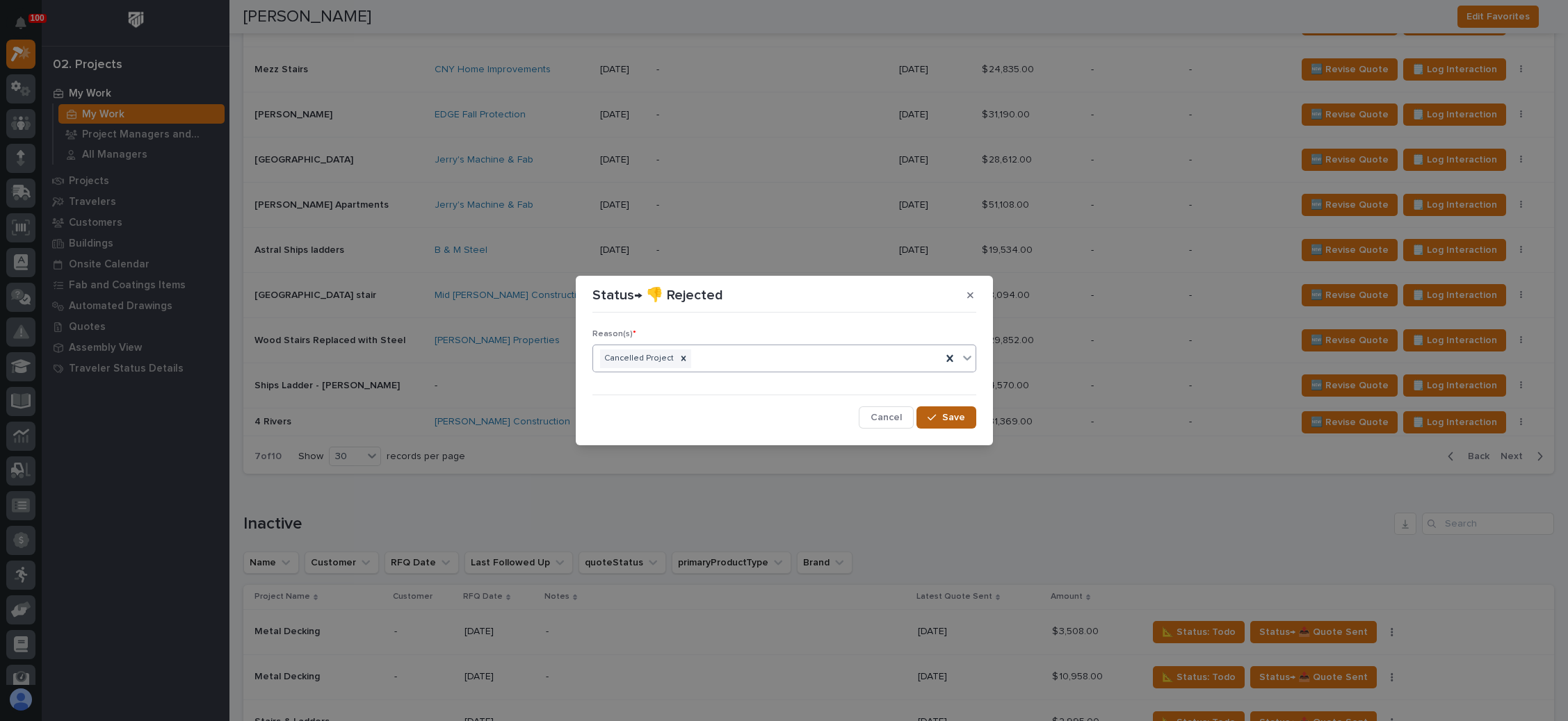
click at [941, 416] on div "button" at bounding box center [934, 418] width 14 height 10
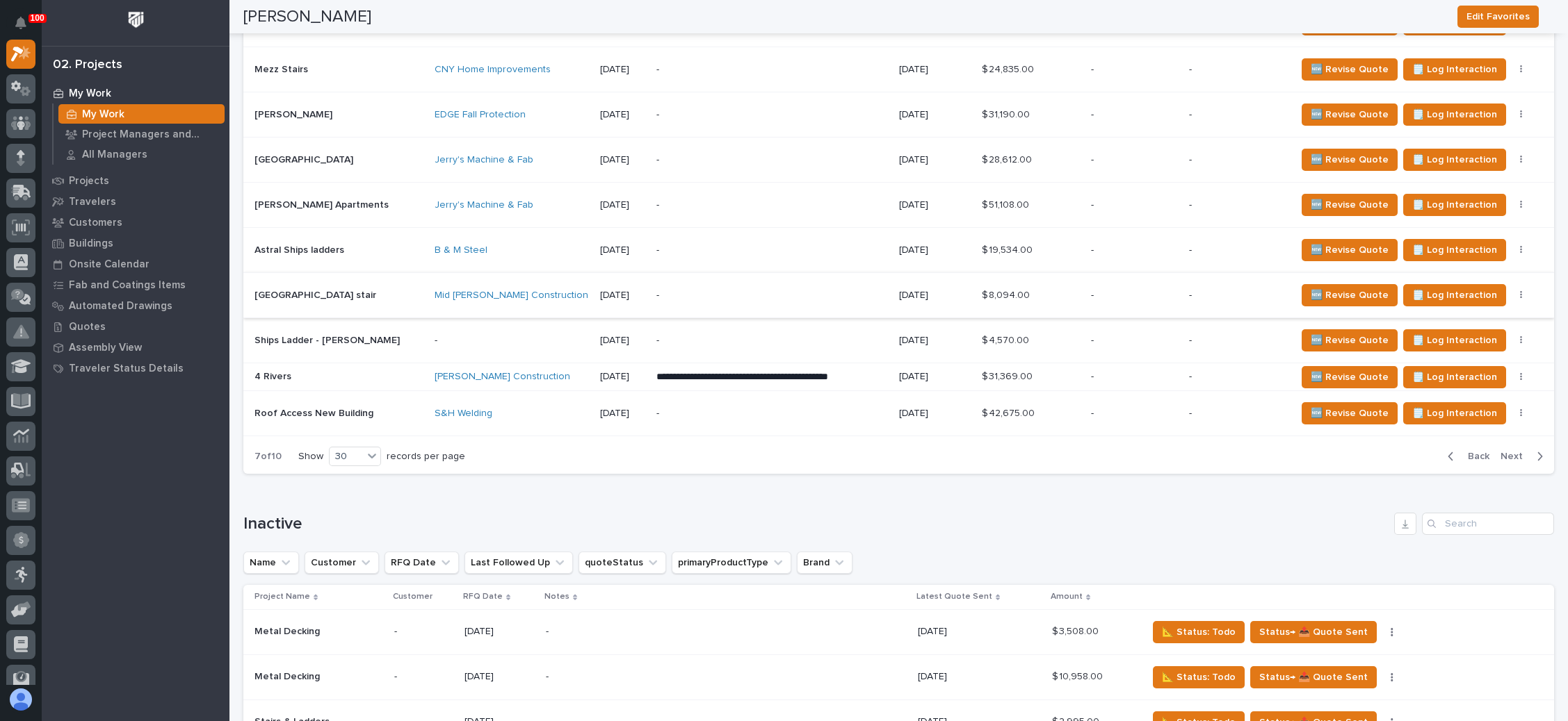
scroll to position [1772, 0]
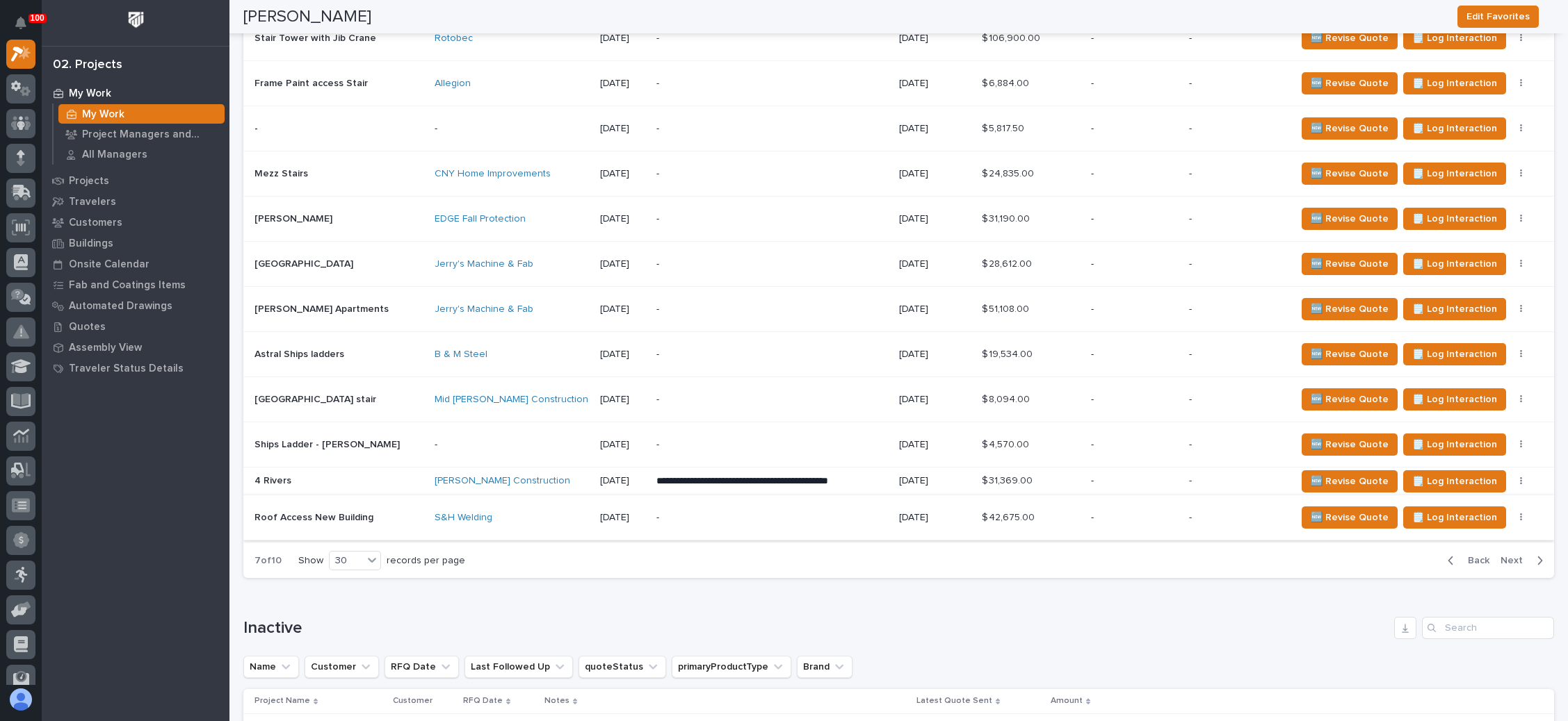
click at [1520, 513] on icon "button" at bounding box center [1521, 518] width 2 height 9
click at [1458, 555] on span "Status→ 👎 Rejected" at bounding box center [1451, 559] width 91 height 17
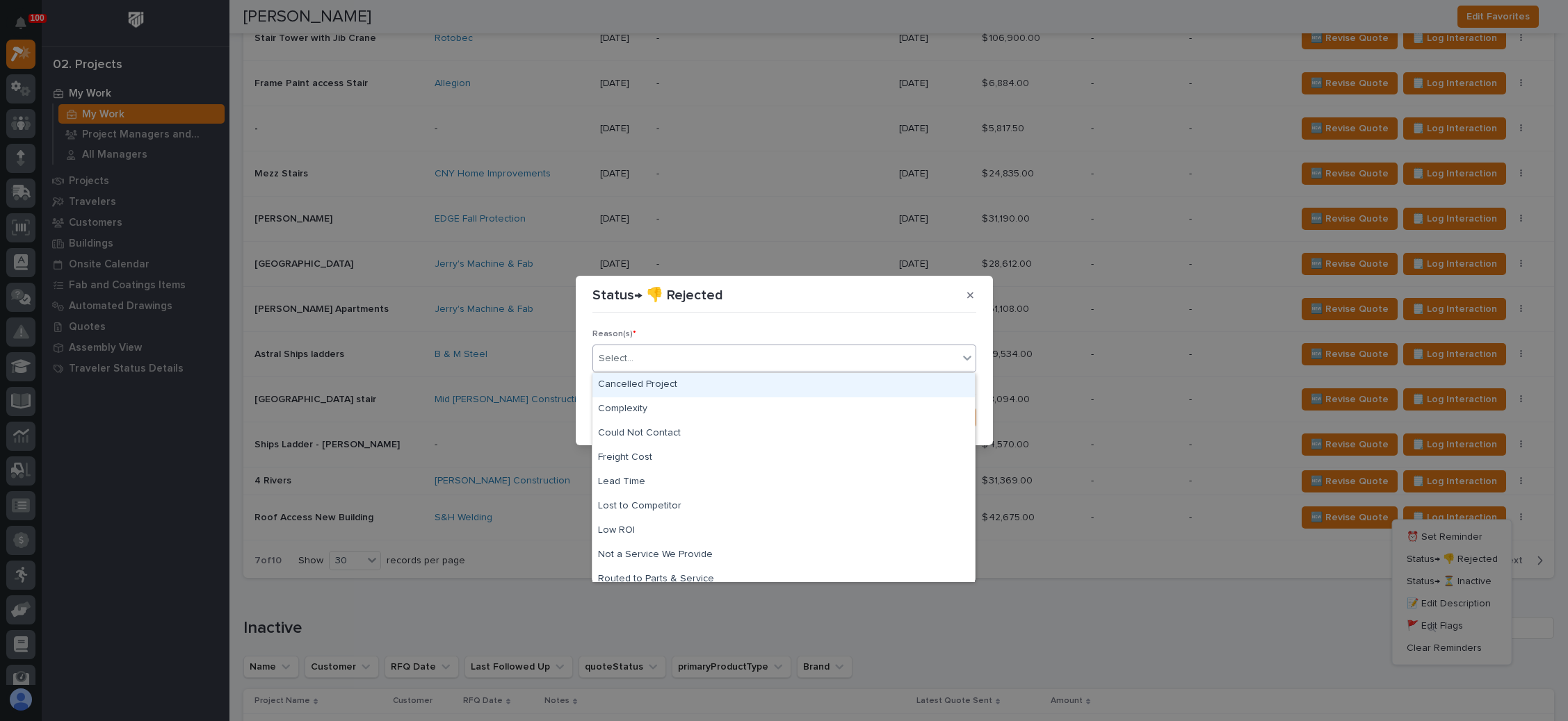
click at [757, 360] on div "Select..." at bounding box center [775, 359] width 365 height 23
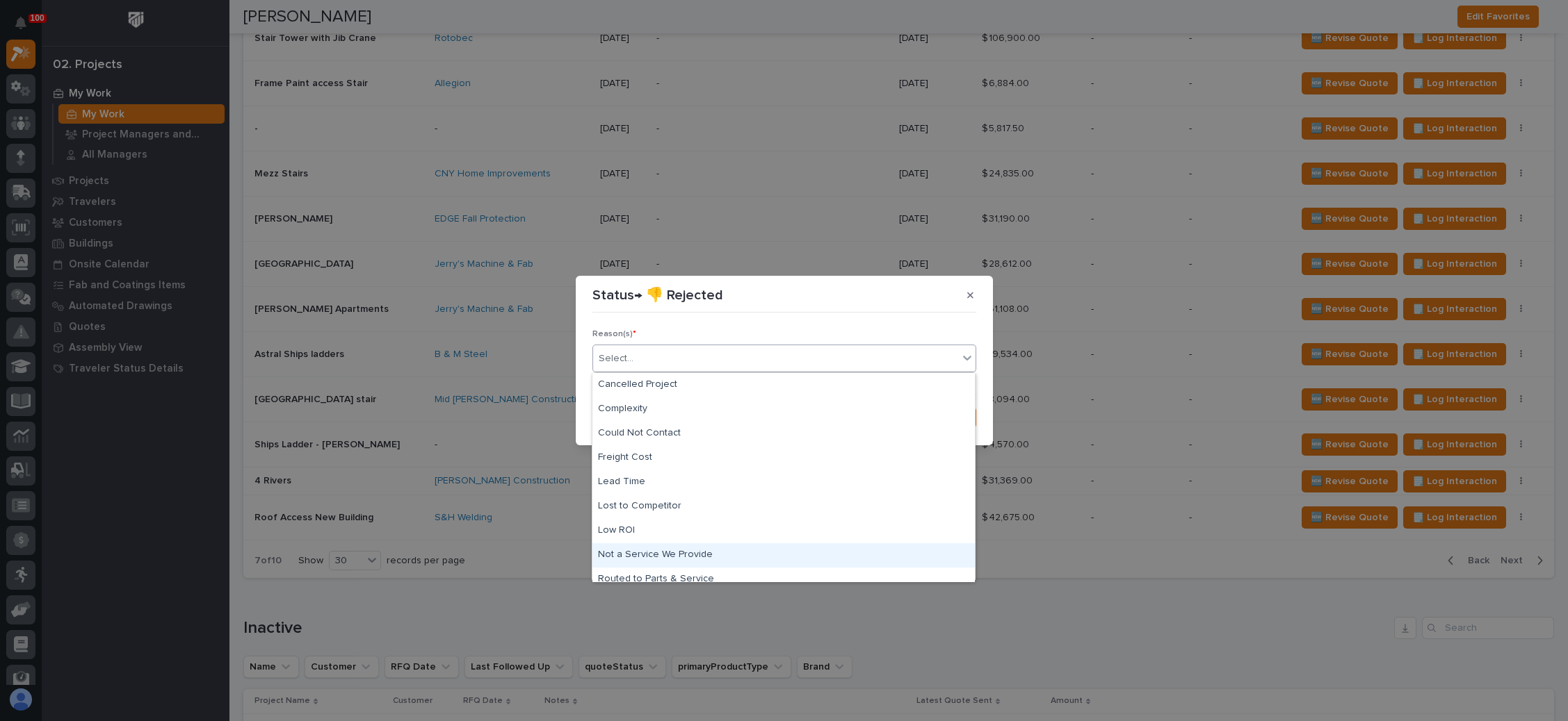
scroll to position [59, 0]
click at [688, 565] on div "Too Expensive" at bounding box center [784, 569] width 383 height 24
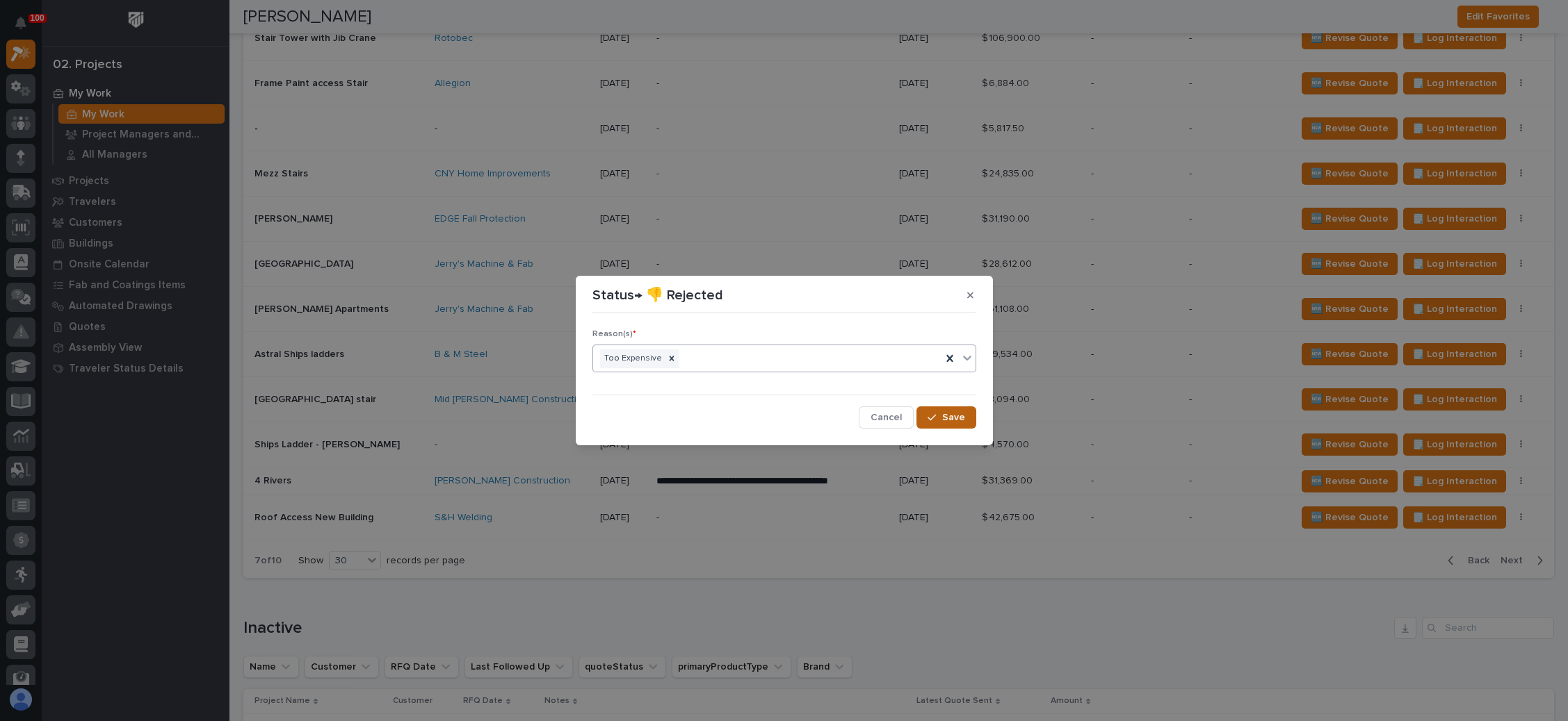
click at [935, 411] on button "Save" at bounding box center [946, 417] width 59 height 22
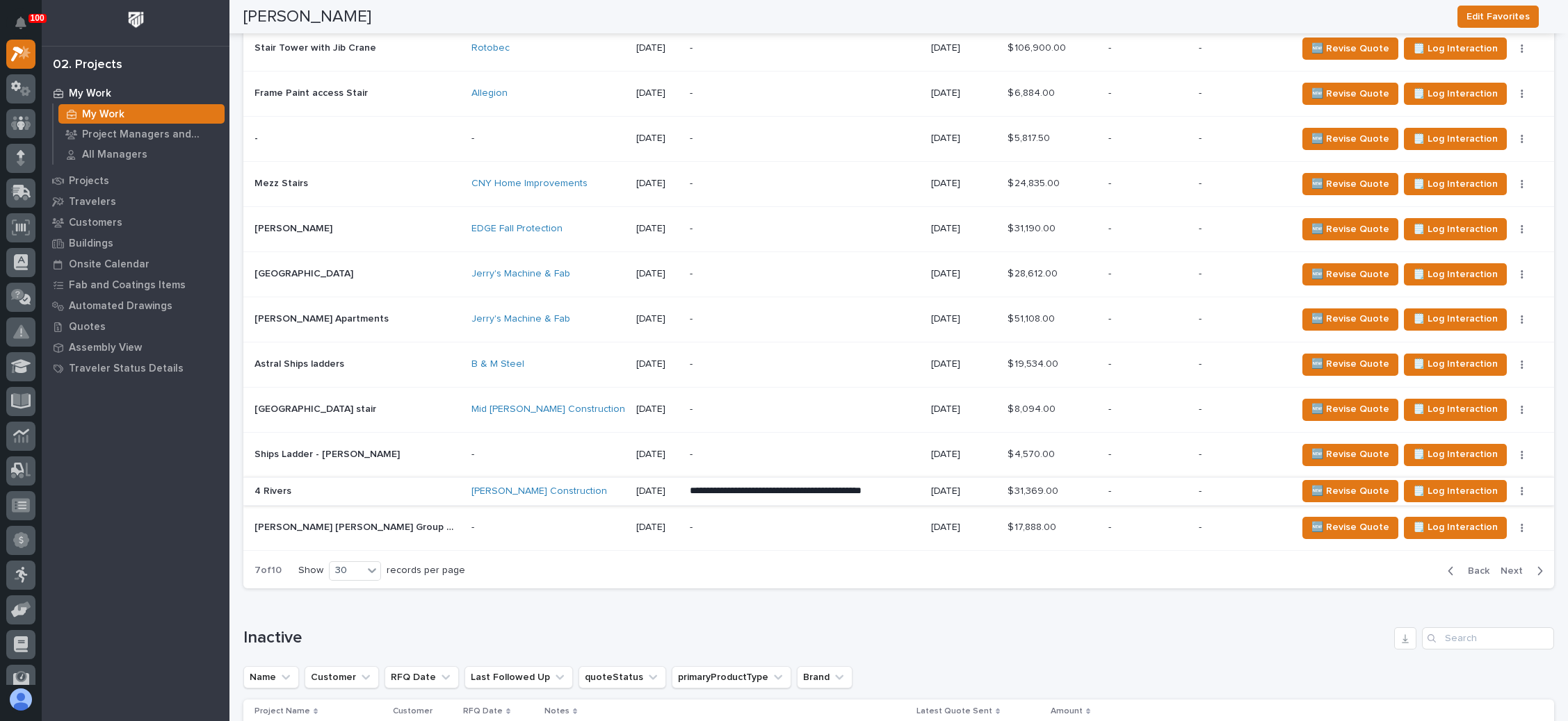
click at [1521, 487] on icon "button" at bounding box center [1522, 492] width 3 height 10
click at [1459, 515] on span "Status→ 👎 Rejected" at bounding box center [1451, 523] width 91 height 17
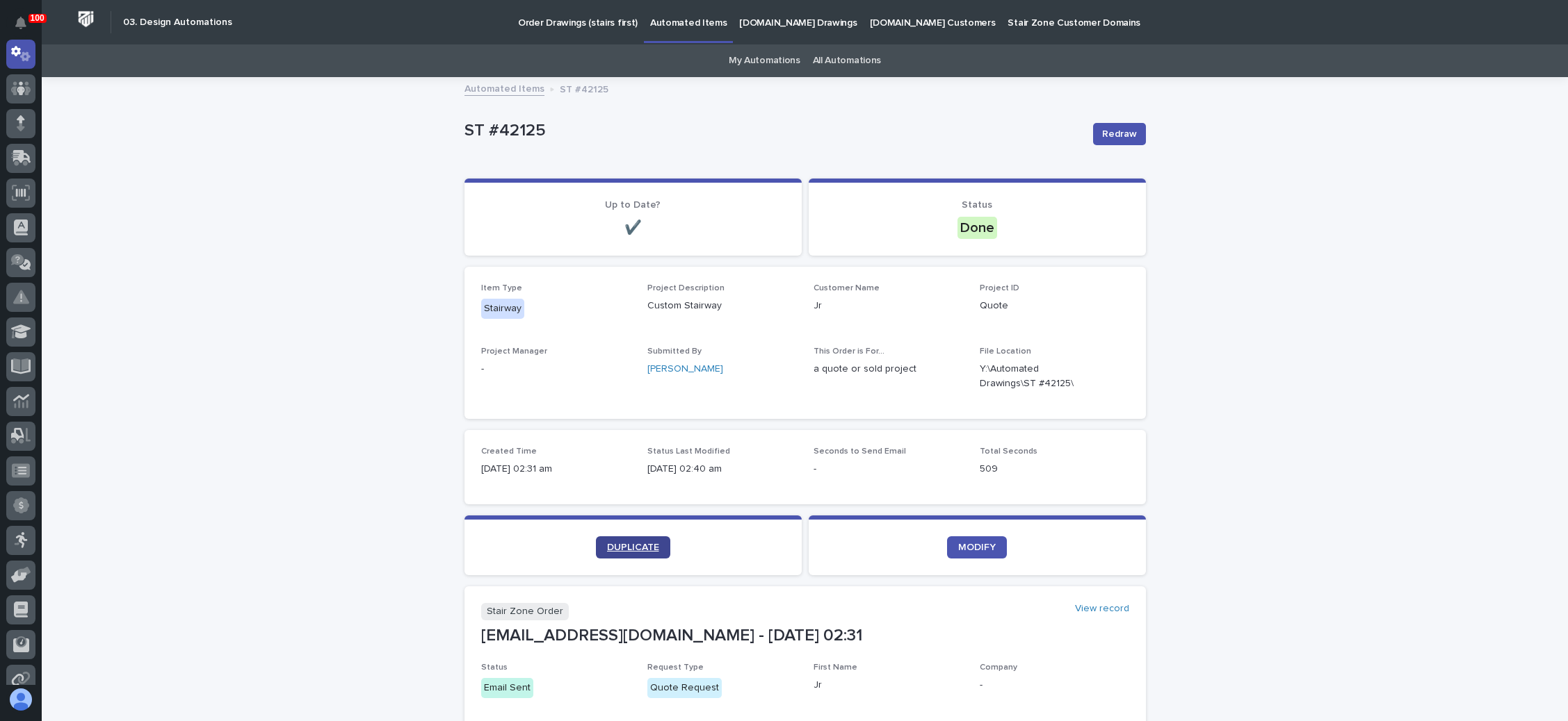
click at [641, 540] on link "DUPLICATE" at bounding box center [632, 547] width 74 height 22
click at [1268, 234] on div "Loading... Saving… Loading... Saving… ST #42125 Redraw ST #42125 Redraw Sorry, …" at bounding box center [805, 628] width 1526 height 1099
click at [635, 547] on span "DUPLICATE" at bounding box center [633, 548] width 52 height 10
click at [619, 543] on span "DUPLICATE" at bounding box center [633, 548] width 52 height 10
click at [641, 545] on span "DUPLICATE" at bounding box center [633, 548] width 52 height 10
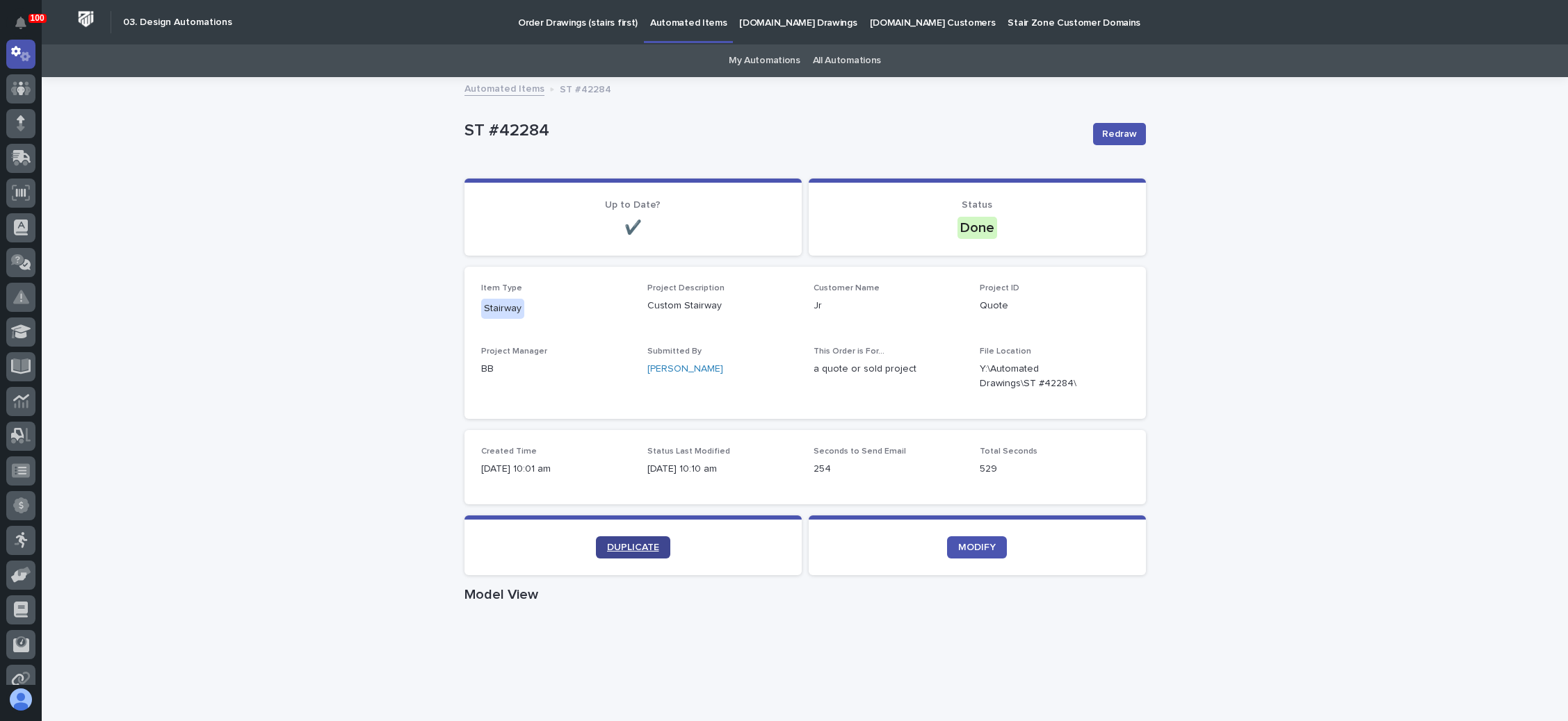
click at [627, 543] on span "DUPLICATE" at bounding box center [633, 548] width 52 height 10
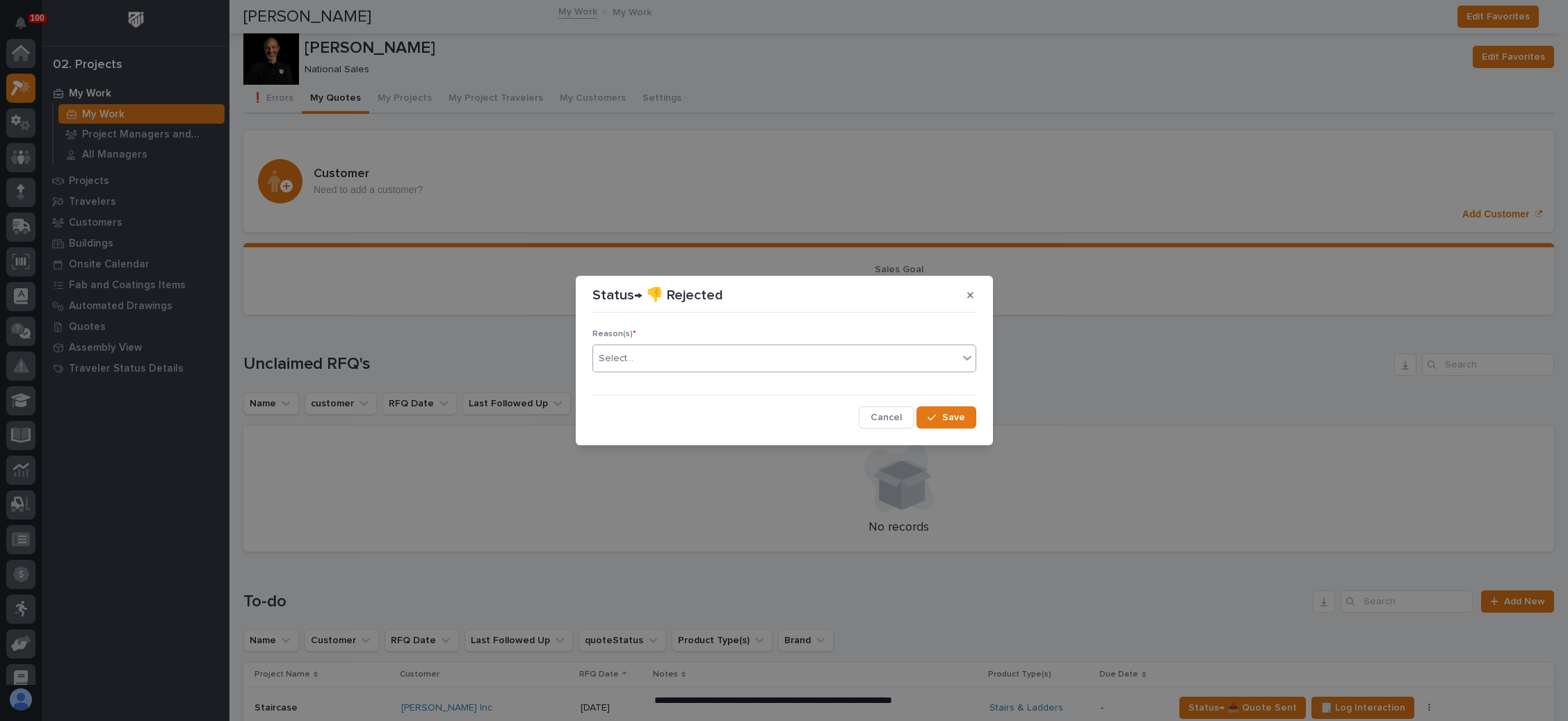
scroll to position [34, 0]
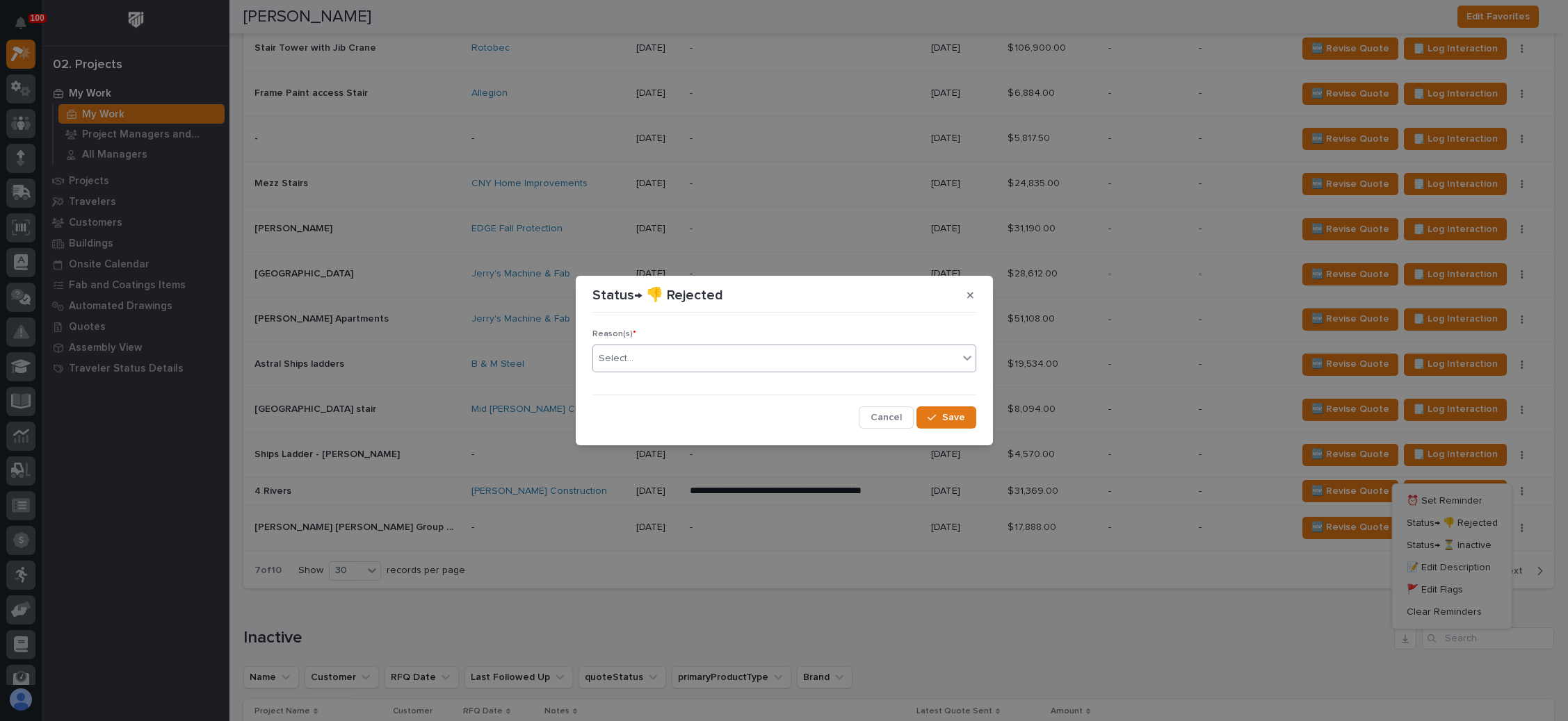
click at [731, 357] on div "Select..." at bounding box center [775, 359] width 365 height 23
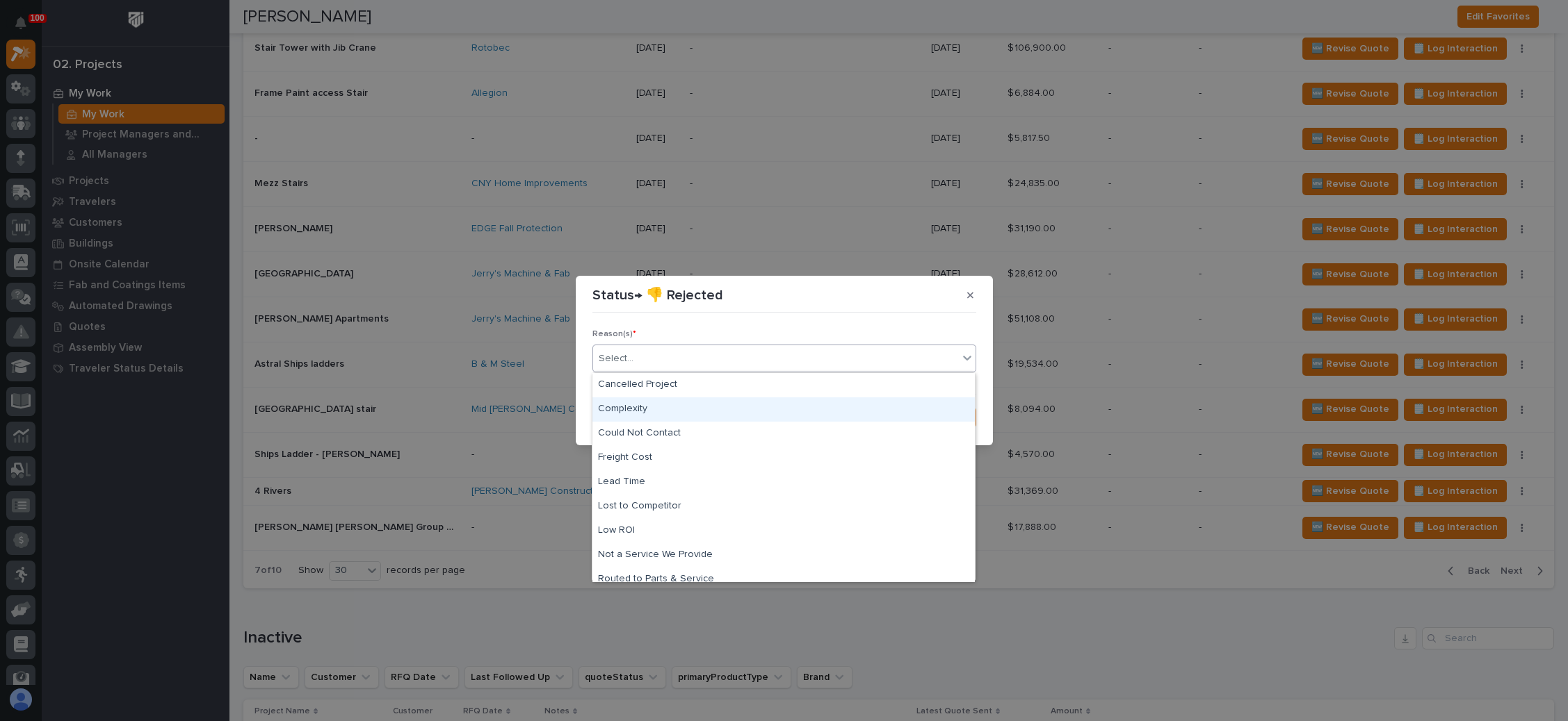
click at [666, 407] on div "Complexity" at bounding box center [784, 410] width 383 height 24
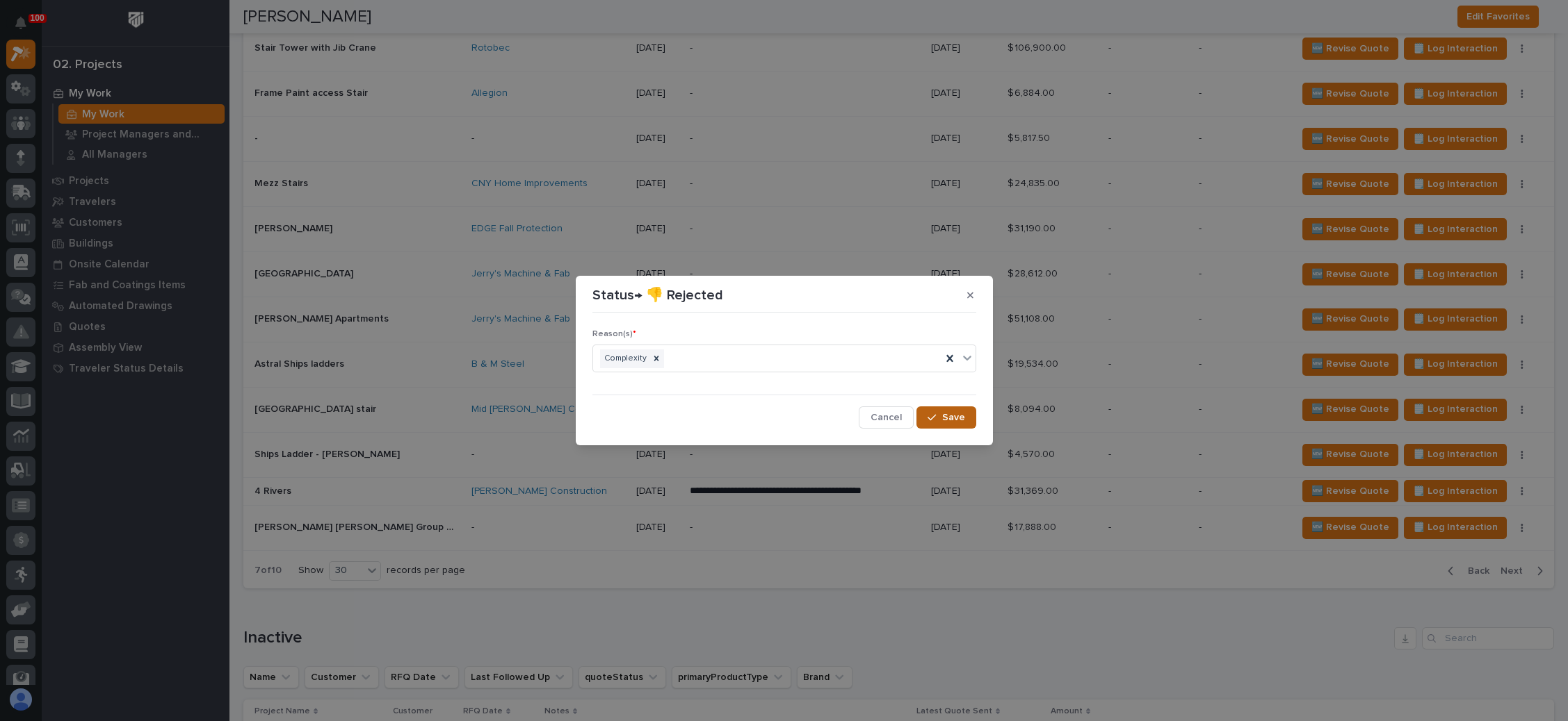
click at [947, 411] on span "Save" at bounding box center [954, 417] width 23 height 12
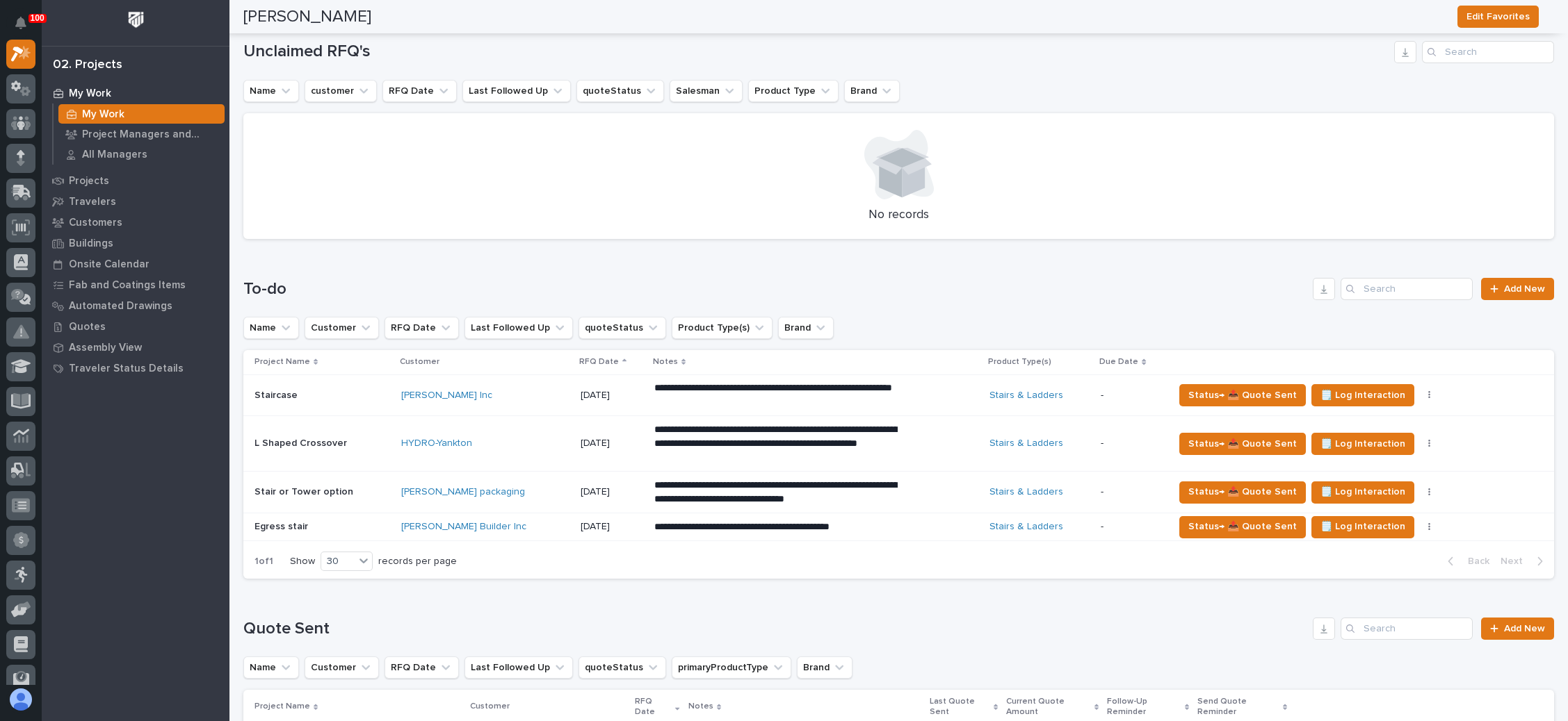
scroll to position [0, 0]
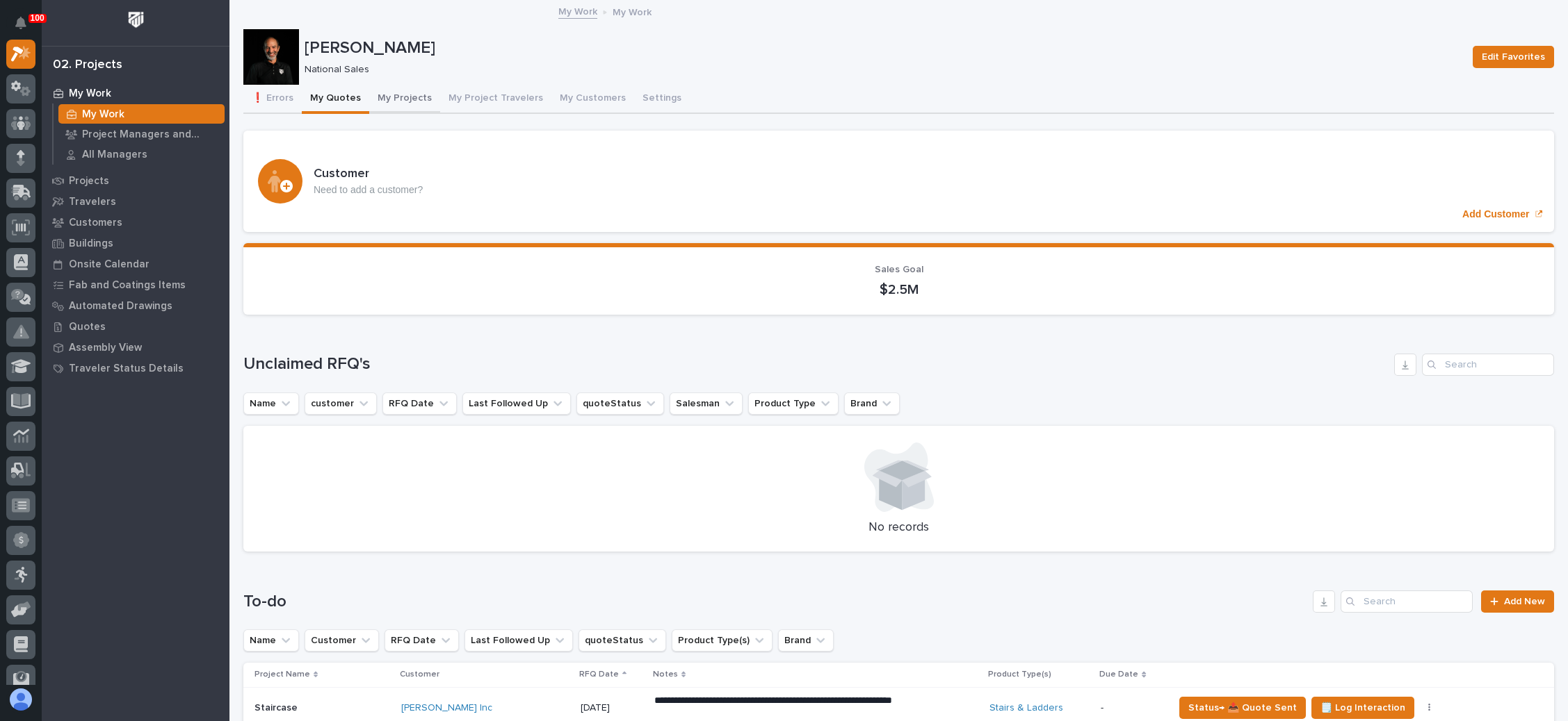
click at [401, 97] on button "My Projects" at bounding box center [404, 99] width 71 height 29
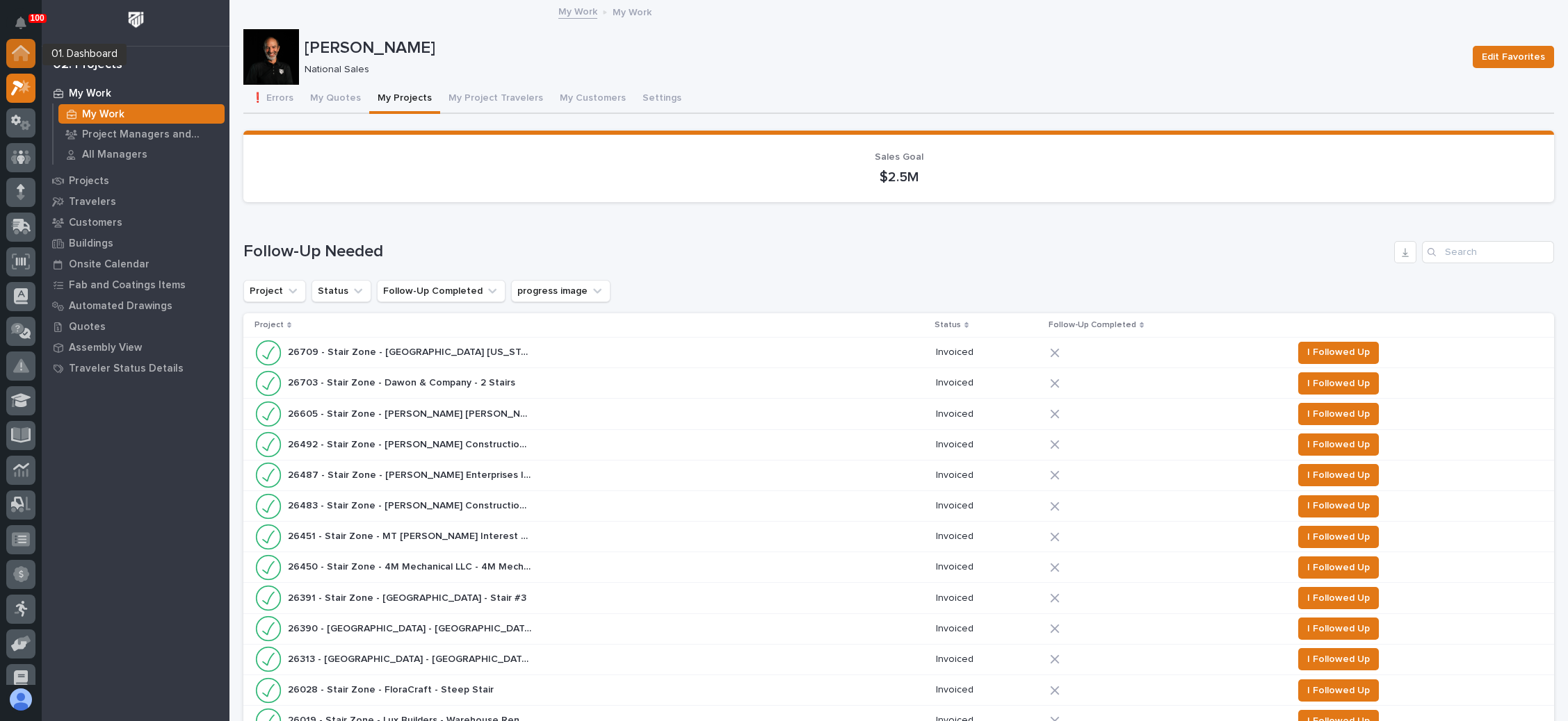
click at [21, 54] on icon at bounding box center [20, 54] width 14 height 14
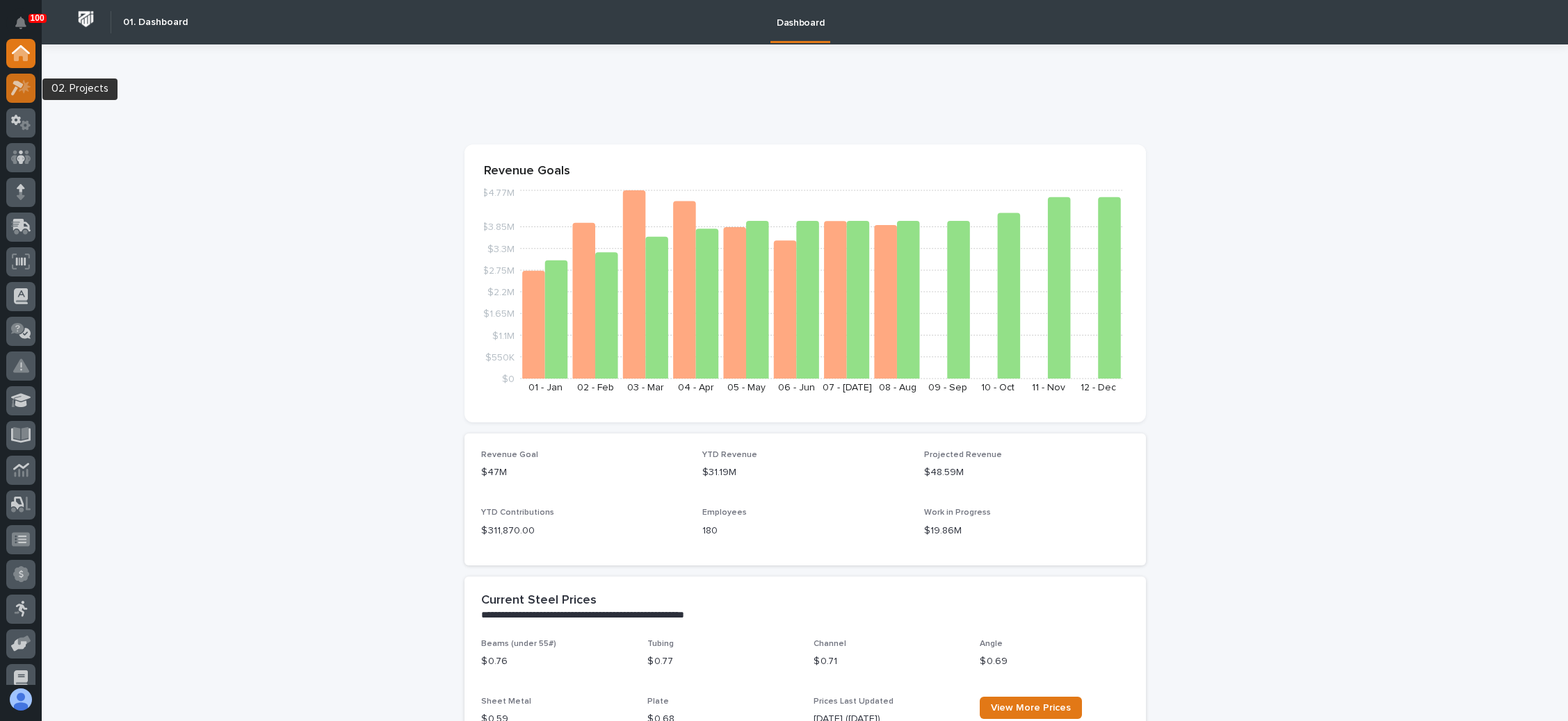
click at [20, 86] on icon at bounding box center [17, 88] width 12 height 15
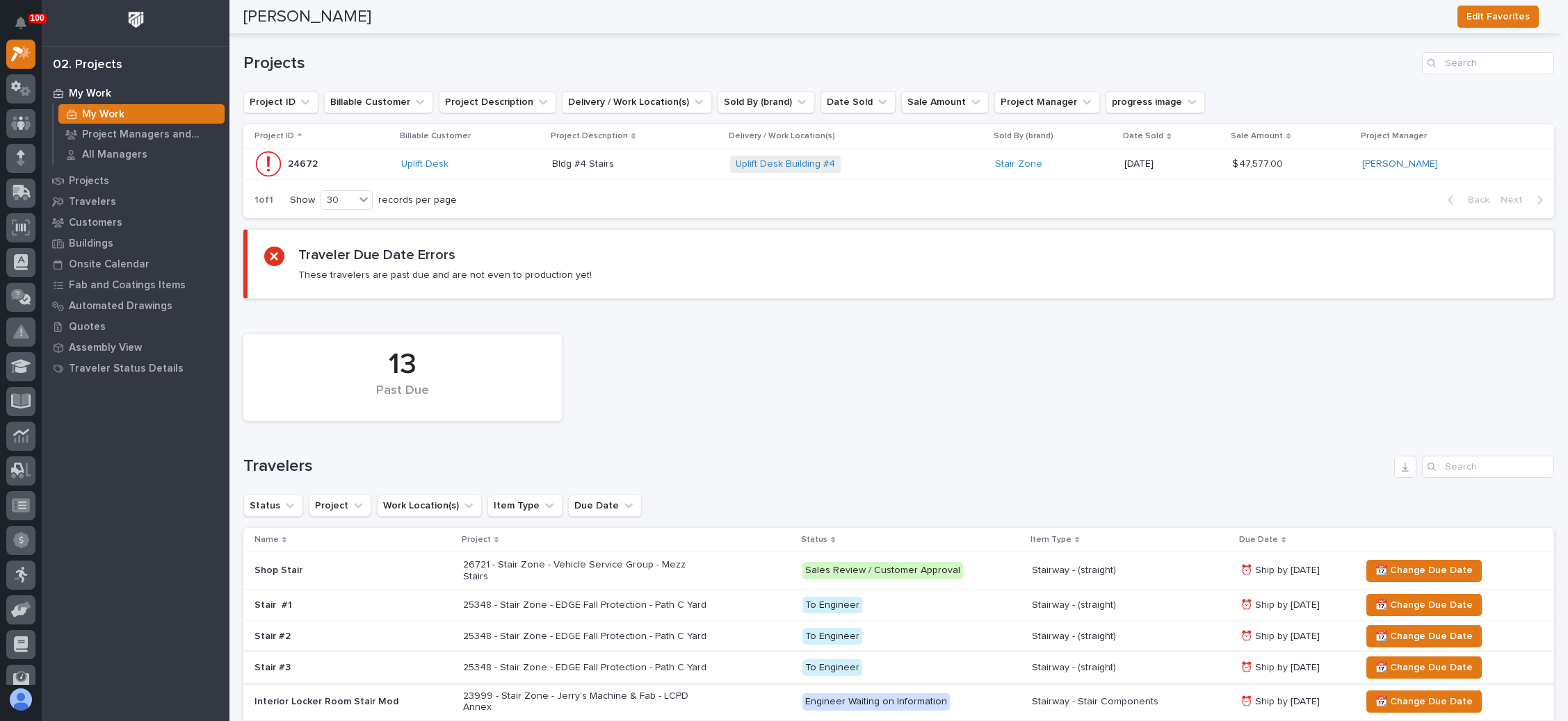
scroll to position [288, 0]
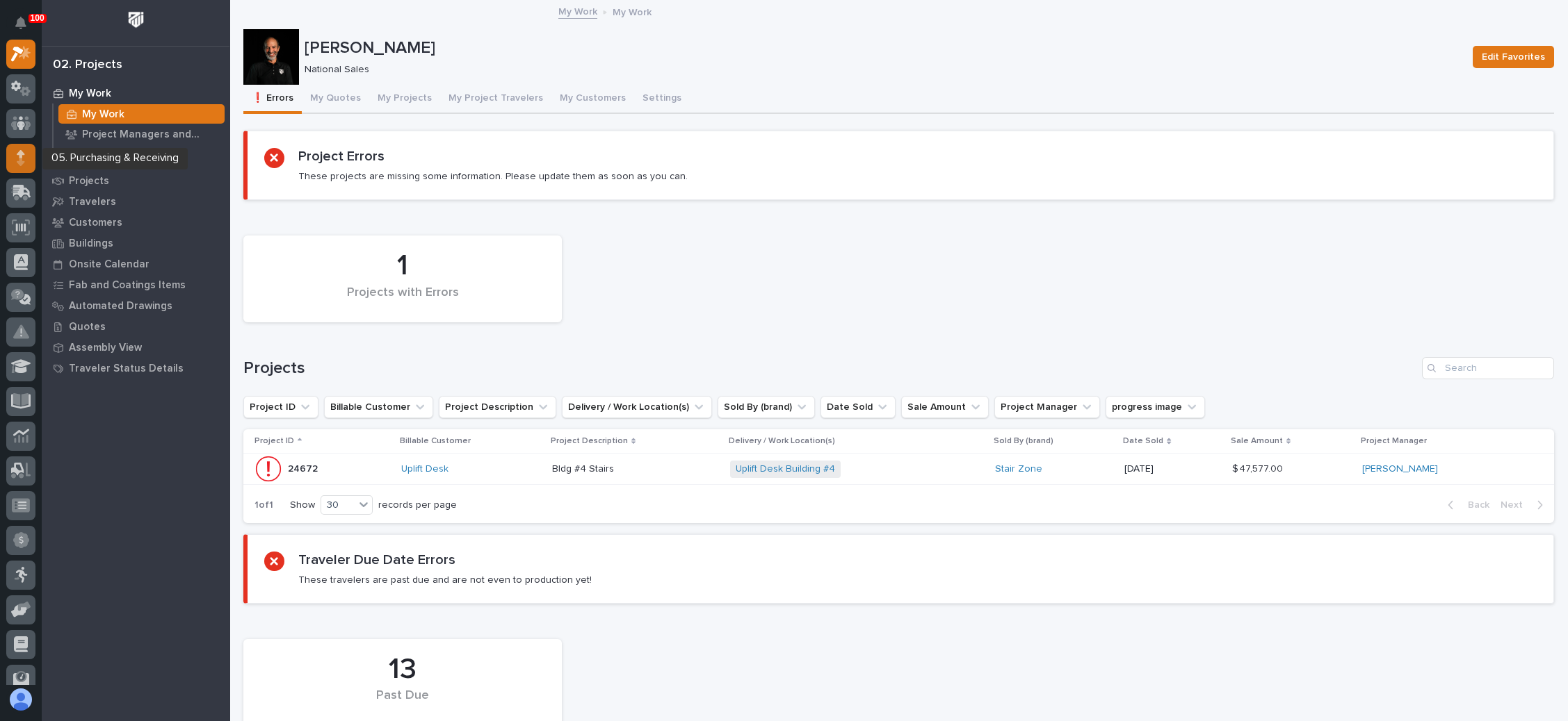
click at [19, 150] on icon at bounding box center [21, 154] width 9 height 8
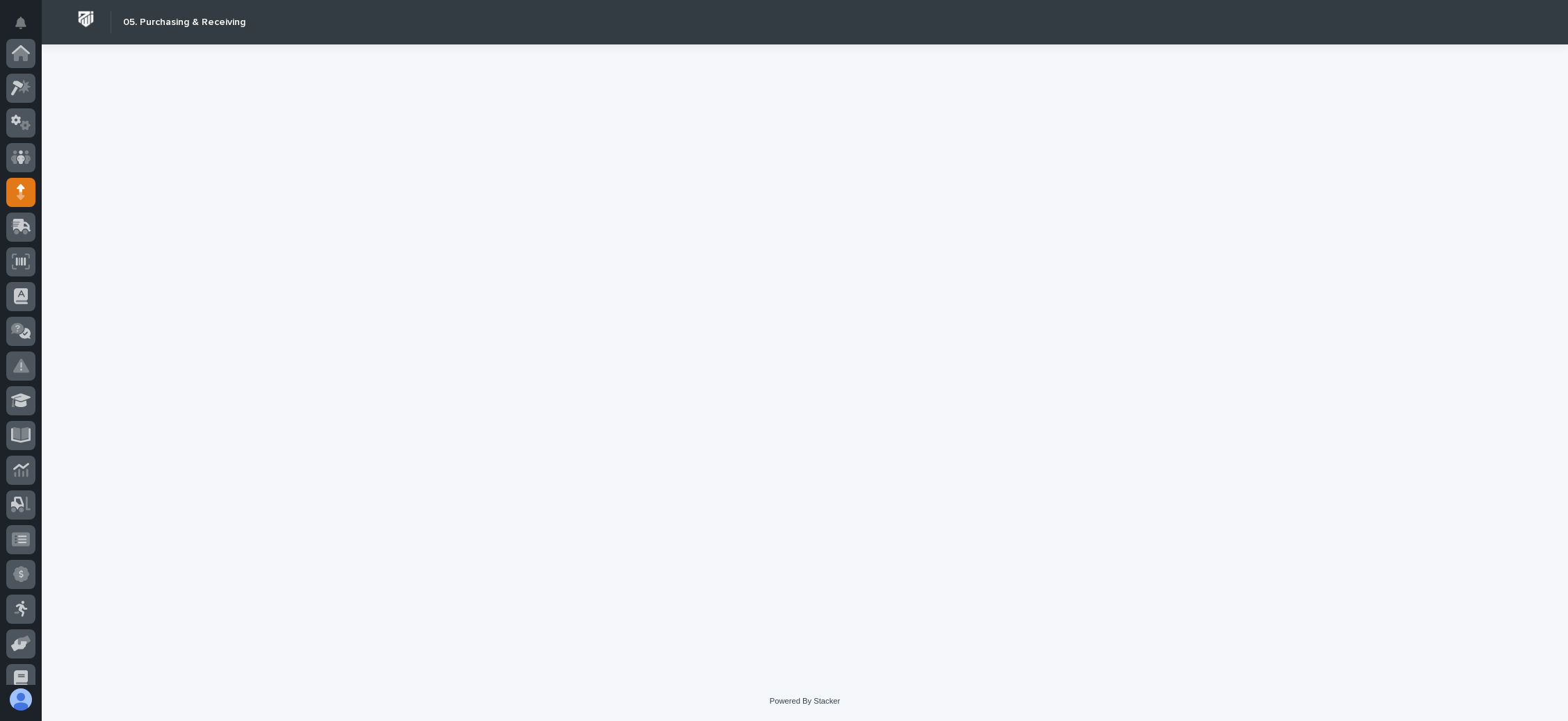
scroll to position [139, 0]
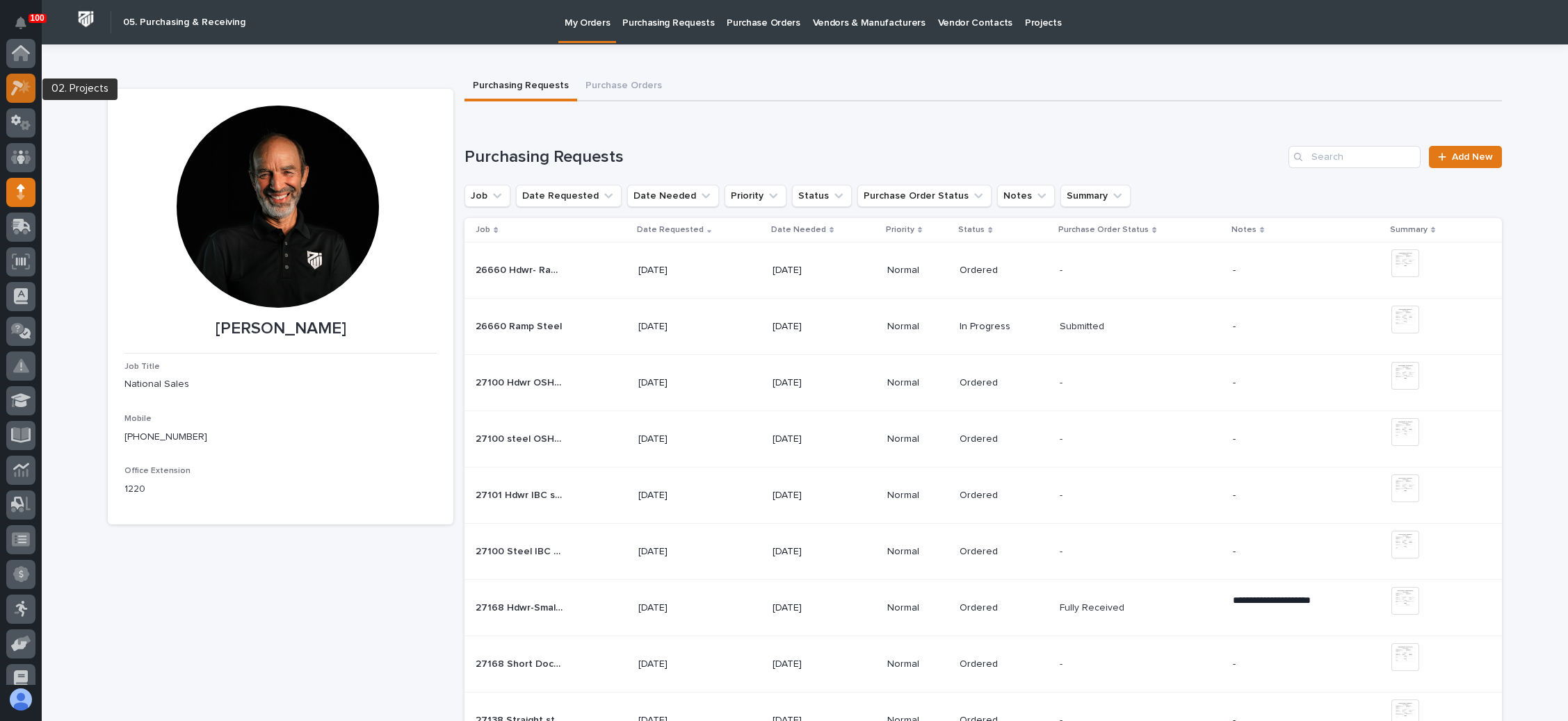
click at [19, 87] on icon at bounding box center [21, 88] width 20 height 16
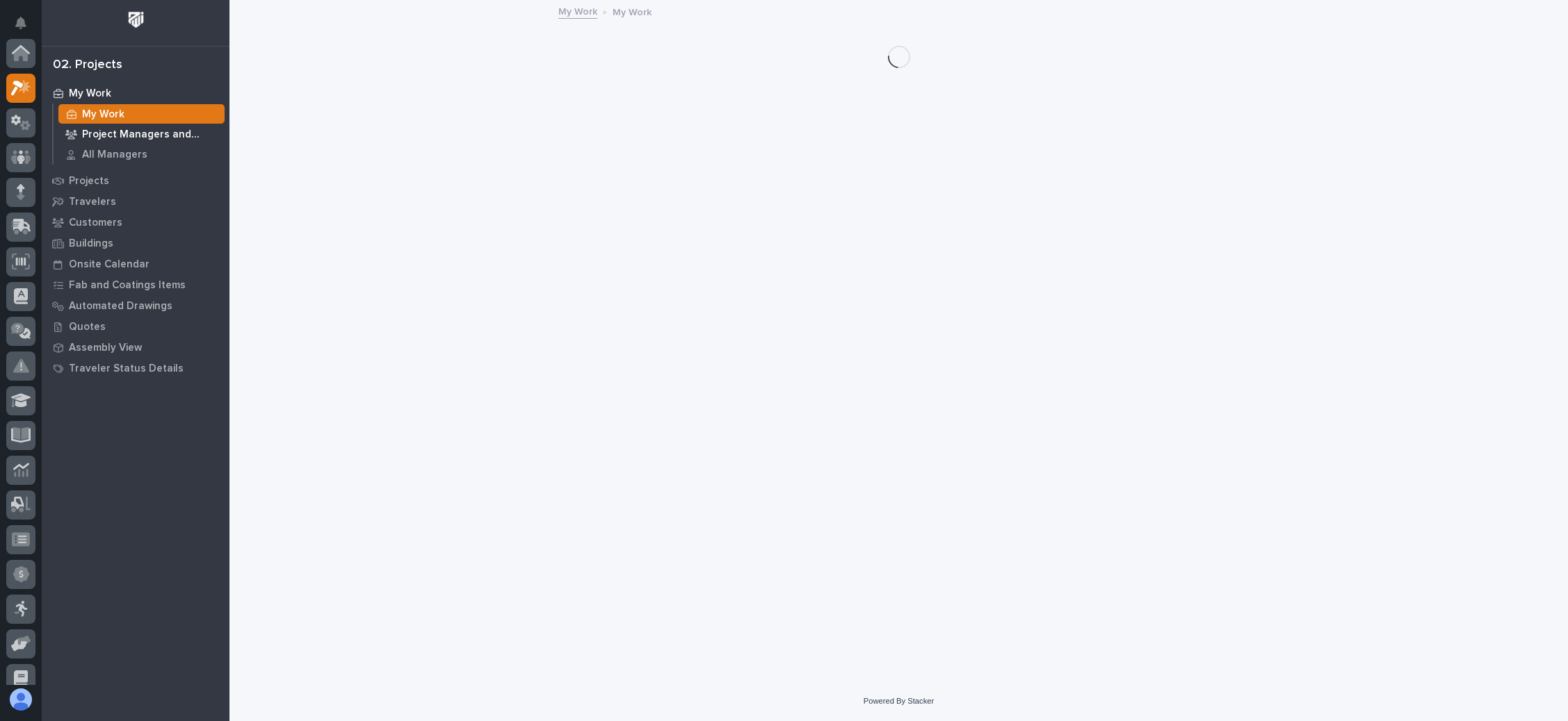
scroll to position [34, 0]
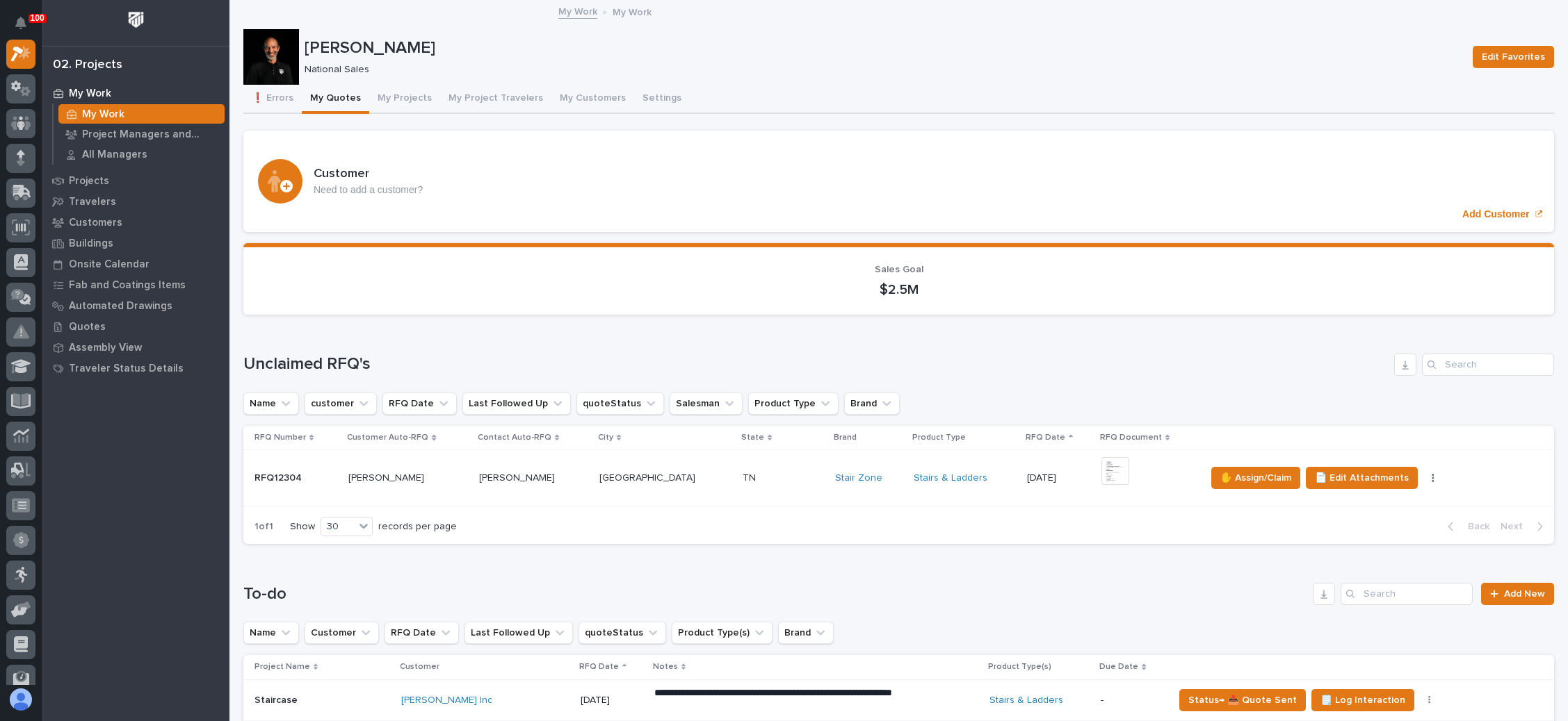
scroll to position [208, 0]
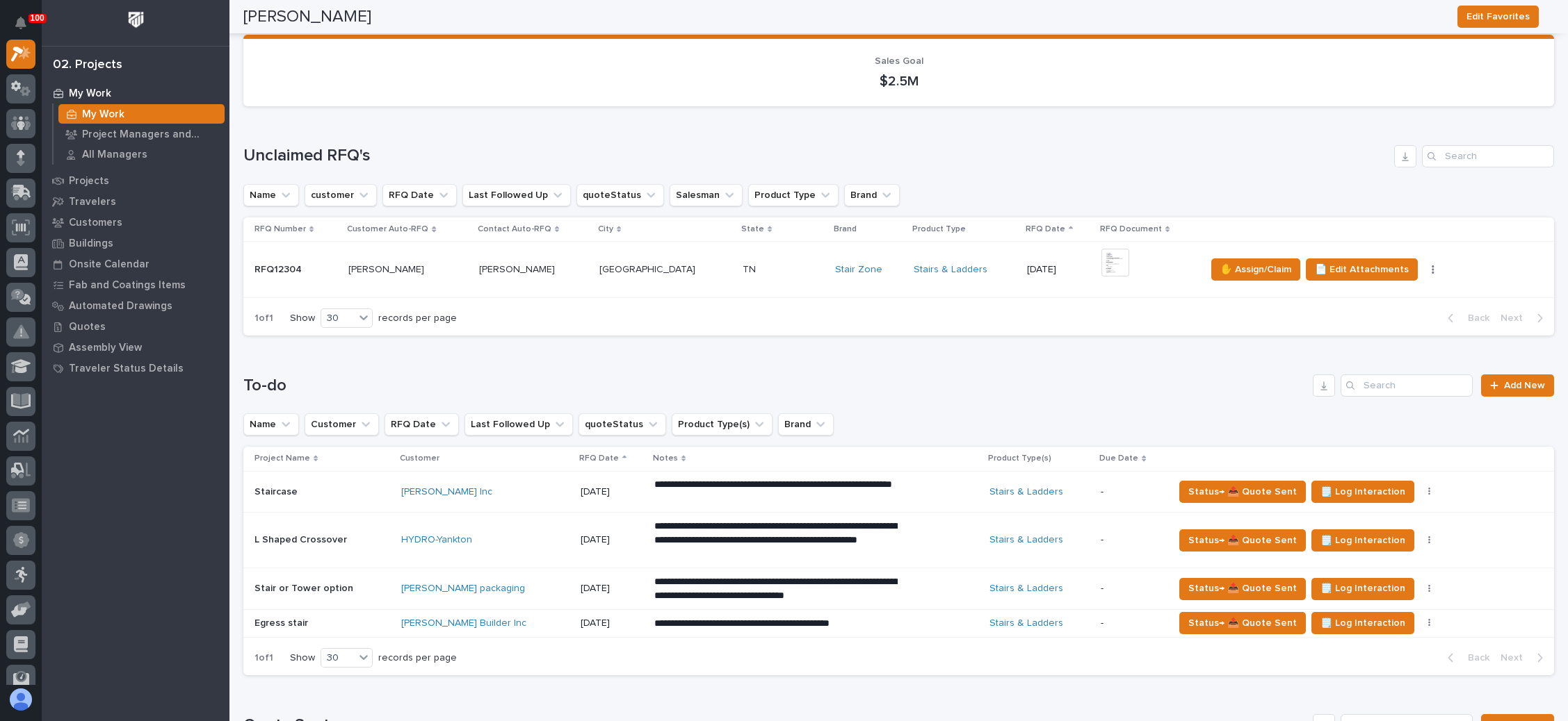
click at [770, 264] on p at bounding box center [783, 270] width 82 height 12
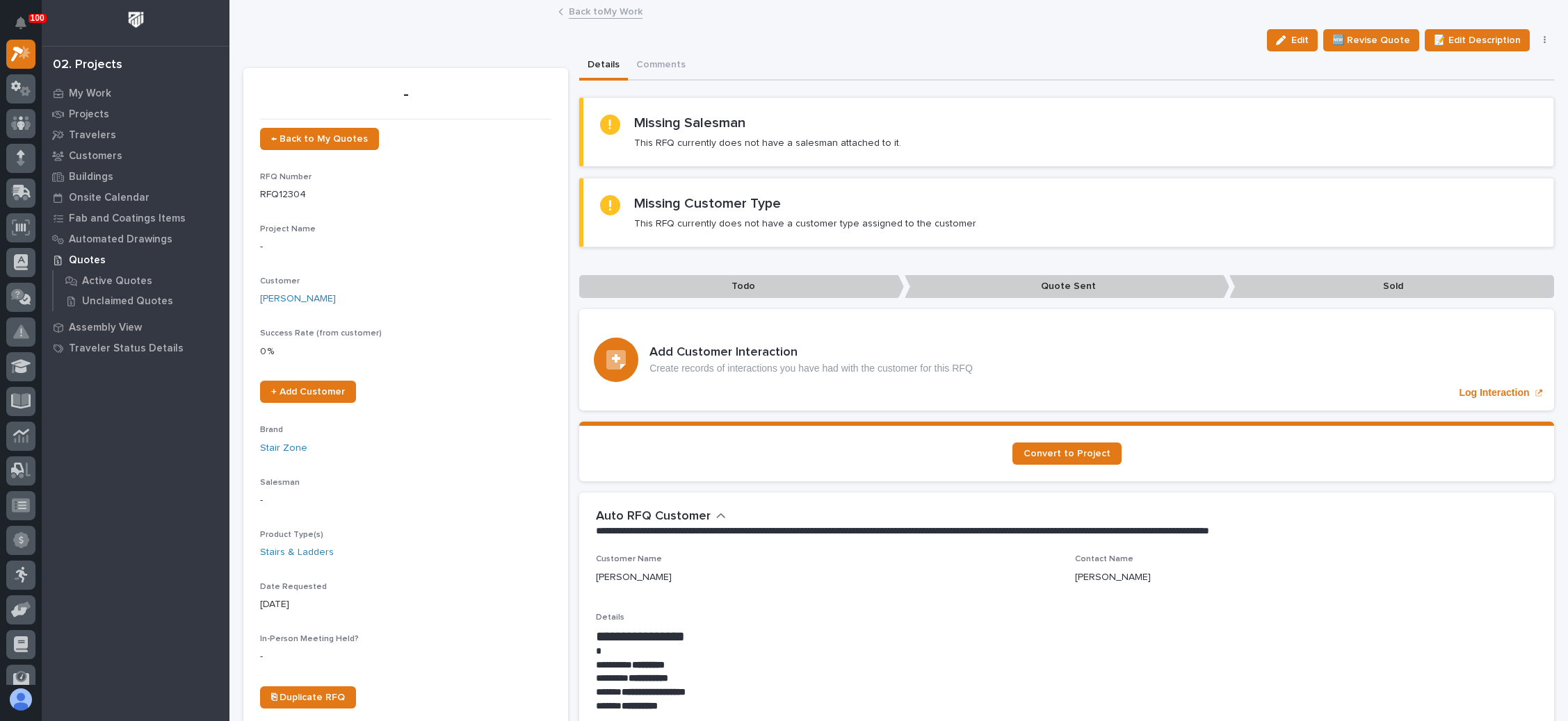
click at [1544, 41] on icon "button" at bounding box center [1545, 40] width 3 height 10
click at [1465, 109] on span "✋ Assign/Claim" at bounding box center [1467, 112] width 71 height 17
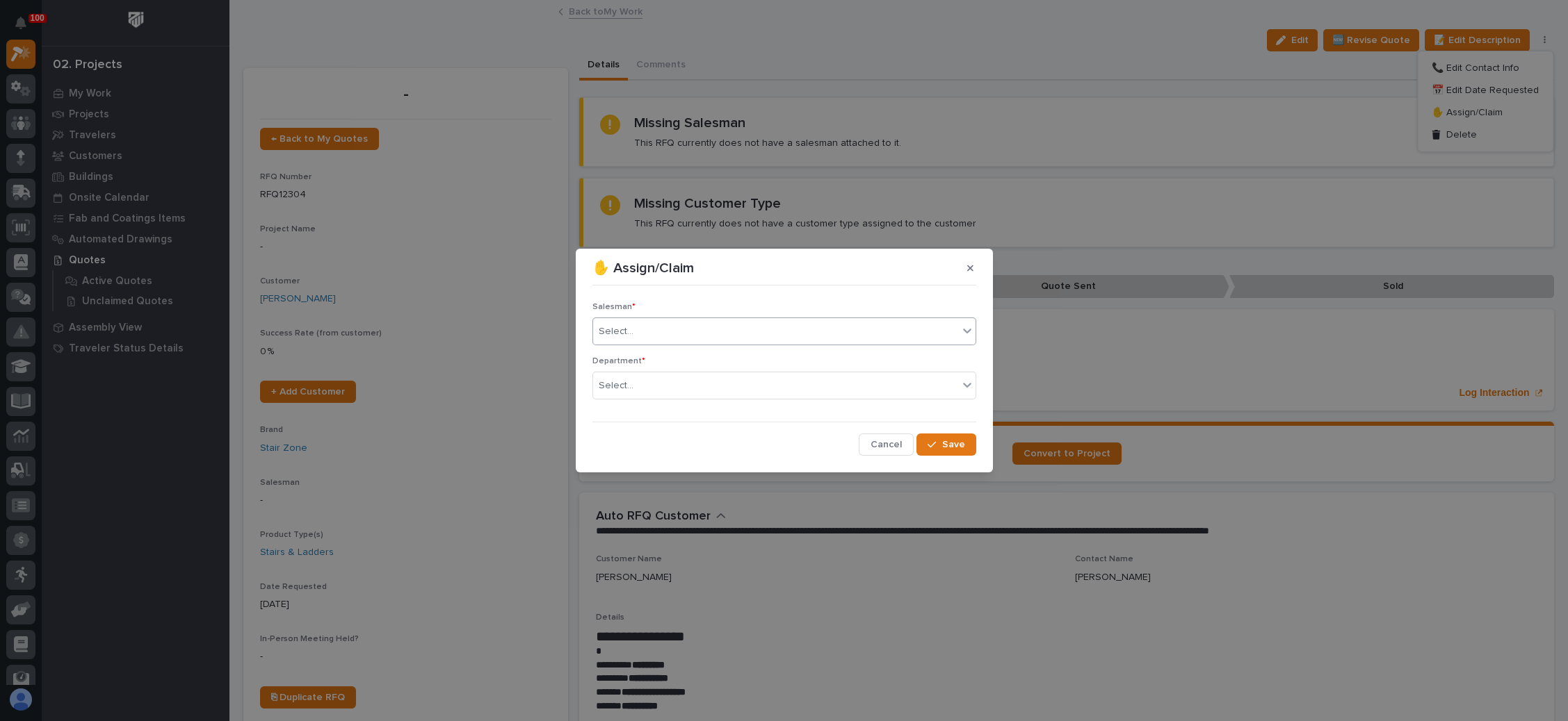
click at [782, 329] on div "Select..." at bounding box center [775, 332] width 365 height 23
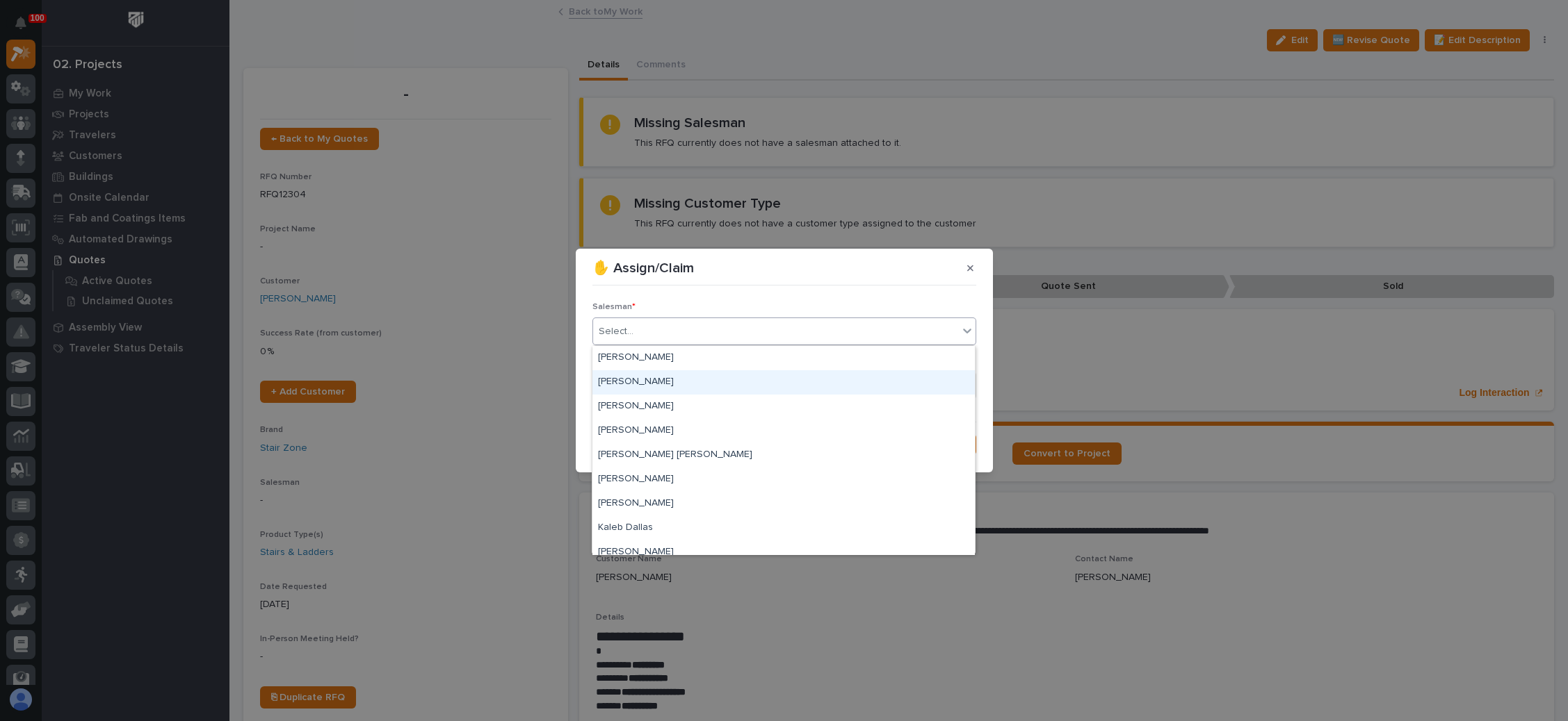
click at [732, 380] on div "[PERSON_NAME]" at bounding box center [784, 382] width 383 height 24
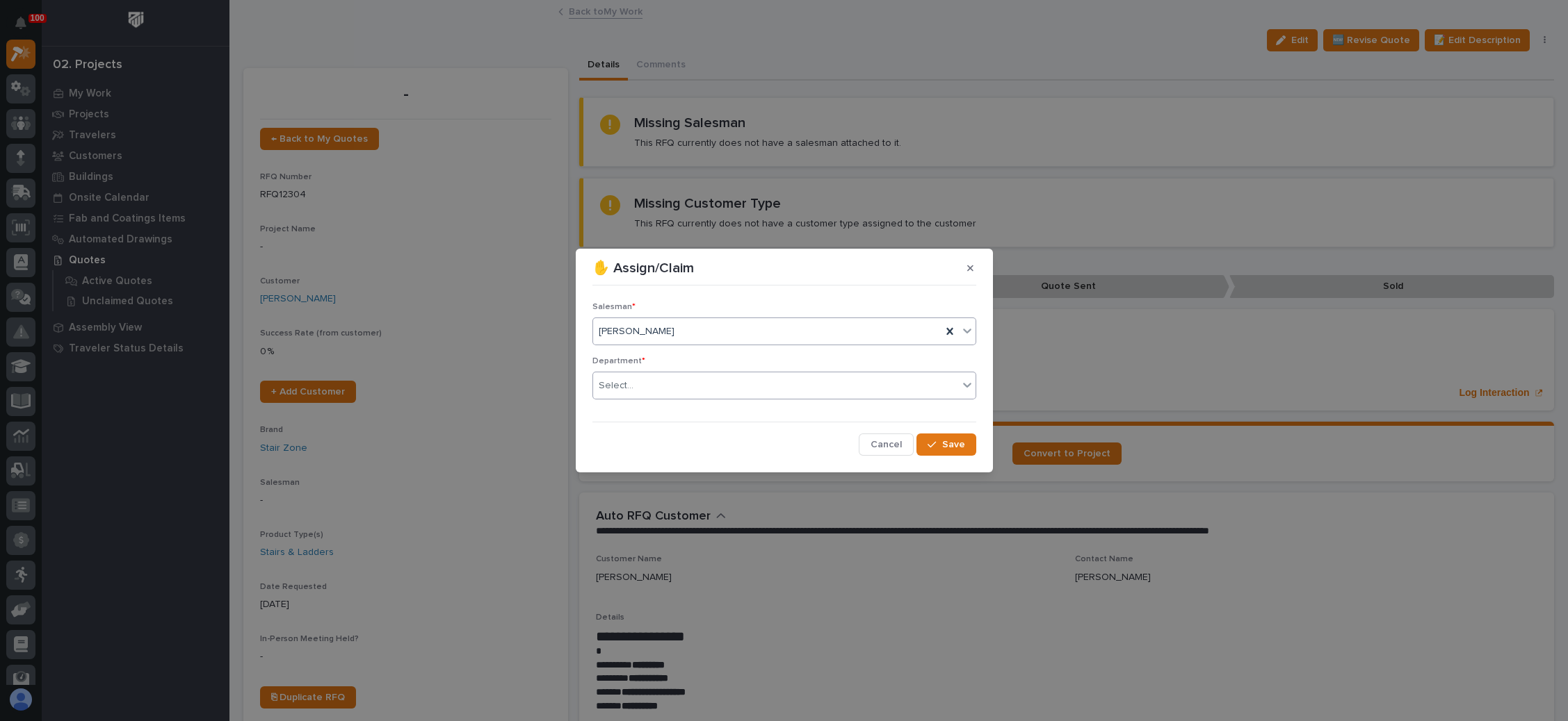
click at [732, 385] on div "Select..." at bounding box center [775, 386] width 365 height 23
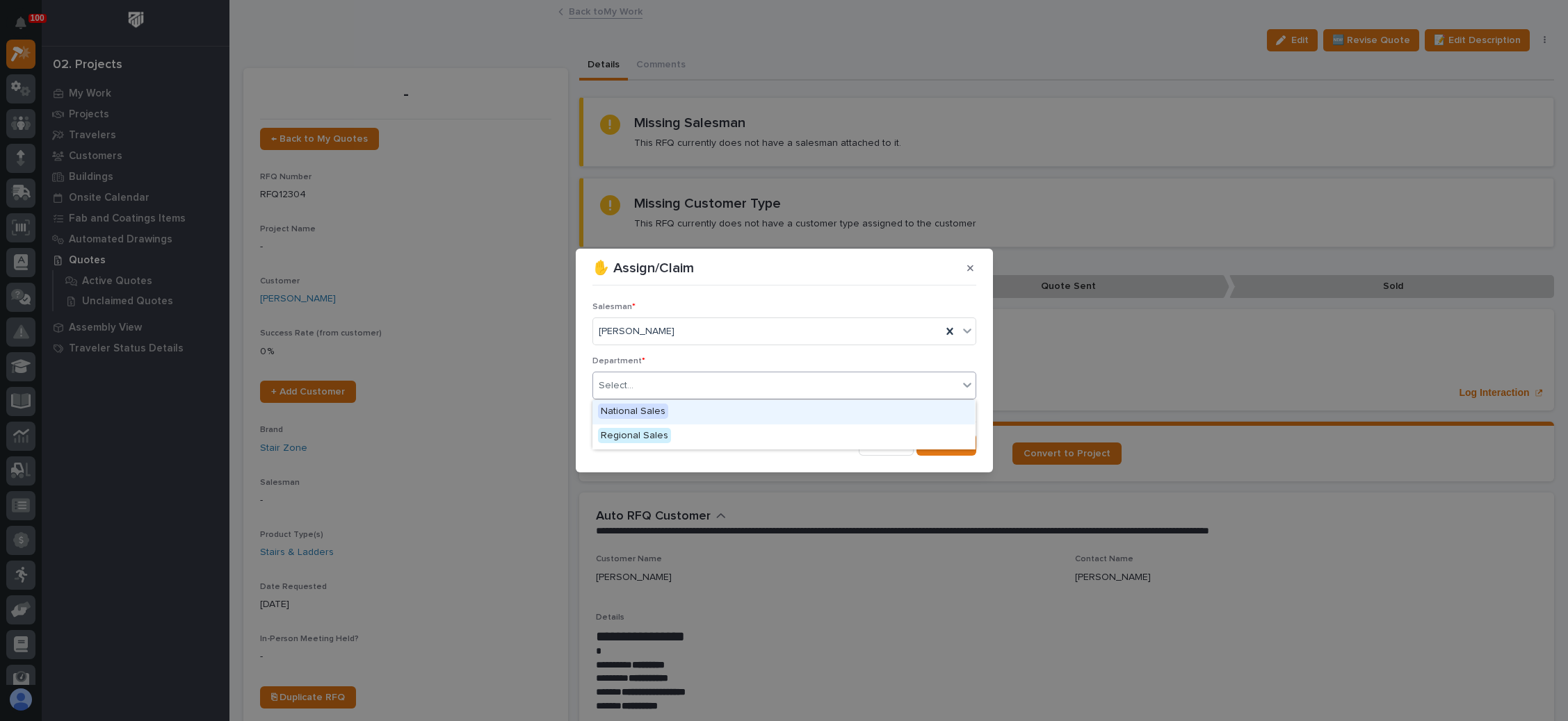
drag, startPoint x: 706, startPoint y: 413, endPoint x: 749, endPoint y: 418, distance: 43.3
click at [708, 413] on div "National Sales" at bounding box center [784, 413] width 383 height 24
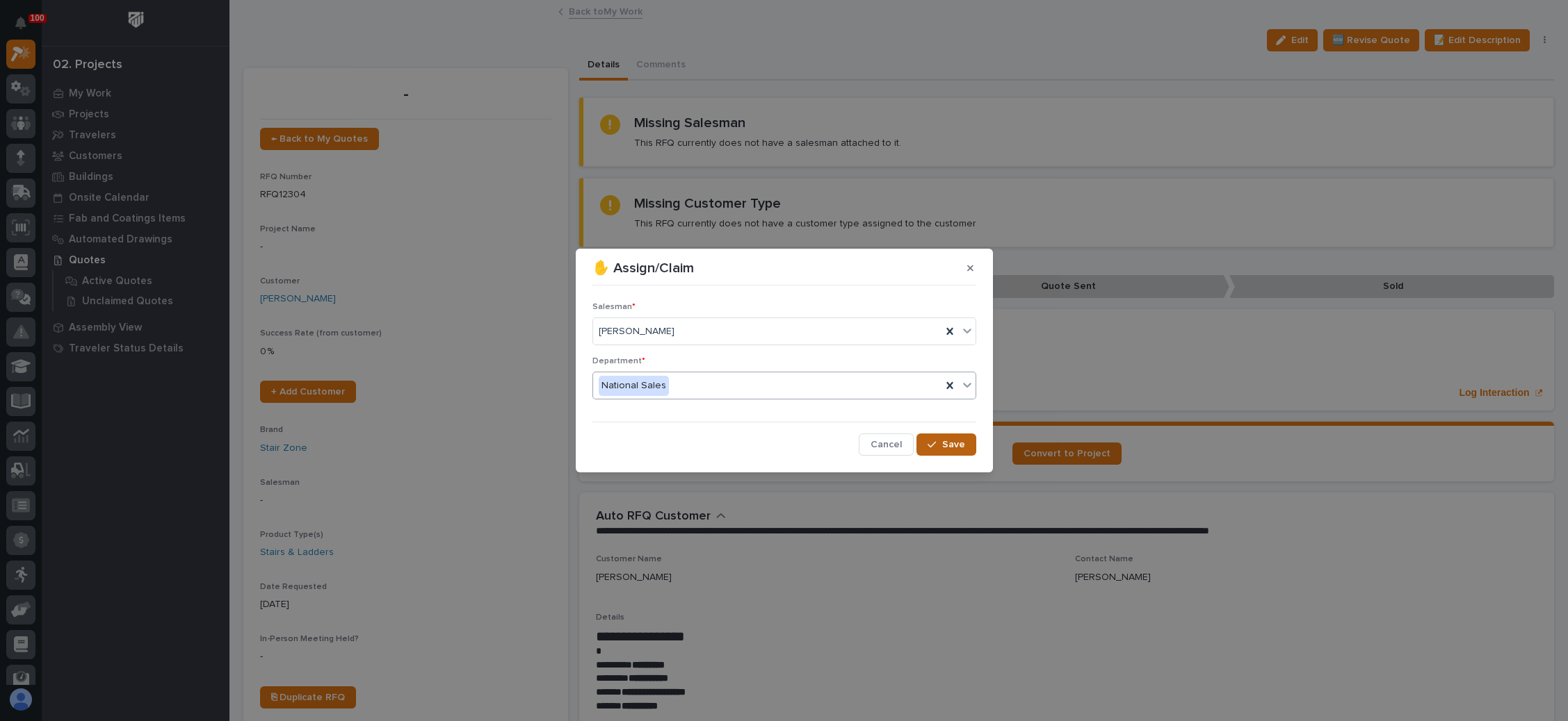
click at [947, 444] on span "Save" at bounding box center [954, 444] width 23 height 12
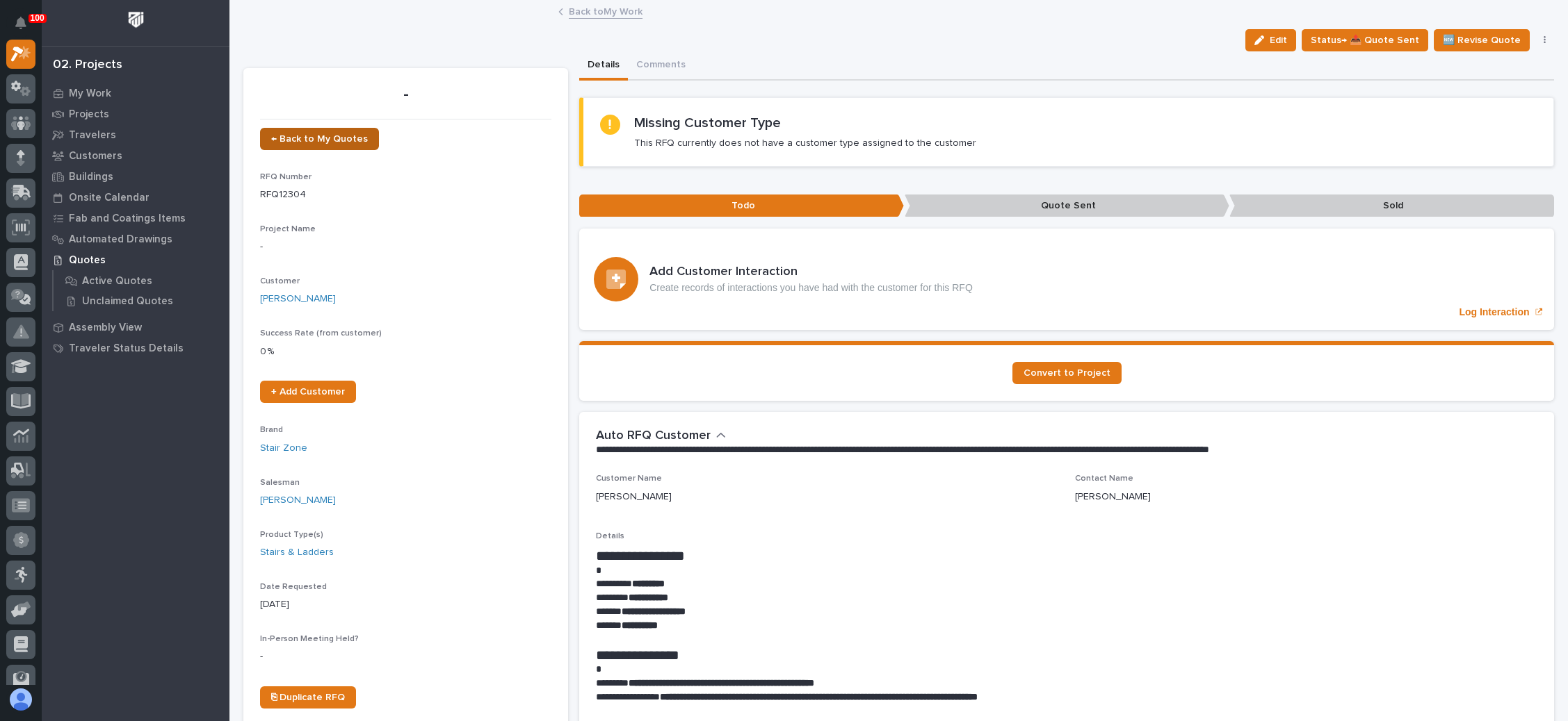
click at [338, 135] on span "← Back to My Quotes" at bounding box center [319, 139] width 96 height 10
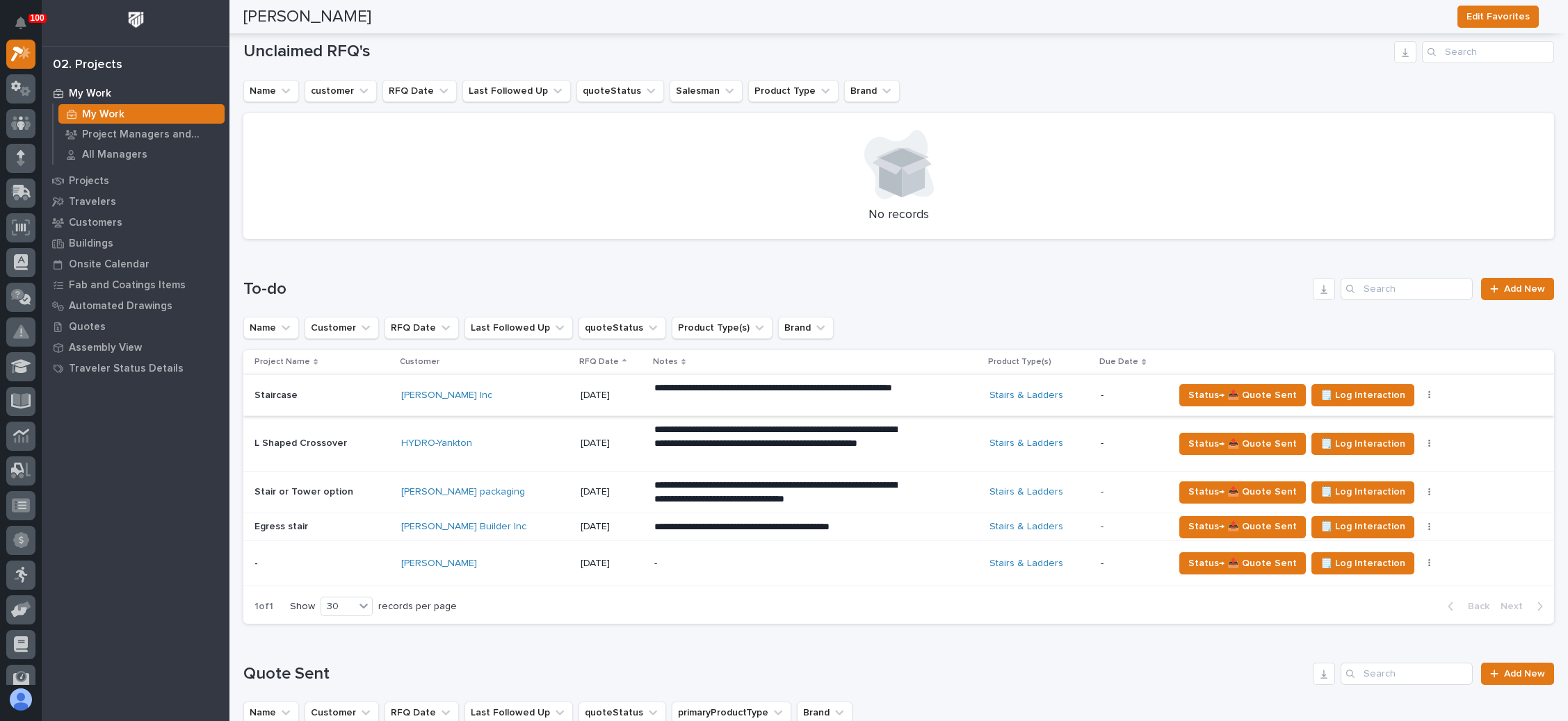
scroll to position [521, 0]
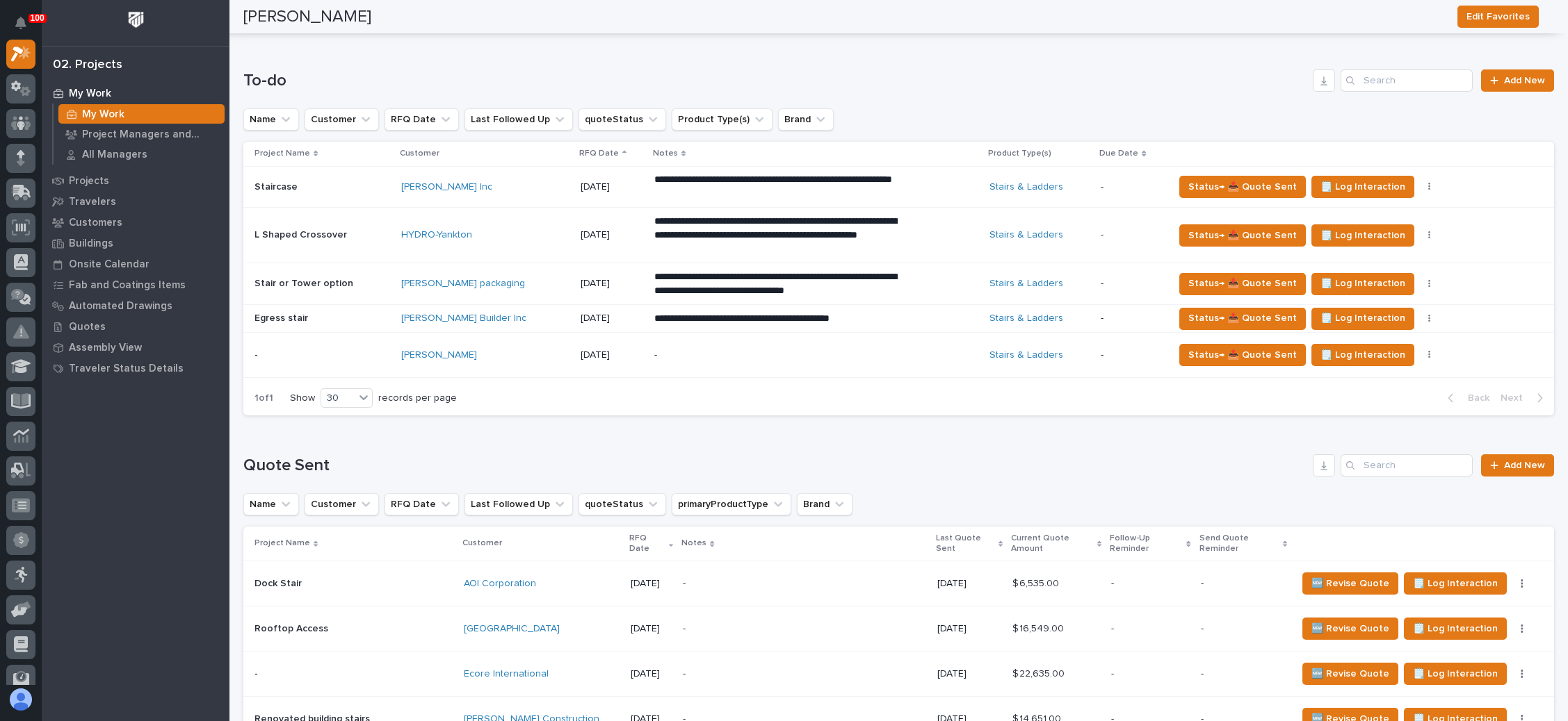
click at [720, 359] on div "-" at bounding box center [776, 355] width 243 height 31
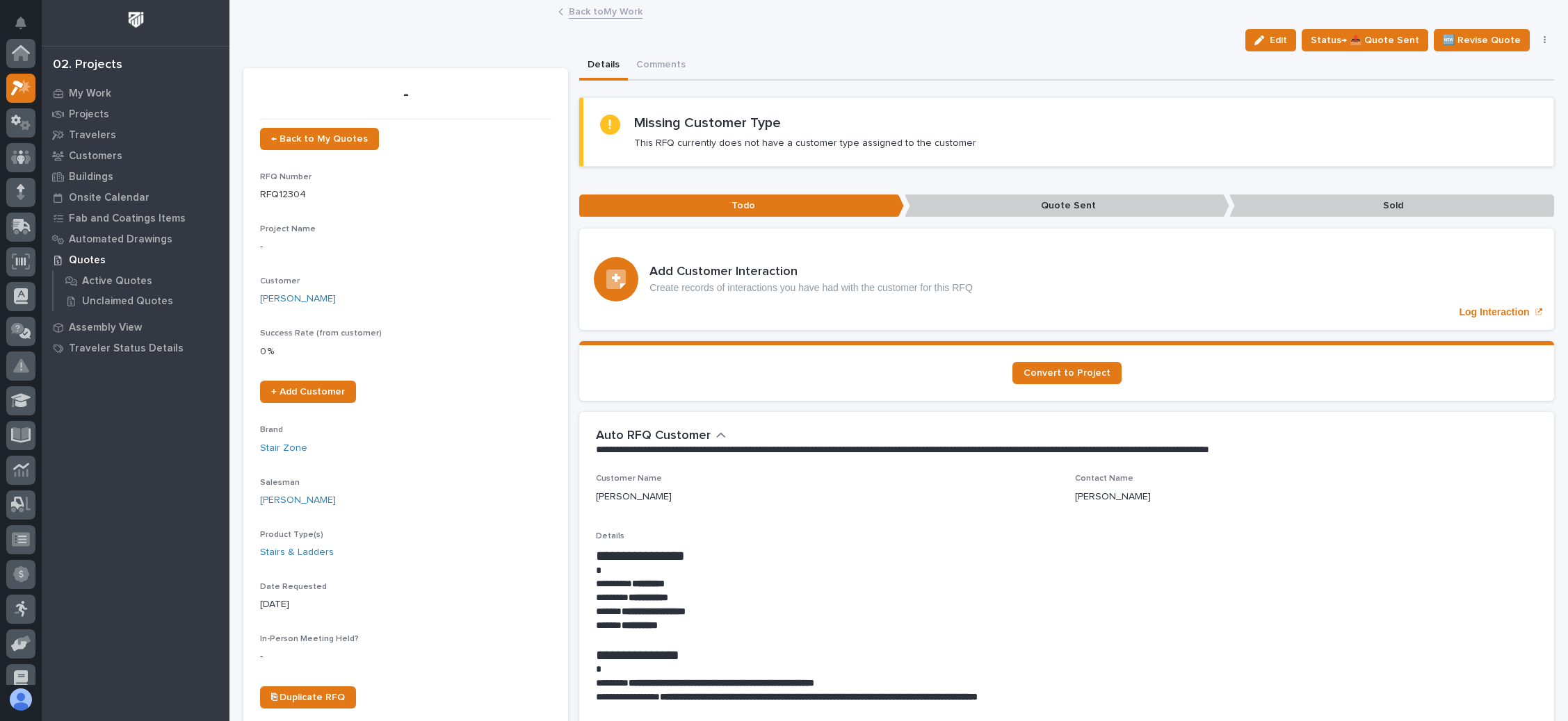
scroll to position [34, 0]
click at [1274, 39] on span "Edit" at bounding box center [1278, 40] width 17 height 12
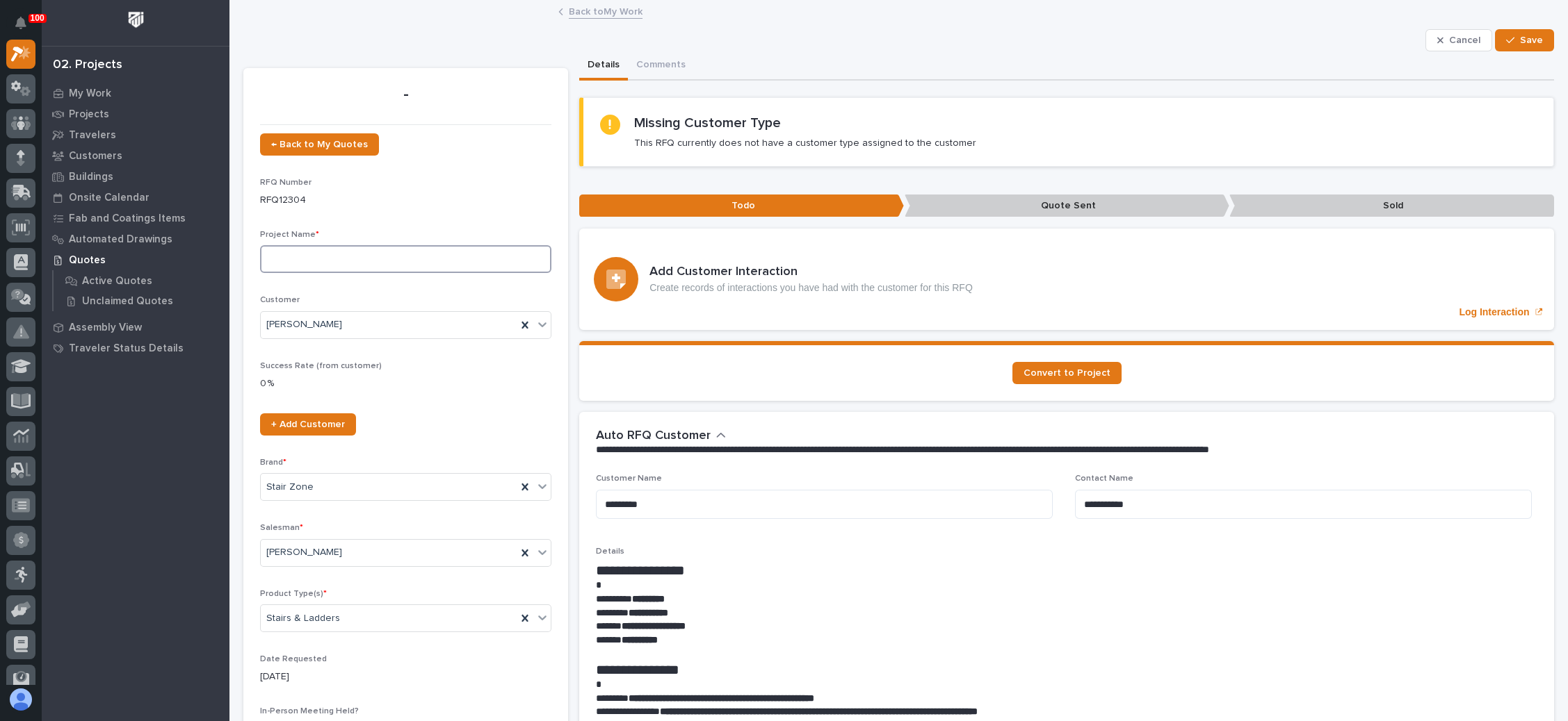
click at [324, 256] on input at bounding box center [406, 259] width 291 height 28
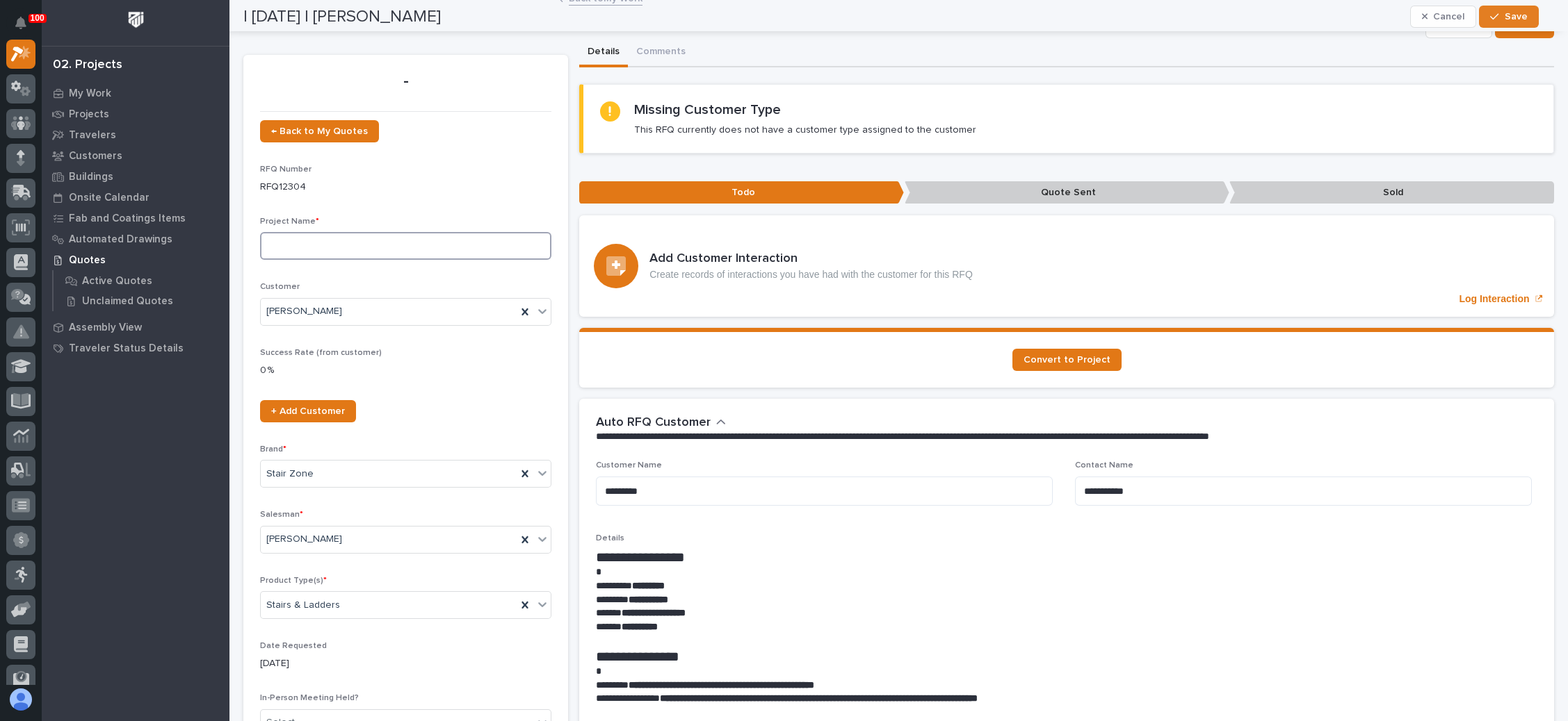
scroll to position [0, 0]
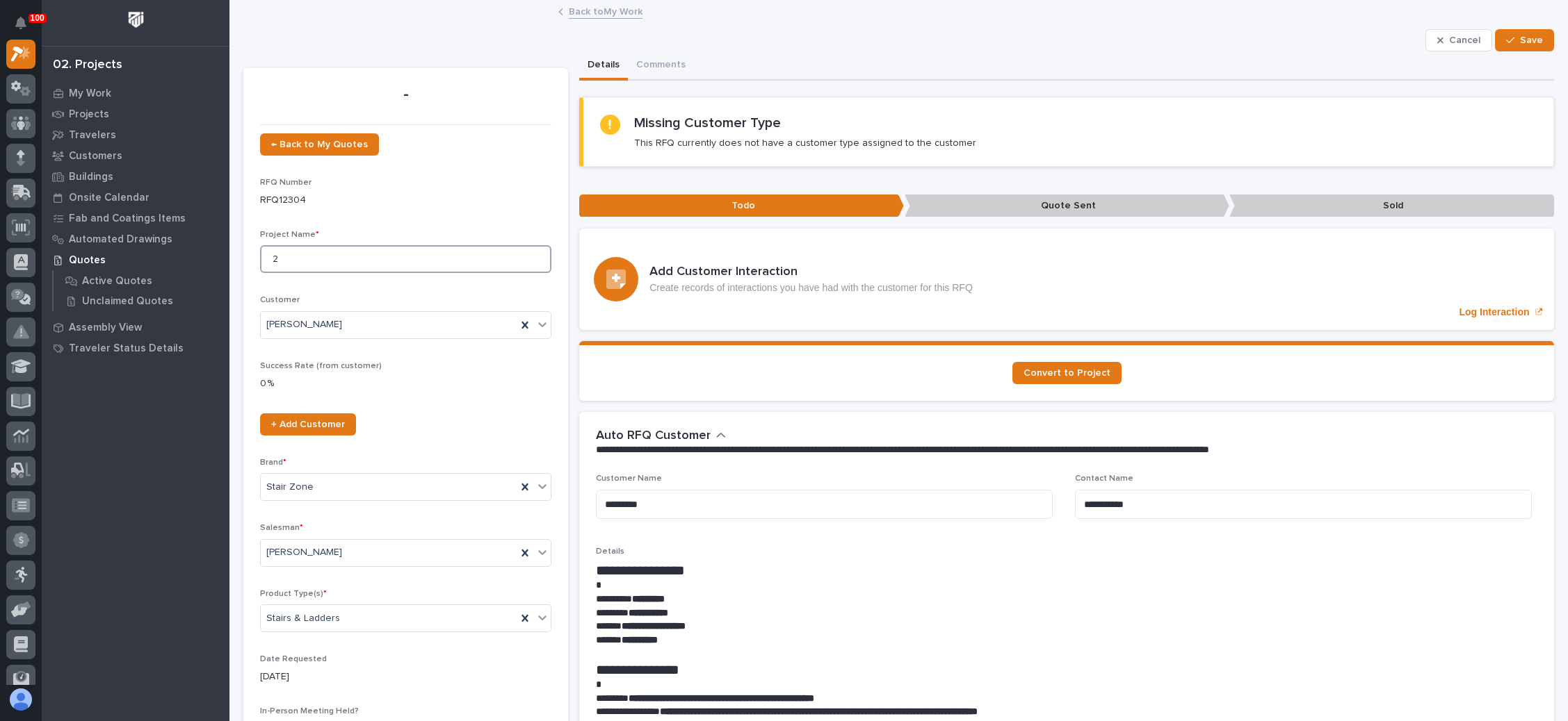
type input "2"
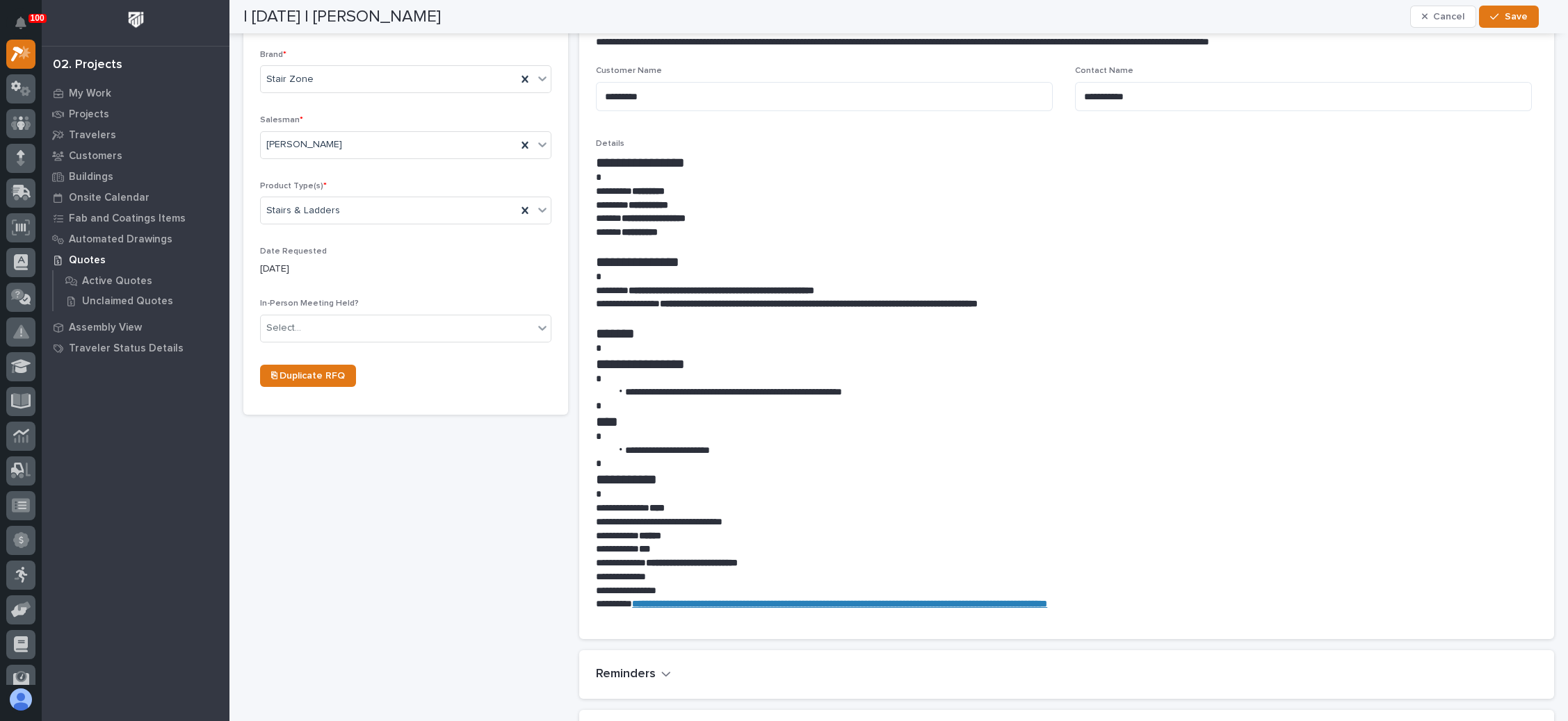
scroll to position [417, 0]
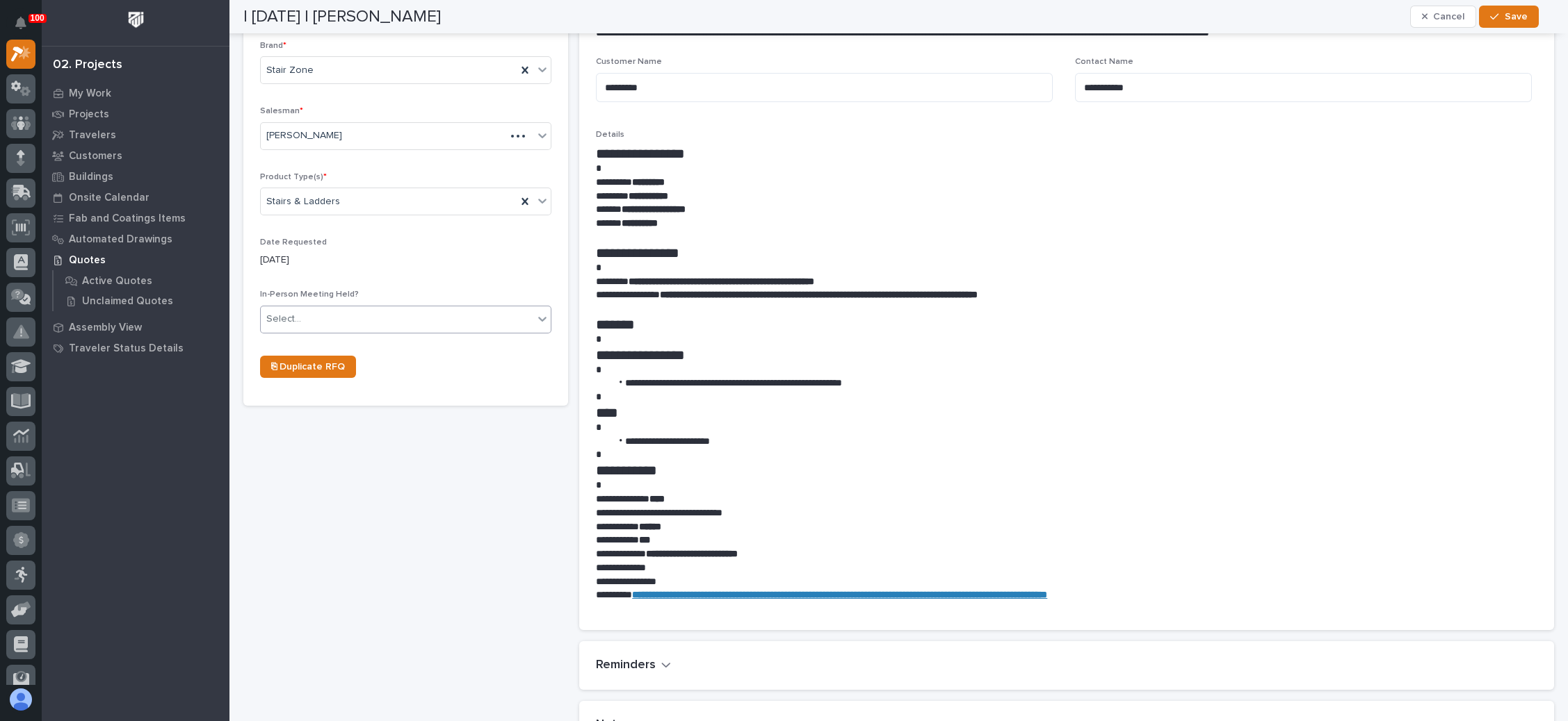
type input "12 ft Stairs"
click at [442, 315] on div "Select..." at bounding box center [396, 319] width 273 height 23
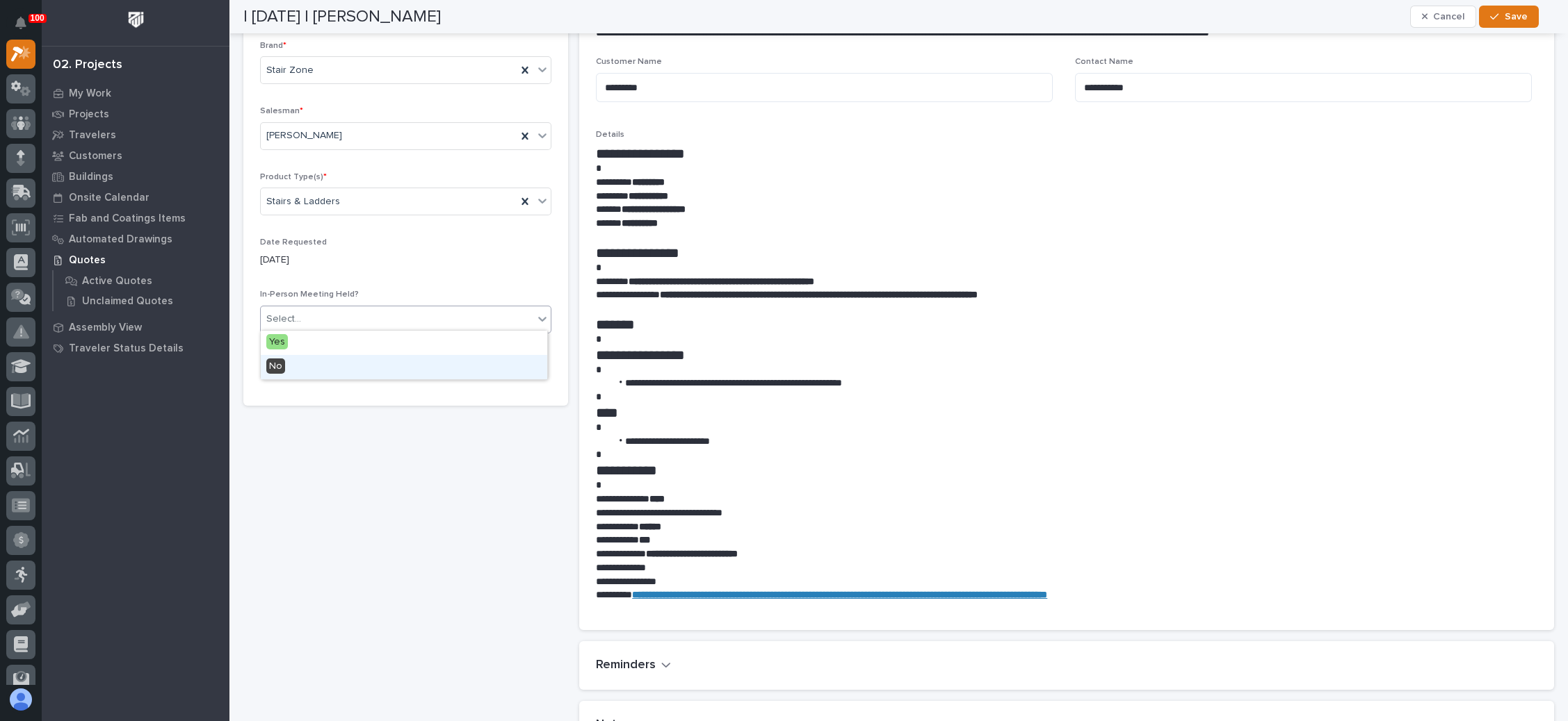
click at [351, 362] on div "No" at bounding box center [404, 367] width 286 height 24
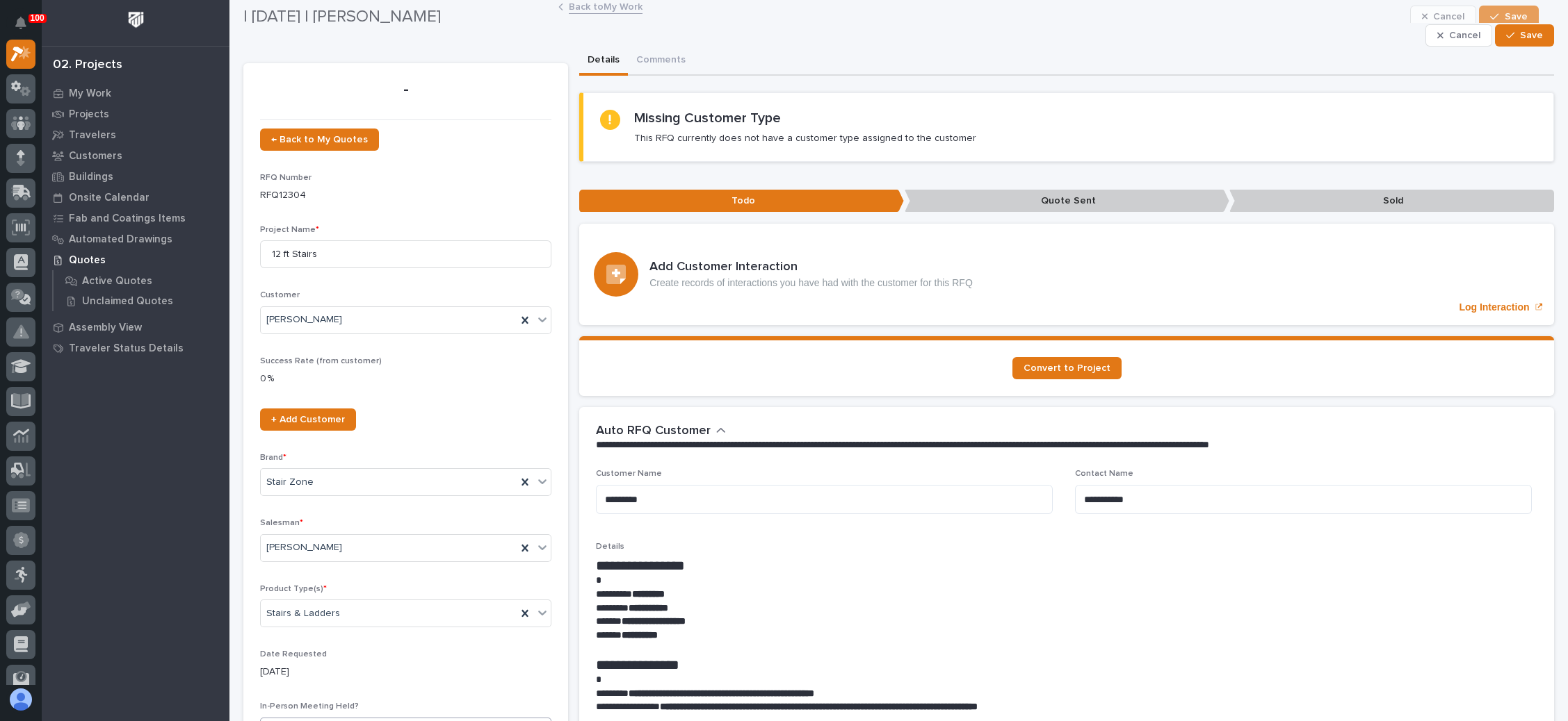
scroll to position [0, 0]
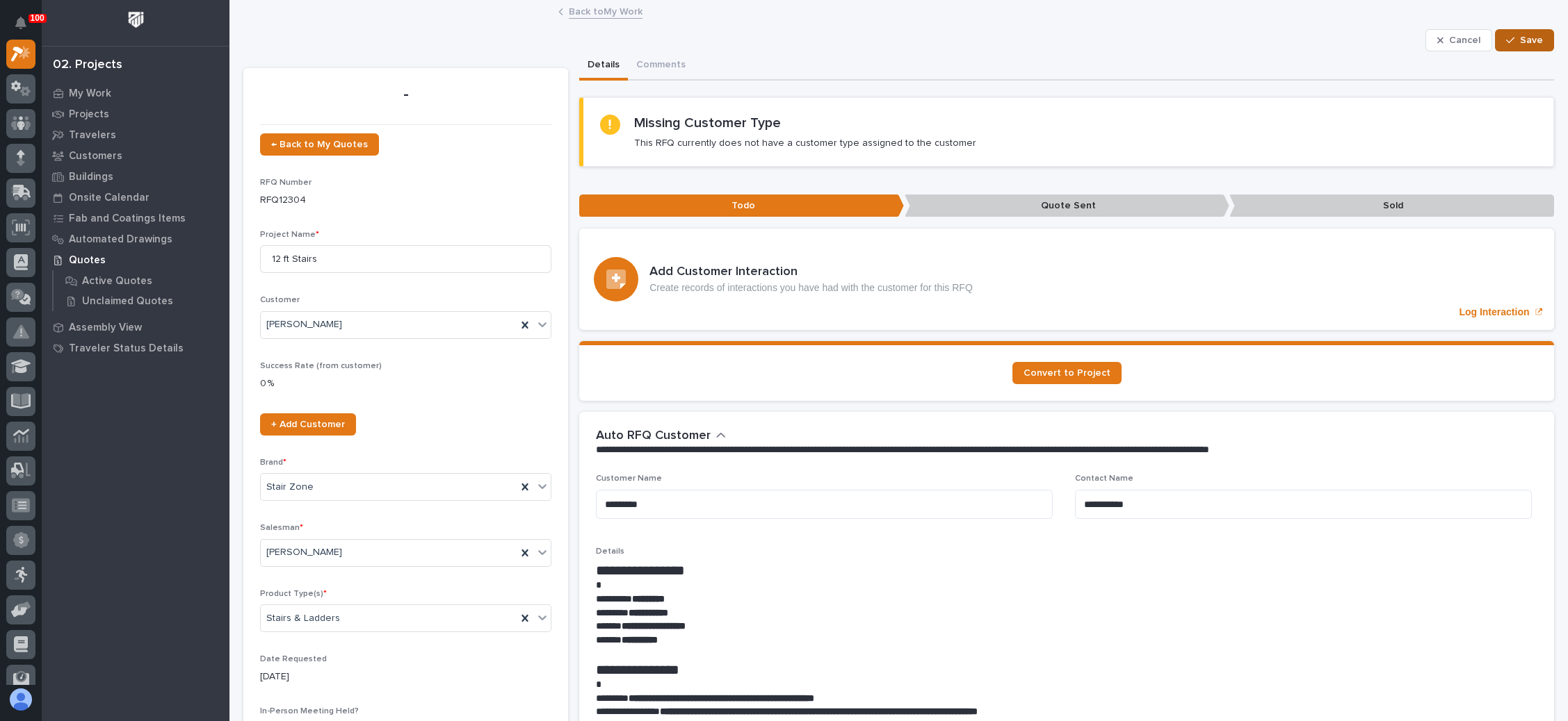
click at [1520, 35] on span "Save" at bounding box center [1531, 40] width 23 height 12
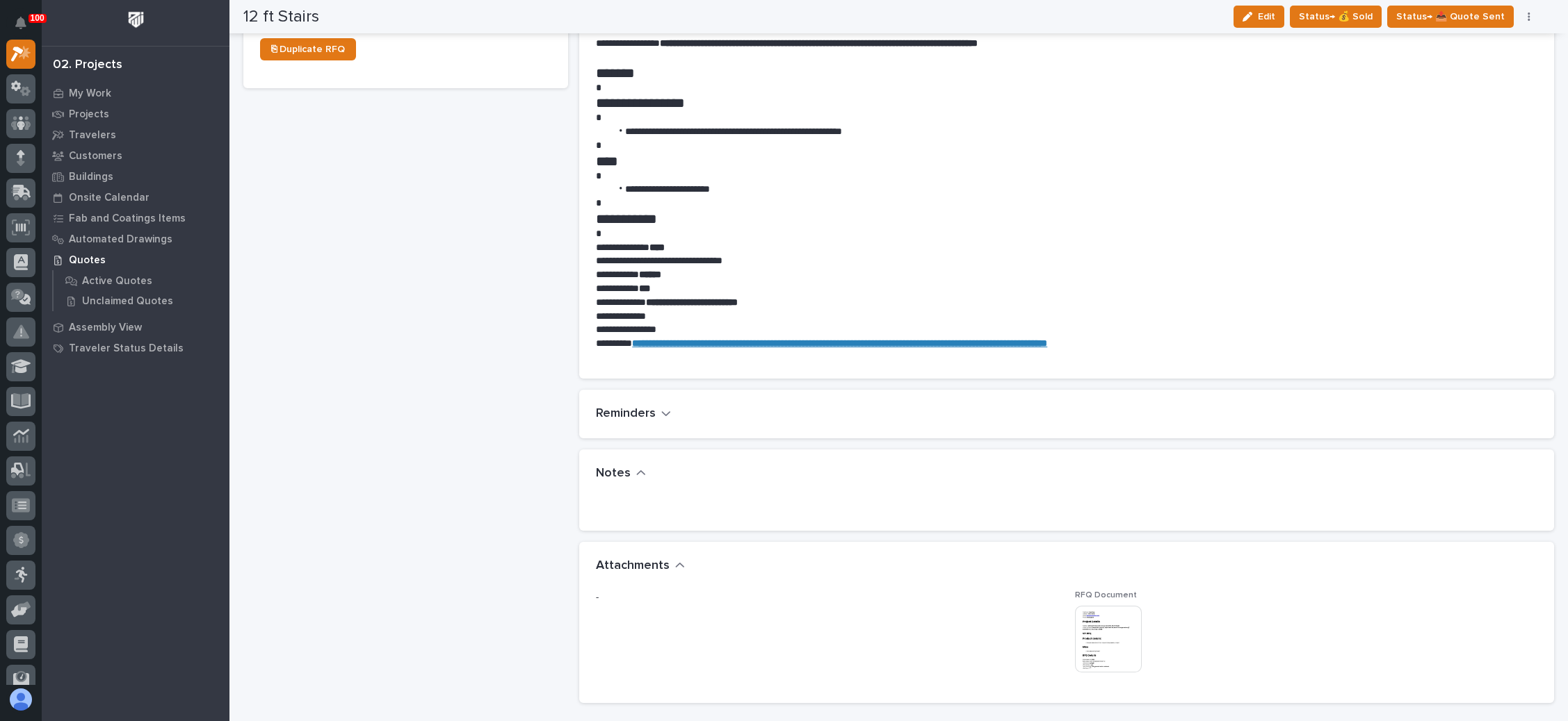
scroll to position [834, 0]
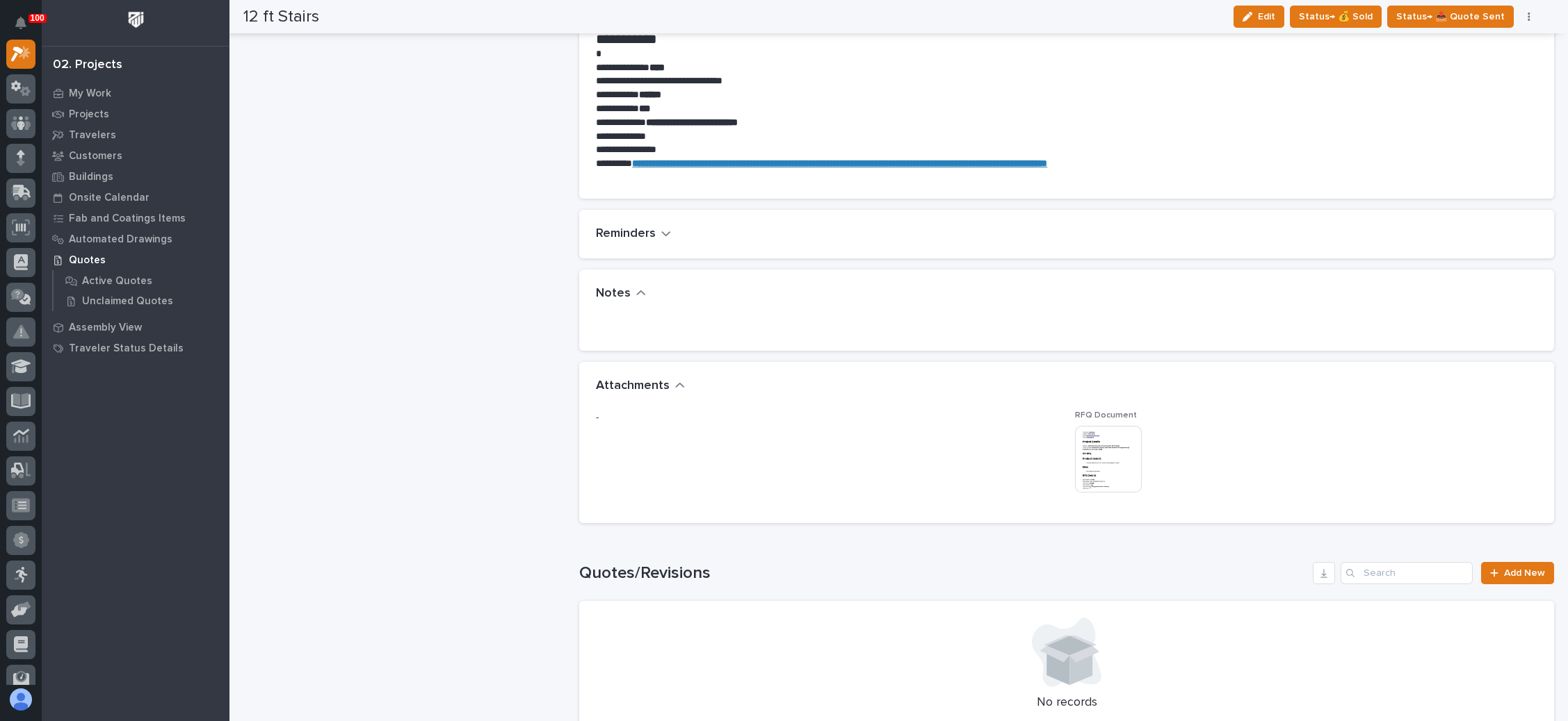
click at [1102, 456] on img at bounding box center [1108, 459] width 67 height 67
